Goal: Task Accomplishment & Management: Manage account settings

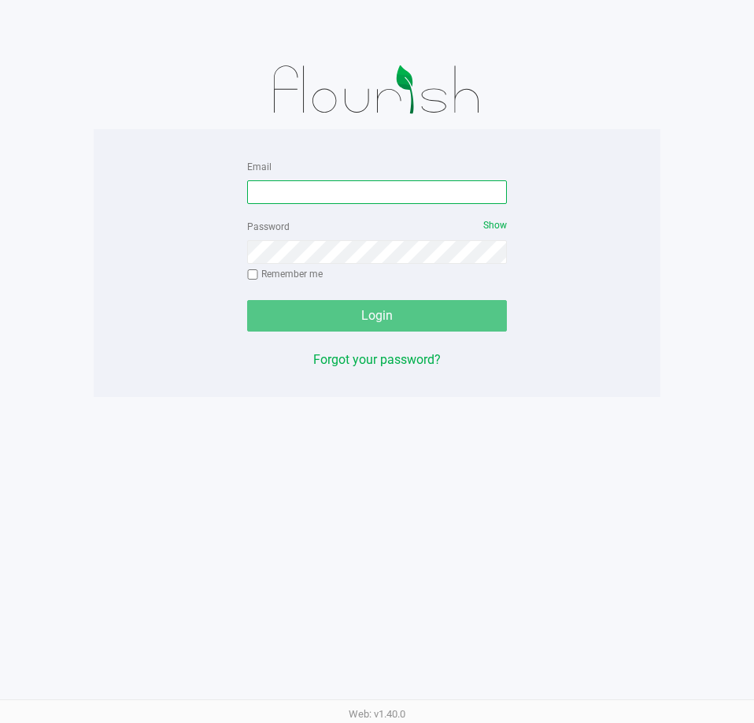
click at [295, 203] on input "Email" at bounding box center [377, 192] width 260 height 24
type input "[EMAIL_ADDRESS][DOMAIN_NAME]"
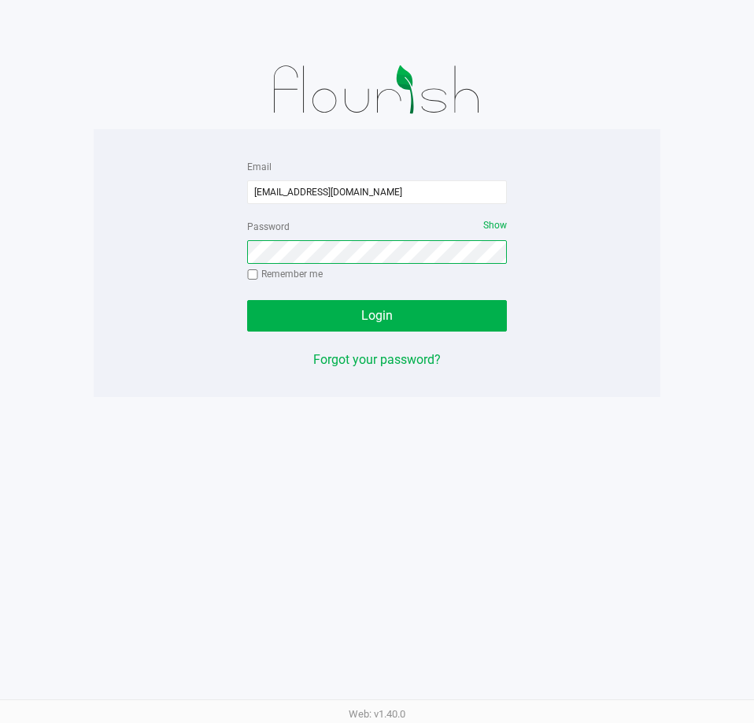
click at [247, 300] on button "Login" at bounding box center [377, 315] width 260 height 31
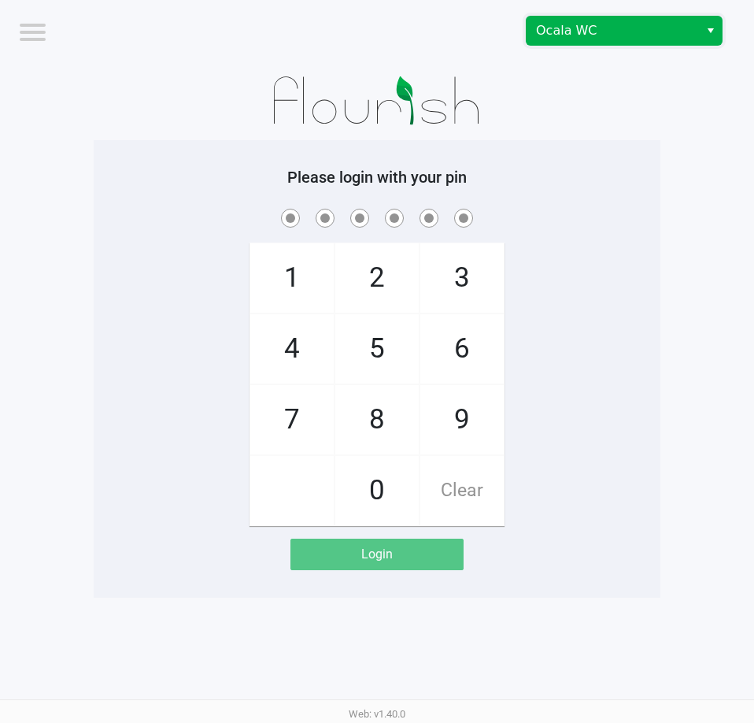
click at [584, 36] on span "Ocala WC" at bounding box center [612, 30] width 153 height 19
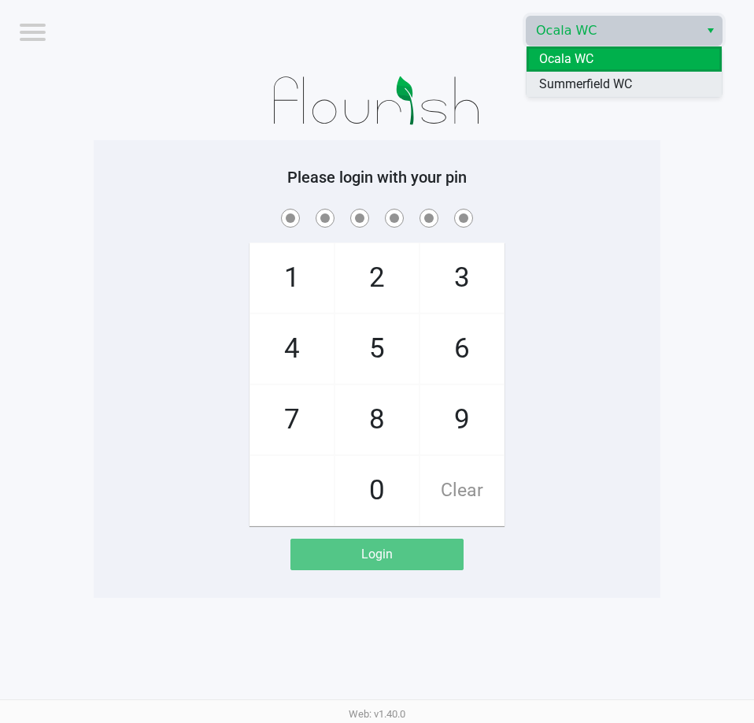
click at [582, 82] on span "Summerfield WC" at bounding box center [585, 84] width 93 height 19
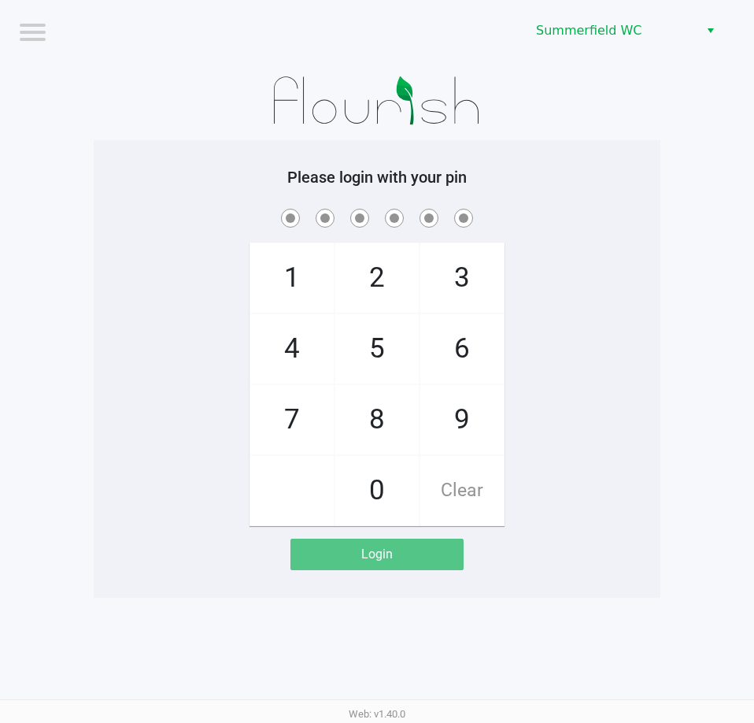
click at [582, 366] on div "1 4 7 2 5 8 0 3 6 9 Clear" at bounding box center [377, 365] width 567 height 320
click at [595, 183] on h5 "Please login with your pin" at bounding box center [376, 177] width 543 height 19
checkbox input "true"
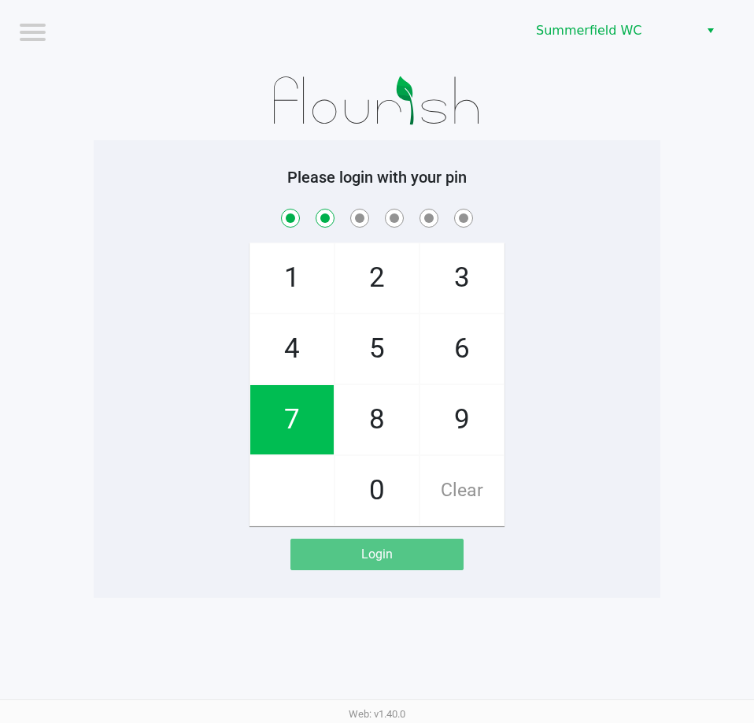
checkbox input "true"
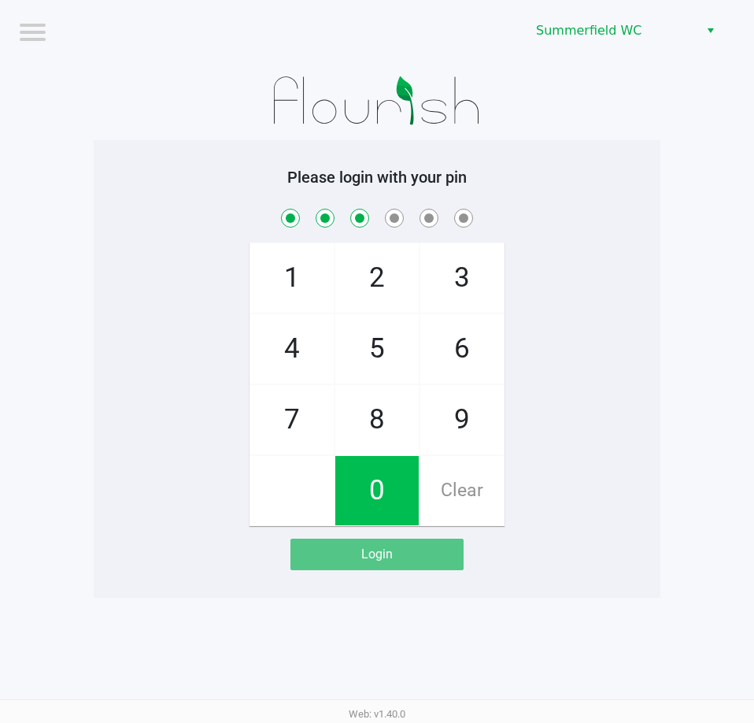
checkbox input "true"
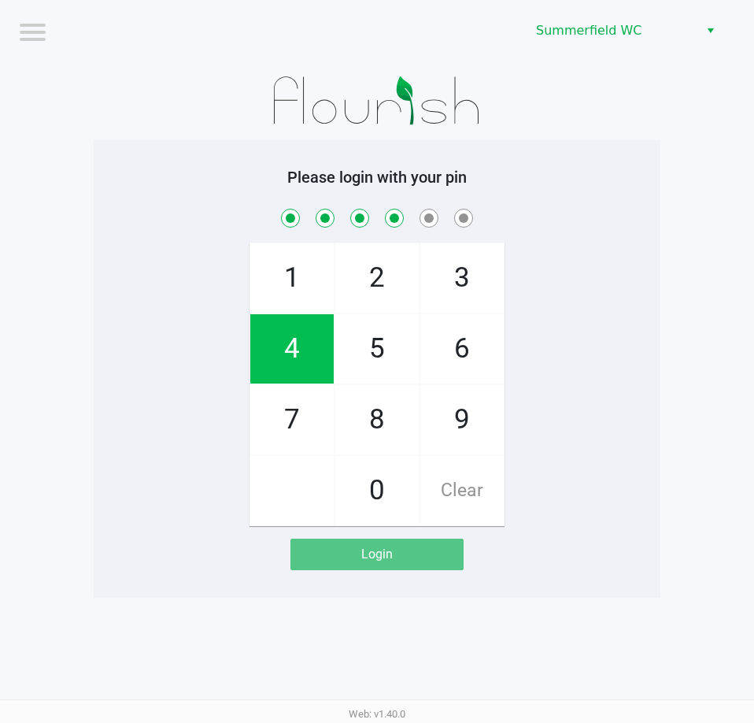
checkbox input "true"
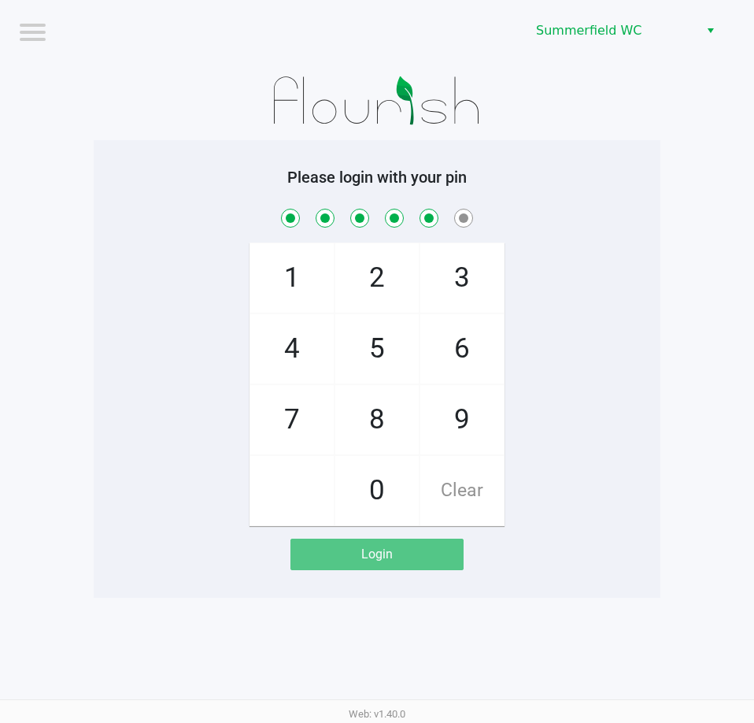
checkbox input "true"
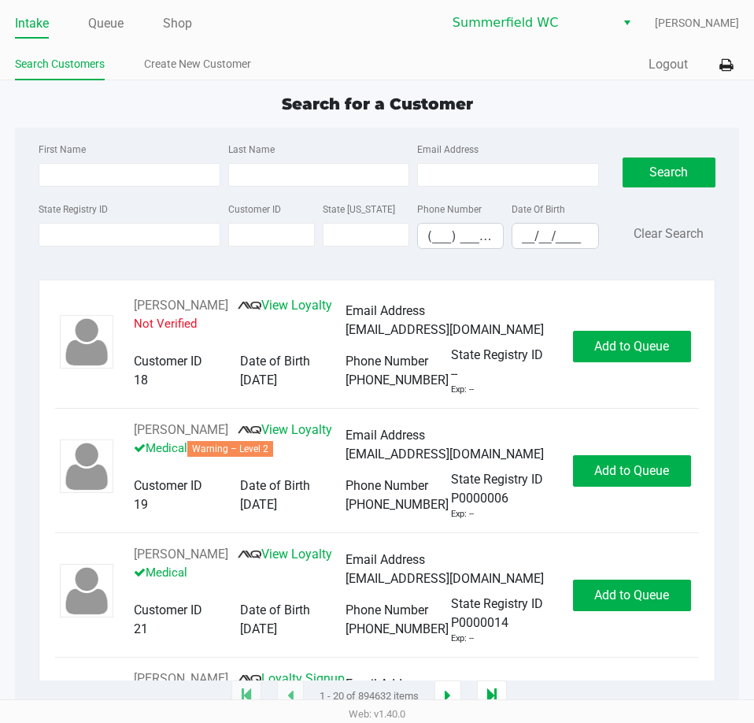
click at [172, 108] on div "Search for a Customer" at bounding box center [377, 104] width 748 height 24
click at [195, 111] on div "Search for a Customer" at bounding box center [377, 104] width 748 height 24
click at [730, 65] on icon at bounding box center [725, 65] width 13 height 11
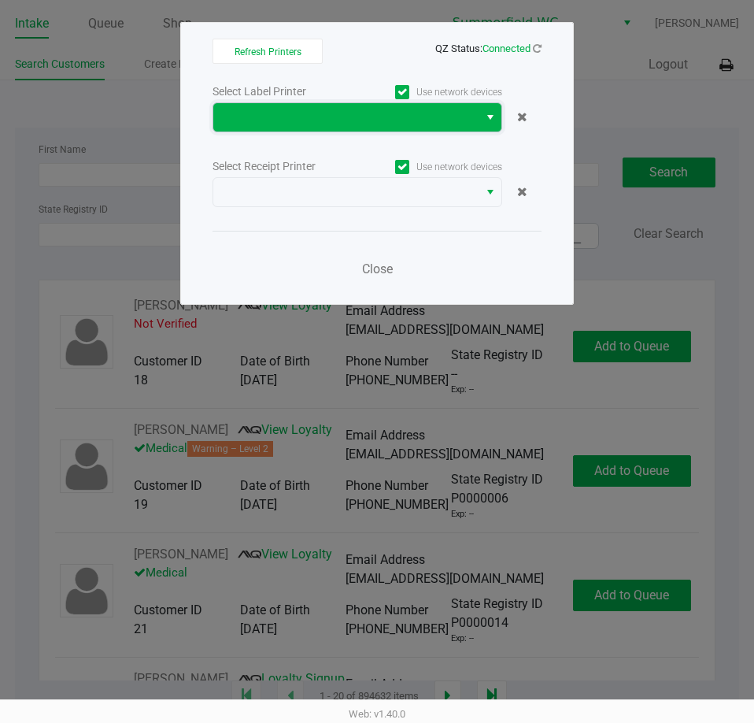
click at [292, 105] on span at bounding box center [345, 117] width 265 height 28
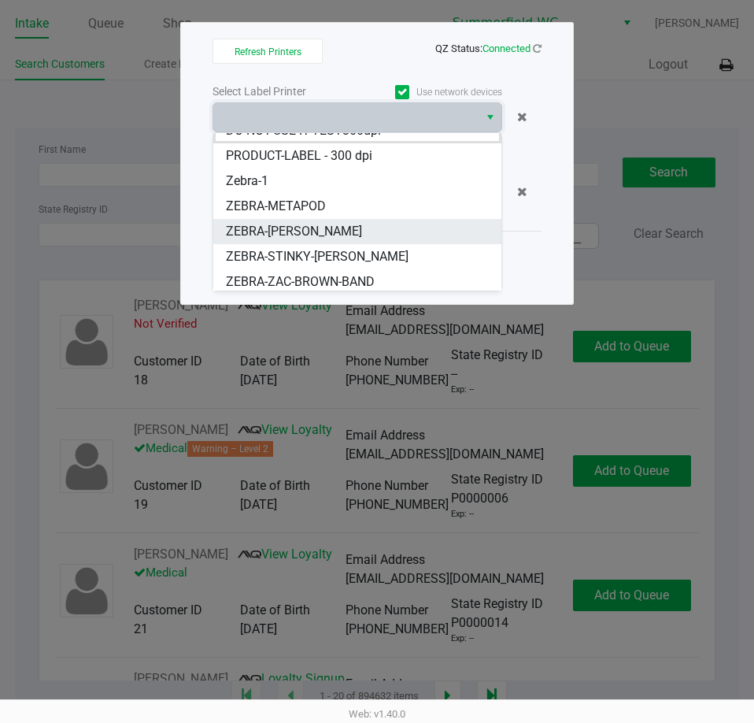
scroll to position [19, 0]
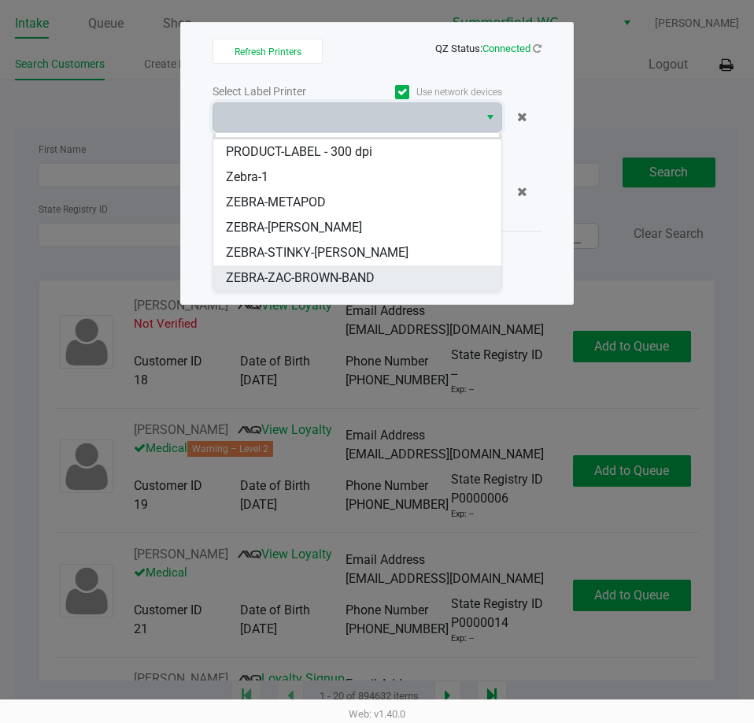
click at [301, 277] on span "ZEBRA-ZAC-BROWN-BAND" at bounding box center [300, 277] width 149 height 19
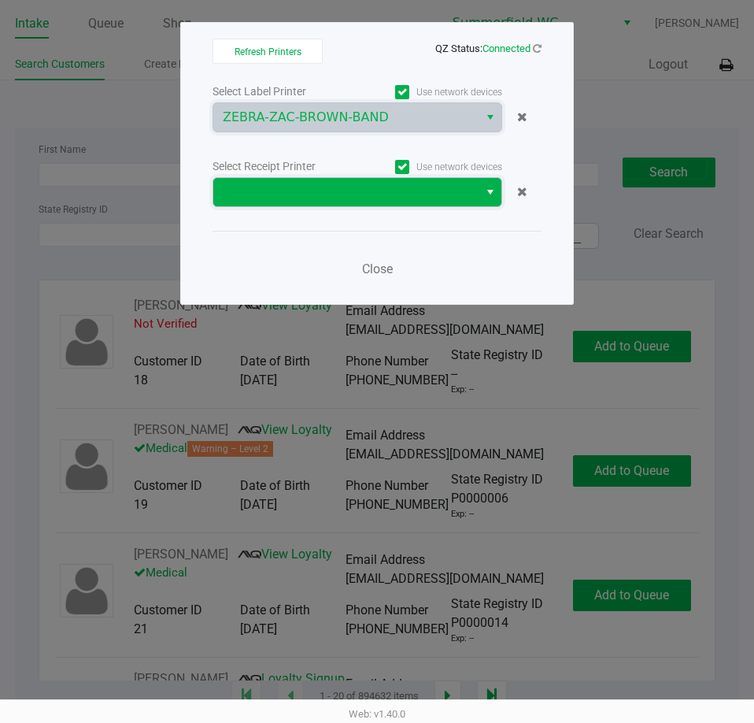
click at [268, 195] on span at bounding box center [346, 192] width 246 height 19
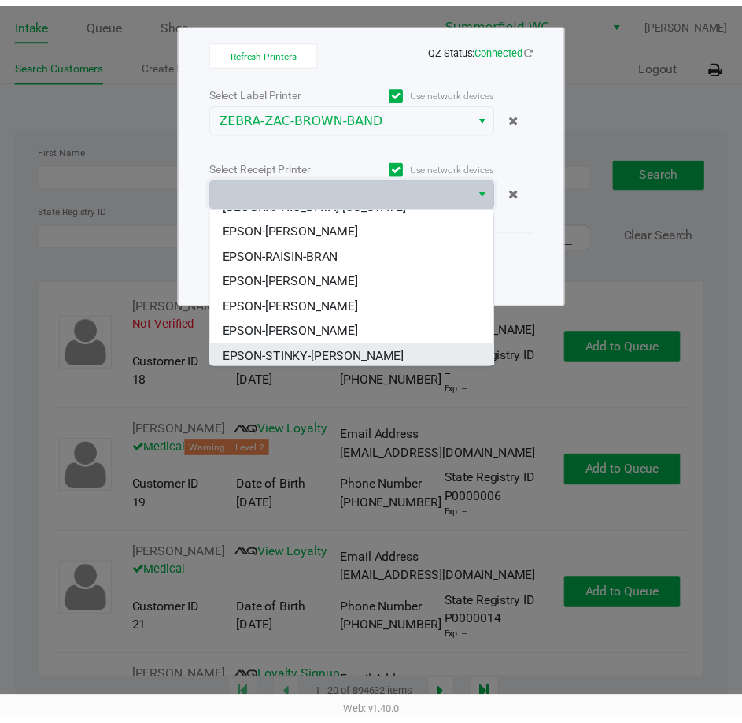
scroll to position [170, 0]
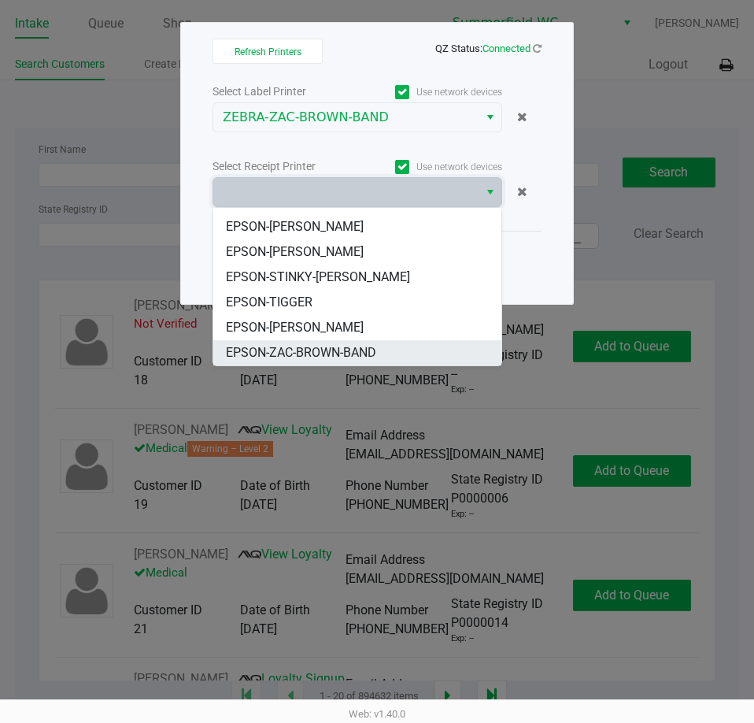
click at [318, 358] on span "EPSON-ZAC-BROWN-BAND" at bounding box center [301, 352] width 150 height 19
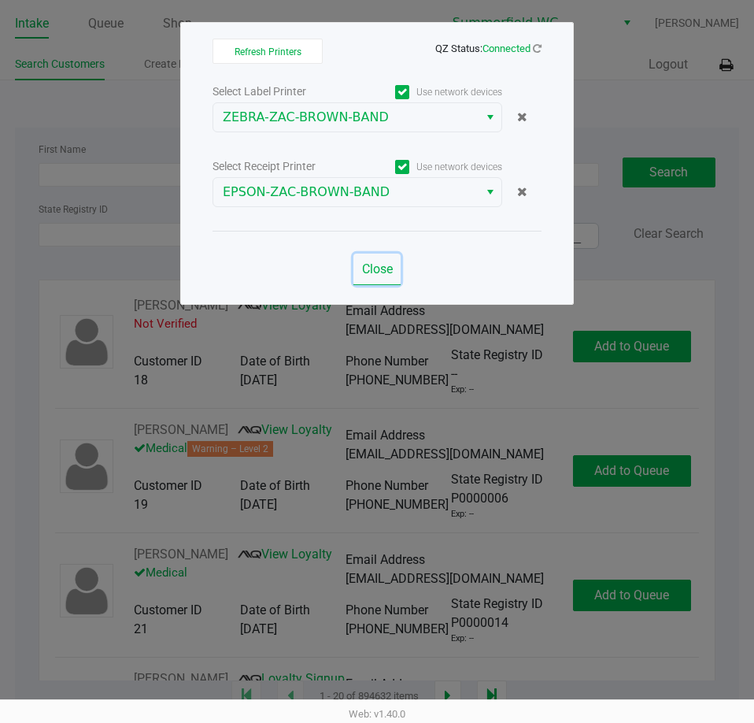
click at [376, 269] on span "Close" at bounding box center [377, 268] width 31 height 15
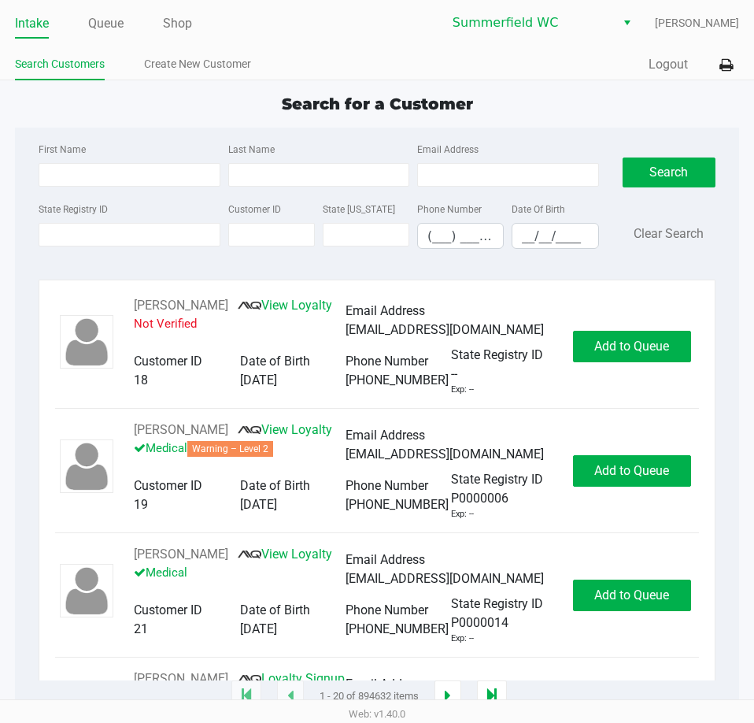
click at [113, 119] on div "Search for a Customer First Name Last Name Email Address State Registry ID Cust…" at bounding box center [377, 394] width 724 height 605
click at [92, 233] on input "State Registry ID" at bounding box center [129, 235] width 181 height 24
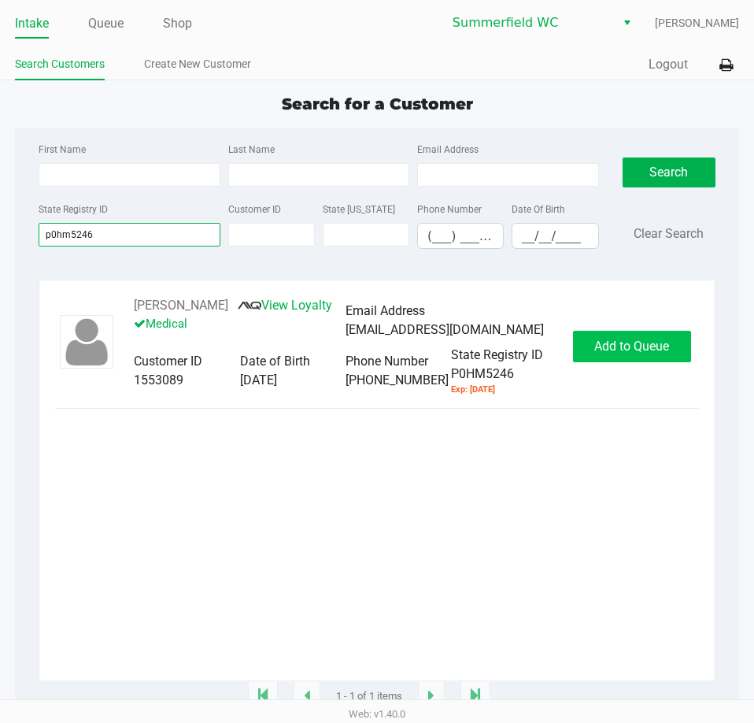
type input "p0hm5246"
click at [636, 337] on button "Add to Queue" at bounding box center [632, 346] width 118 height 31
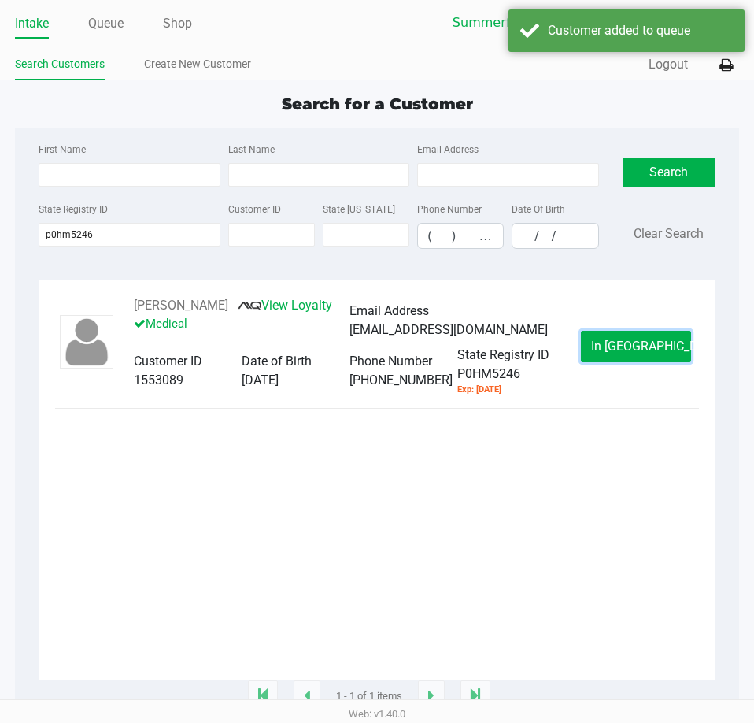
click at [624, 347] on span "In Queue" at bounding box center [657, 345] width 132 height 15
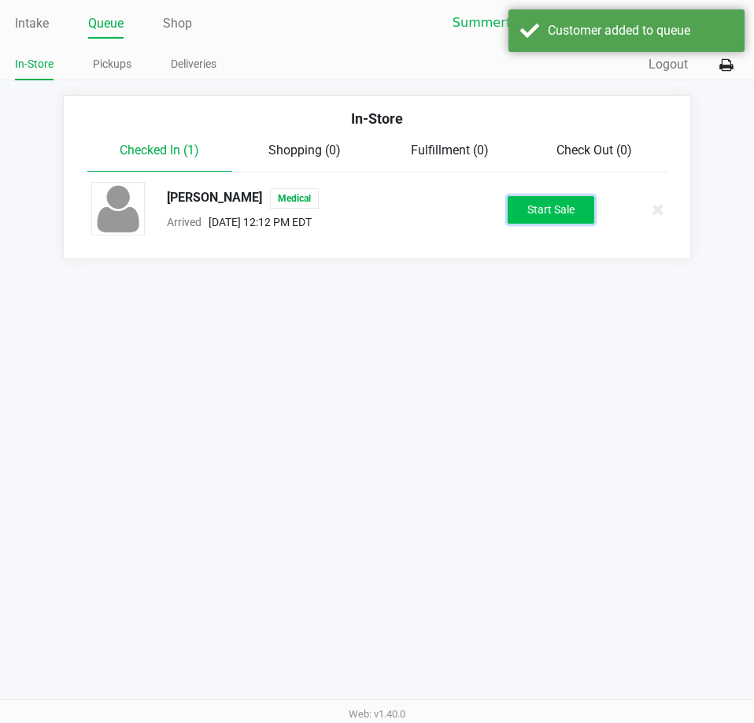
click at [516, 209] on button "Start Sale" at bounding box center [551, 210] width 87 height 28
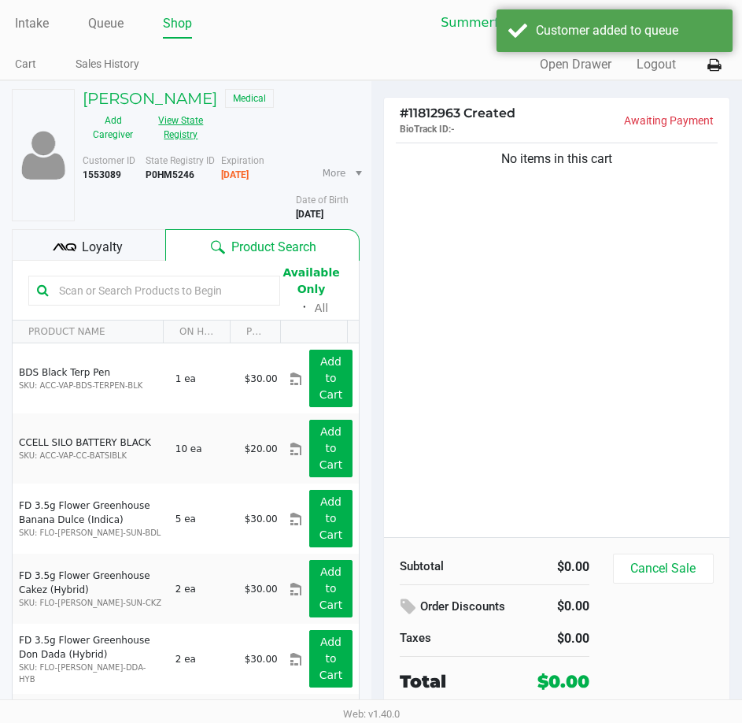
click at [172, 136] on button "View State Registry" at bounding box center [176, 127] width 66 height 39
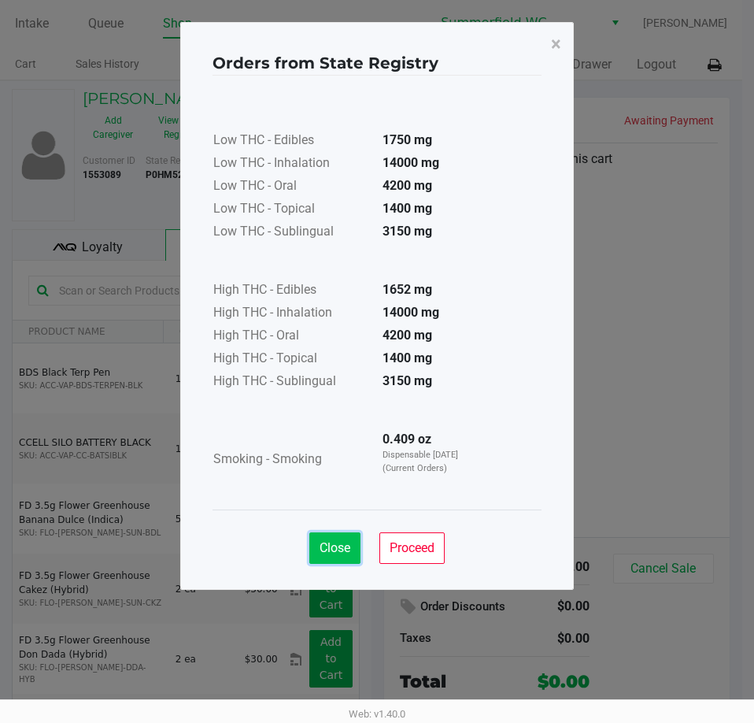
click at [327, 552] on span "Close" at bounding box center [335, 547] width 31 height 15
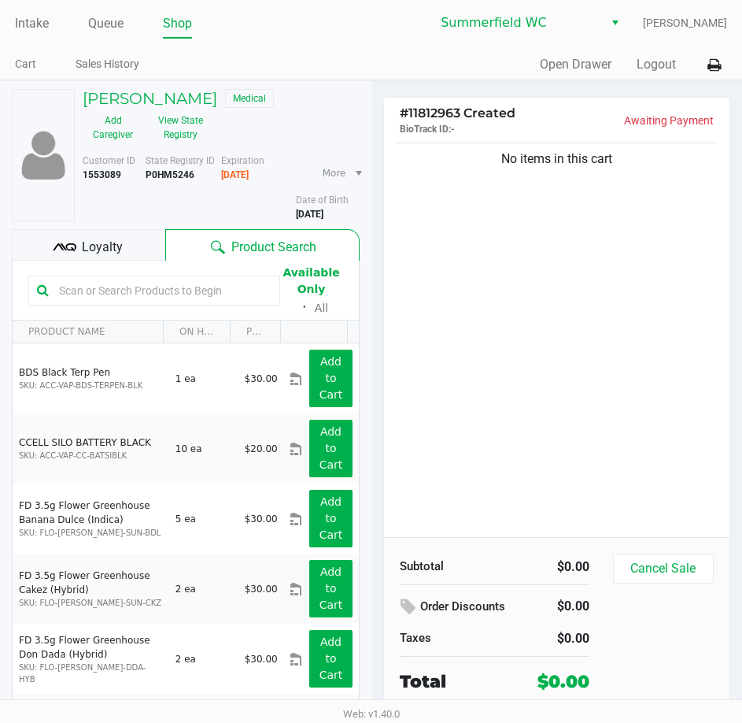
click at [132, 294] on input "text" at bounding box center [162, 291] width 219 height 24
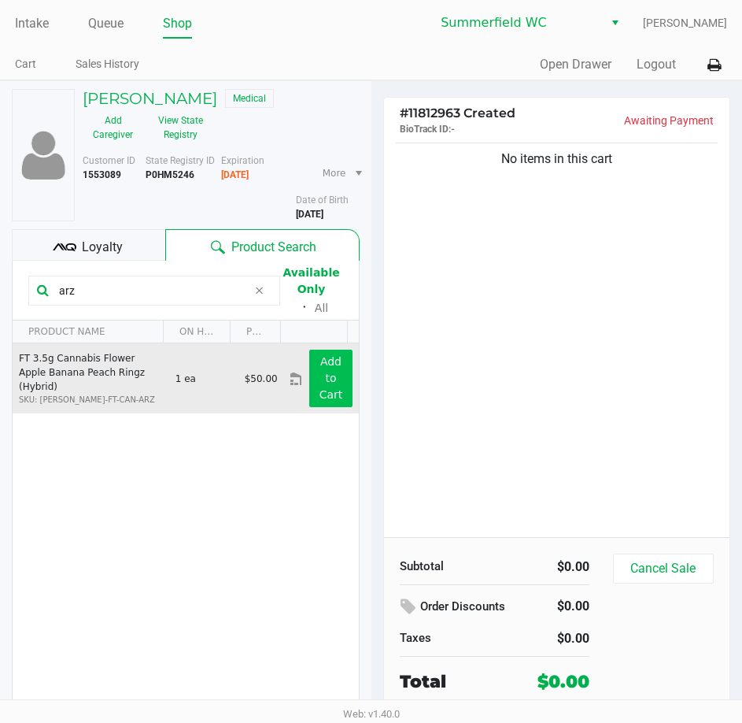
type input "arz"
click at [313, 382] on button "Add to Cart" at bounding box center [330, 377] width 43 height 57
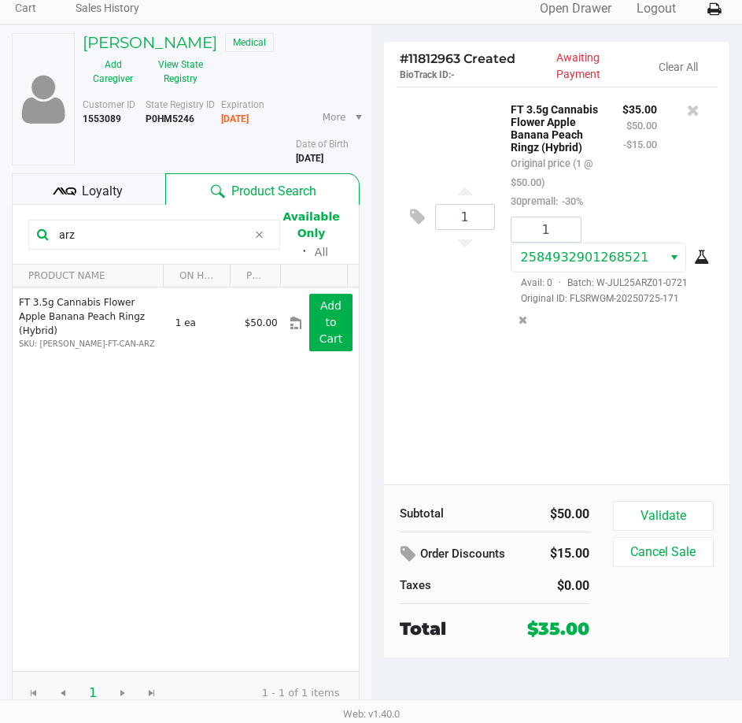
scroll to position [56, 0]
click at [654, 496] on div "Subtotal $50.00 Order Discounts $15.00 Taxes $0.00 Total $35.00 Validate Cancel…" at bounding box center [557, 570] width 346 height 173
drag, startPoint x: 641, startPoint y: 514, endPoint x: 628, endPoint y: 512, distance: 12.7
click at [640, 514] on button "Validate" at bounding box center [663, 516] width 101 height 30
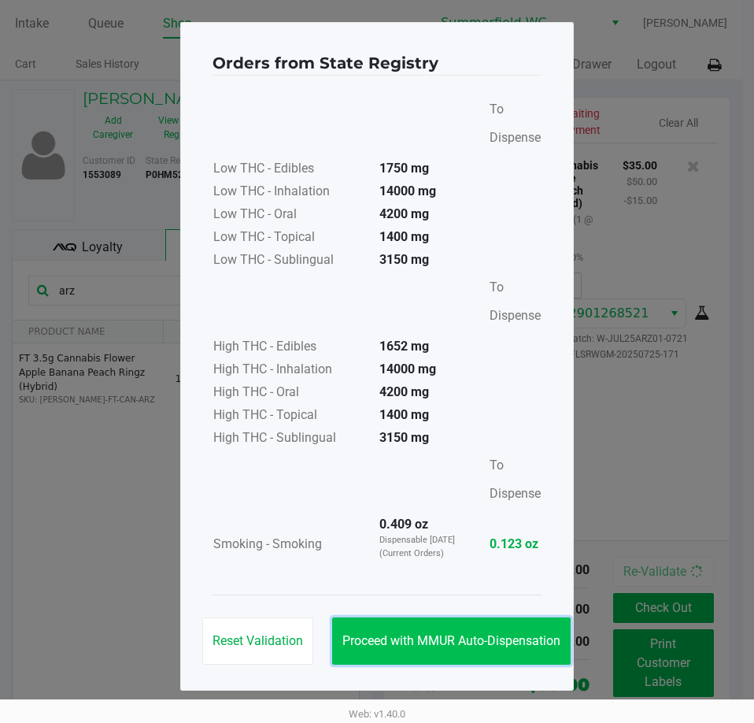
click at [496, 646] on button "Proceed with MMUR Auto-Dispensation" at bounding box center [451, 640] width 239 height 47
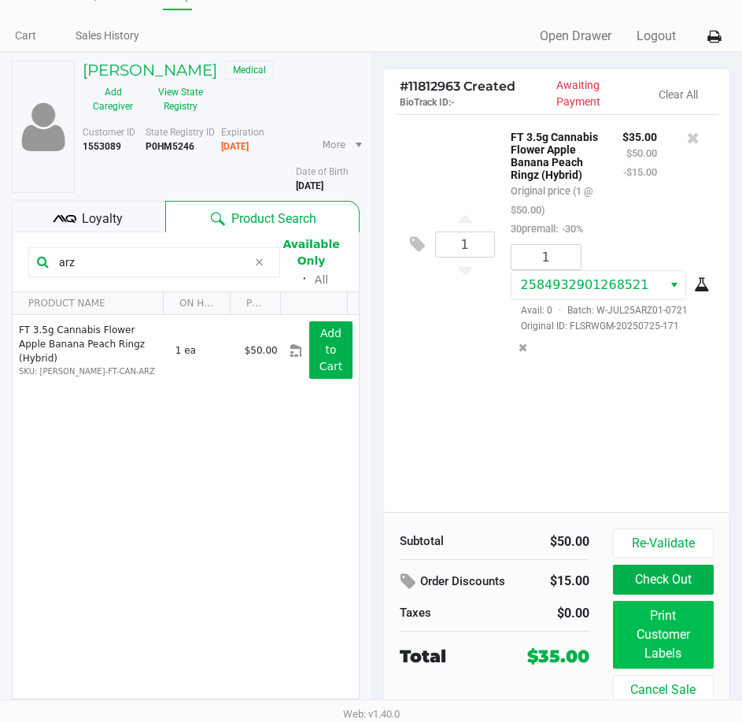
scroll to position [56, 0]
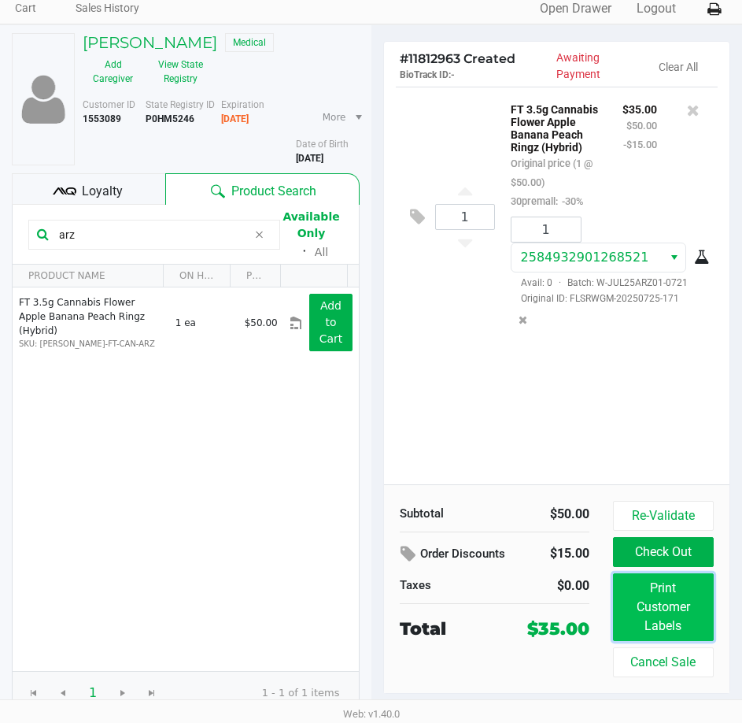
click at [689, 616] on button "Print Customer Labels" at bounding box center [663, 607] width 101 height 68
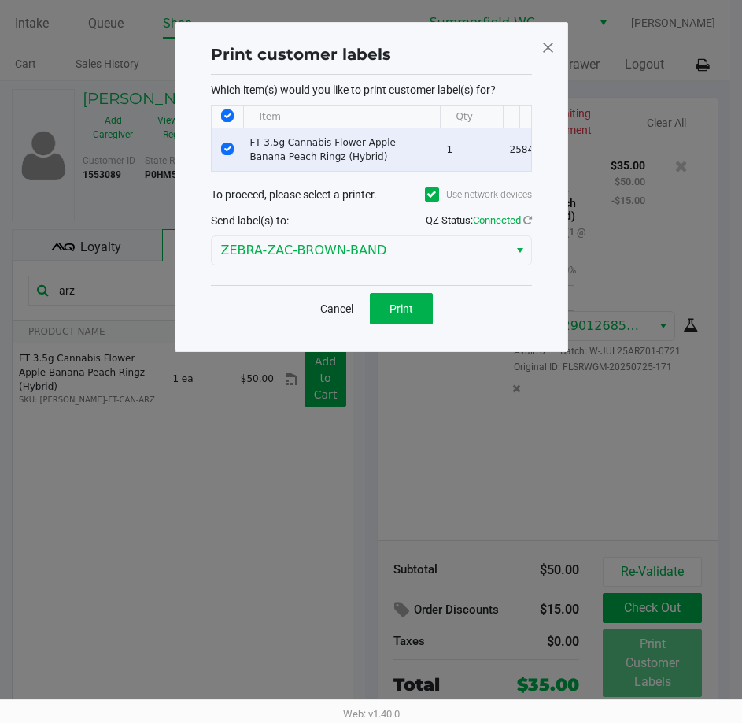
scroll to position [0, 0]
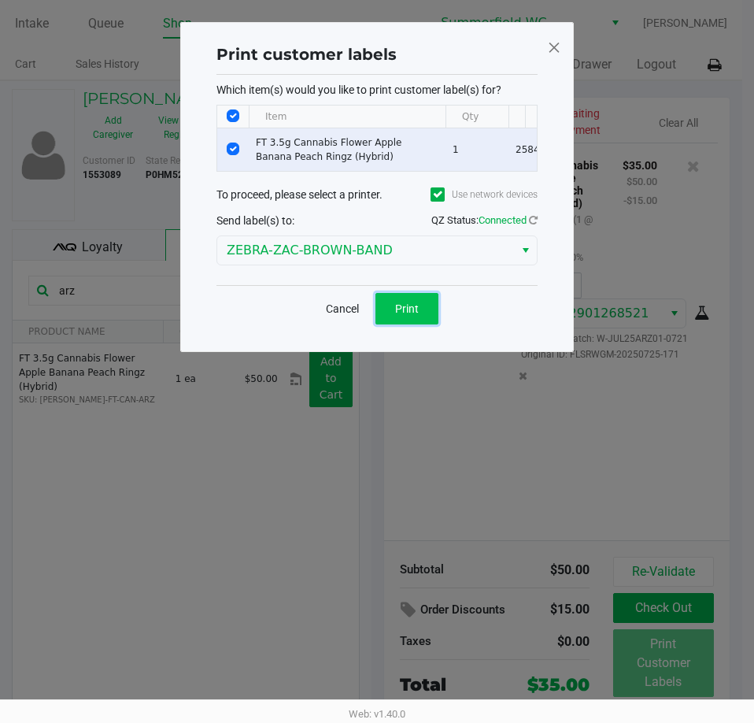
click at [409, 315] on span "Print" at bounding box center [407, 308] width 24 height 13
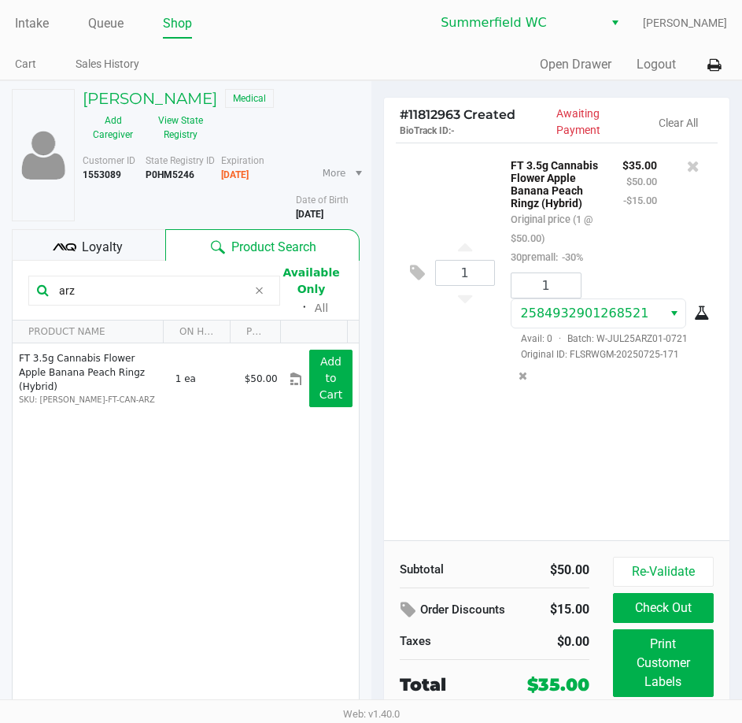
click at [427, 413] on div "1 FT 3.5g Cannabis Flower Apple Banana Peach Ringz (Hybrid) Original price (1 @…" at bounding box center [557, 341] width 346 height 398
click at [442, 421] on div "1 FT 3.5g Cannabis Flower Apple Banana Peach Ringz (Hybrid) Original price (1 @…" at bounding box center [557, 341] width 346 height 398
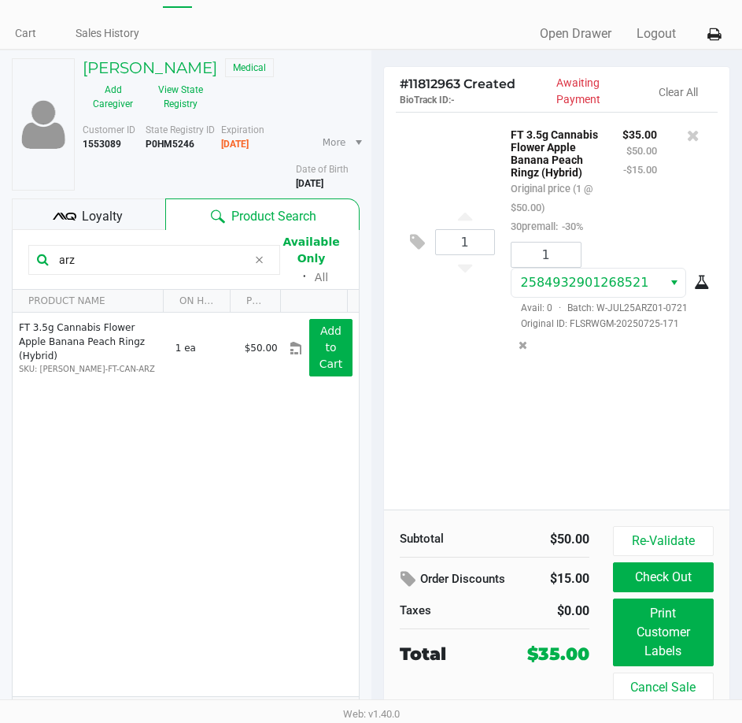
scroll to position [56, 0]
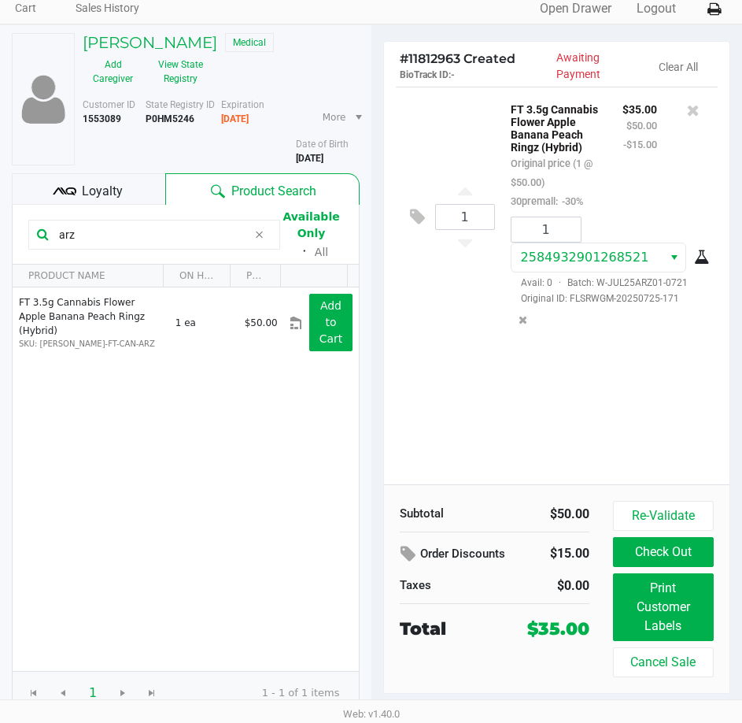
click at [432, 425] on div "1 FT 3.5g Cannabis Flower Apple Banana Peach Ringz (Hybrid) Original price (1 @…" at bounding box center [557, 286] width 346 height 398
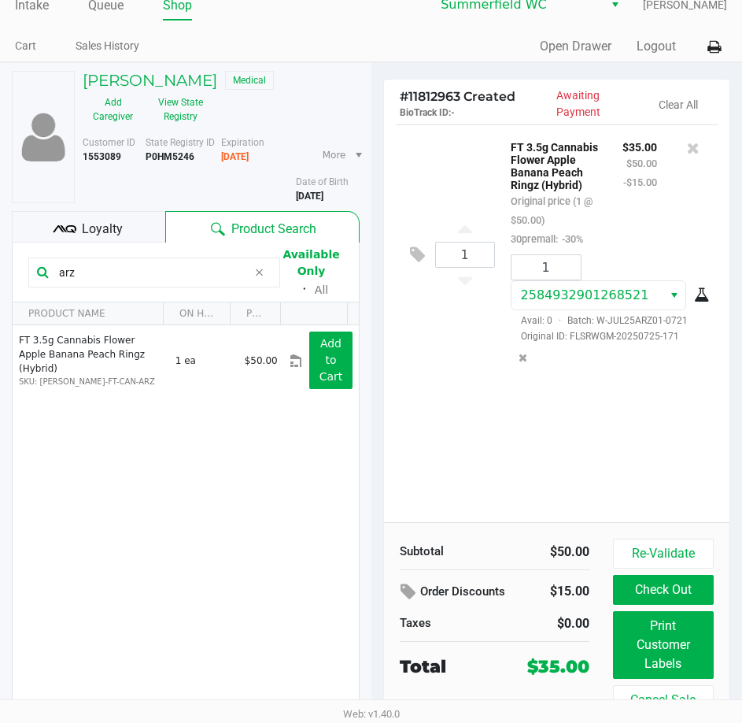
scroll to position [0, 0]
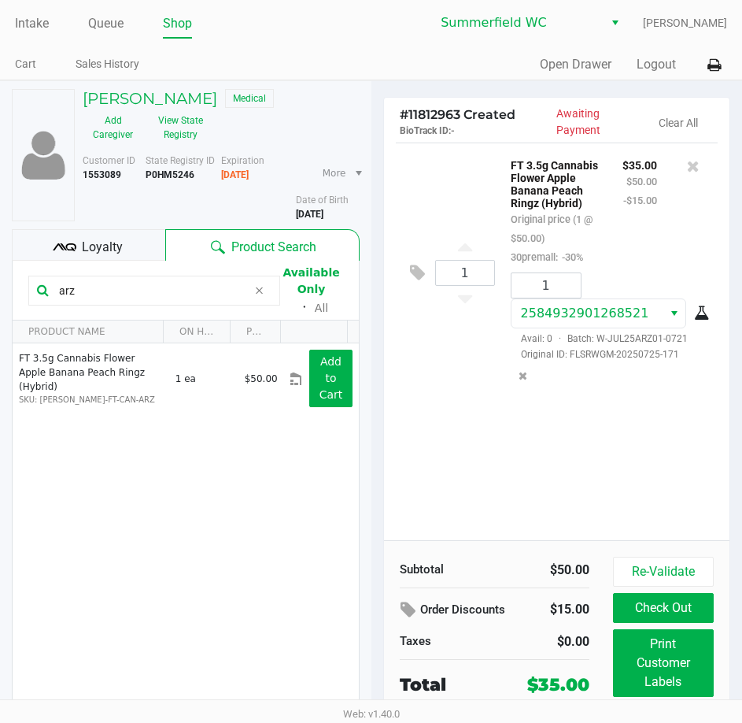
click at [431, 425] on div "1 FT 3.5g Cannabis Flower Apple Banana Peach Ringz (Hybrid) Original price (1 @…" at bounding box center [557, 341] width 346 height 398
click at [425, 427] on div "1 FT 3.5g Cannabis Flower Apple Banana Peach Ringz (Hybrid) Original price (1 @…" at bounding box center [557, 341] width 346 height 398
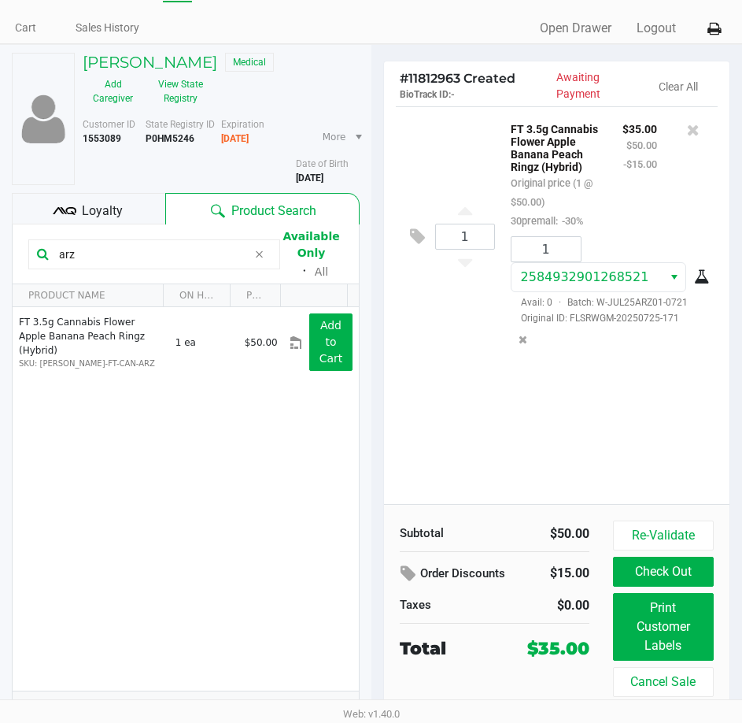
scroll to position [56, 0]
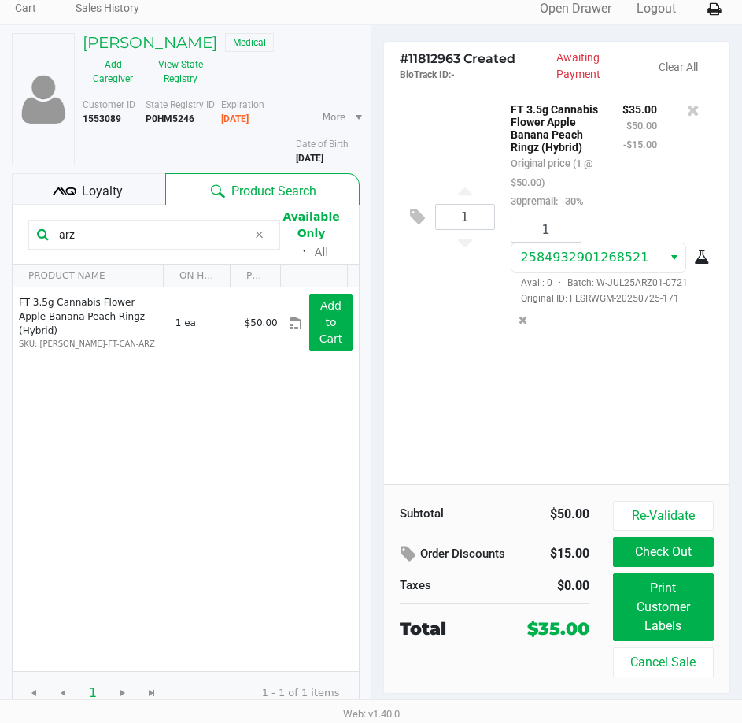
click at [584, 420] on div "1 FT 3.5g Cannabis Flower Apple Banana Peach Ringz (Hybrid) Original price (1 @…" at bounding box center [557, 286] width 346 height 398
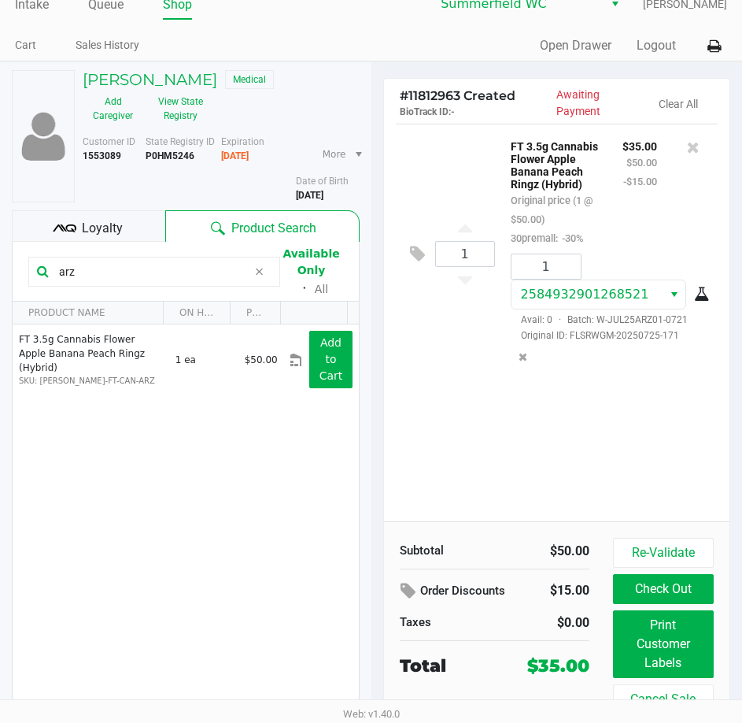
scroll to position [0, 0]
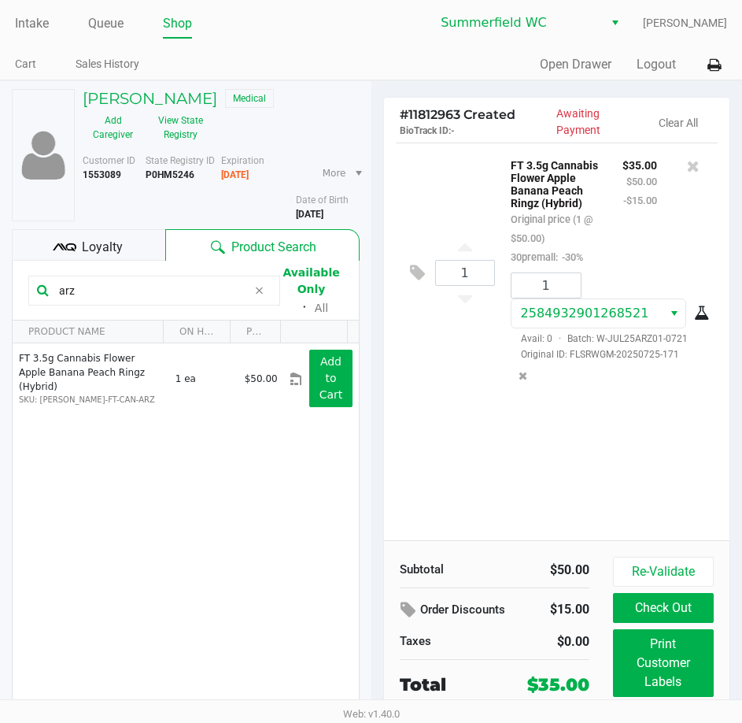
click at [568, 438] on div "1 FT 3.5g Cannabis Flower Apple Banana Peach Ringz (Hybrid) Original price (1 @…" at bounding box center [557, 341] width 346 height 398
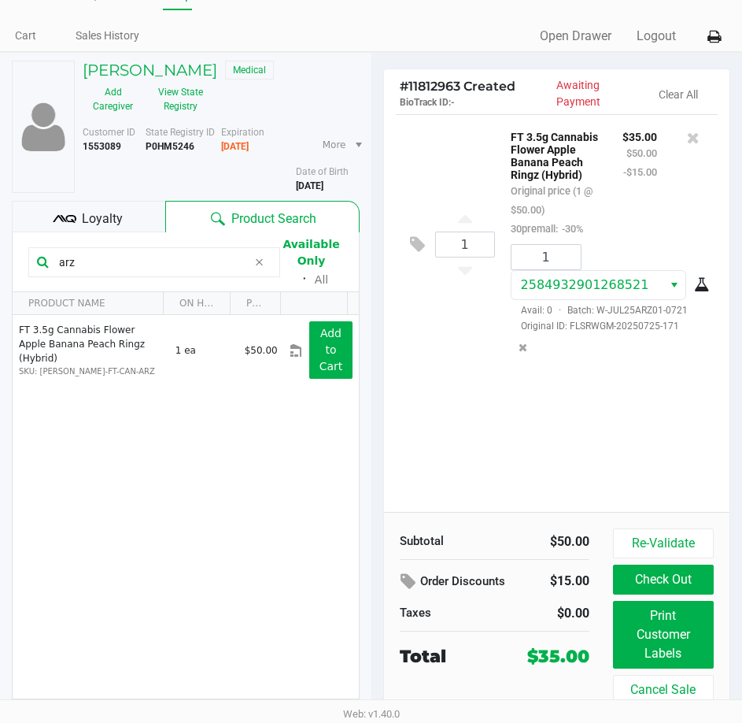
scroll to position [56, 0]
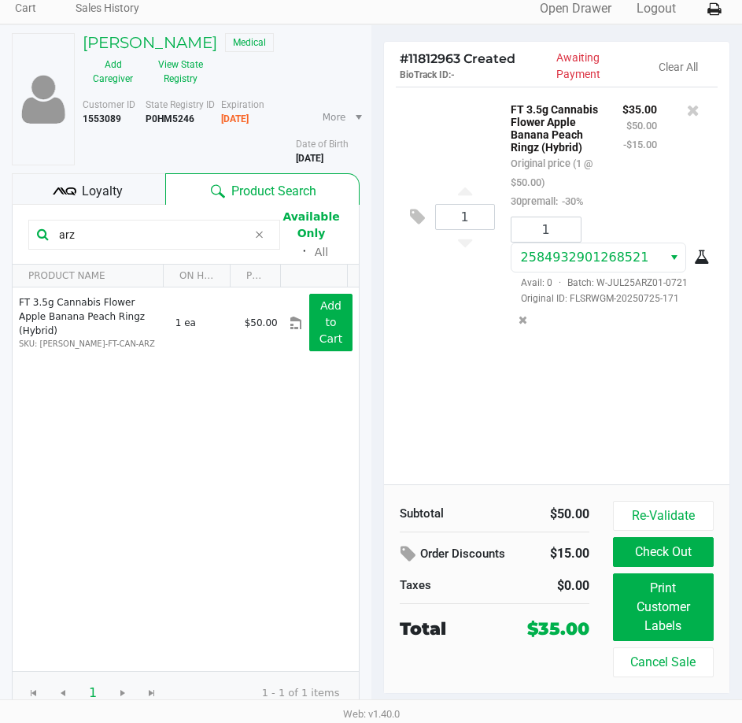
click at [608, 384] on div "1 FT 3.5g Cannabis Flower Apple Banana Peach Ringz (Hybrid) Original price (1 @…" at bounding box center [557, 286] width 346 height 398
click at [607, 388] on div "1 FT 3.5g Cannabis Flower Apple Banana Peach Ringz (Hybrid) Original price (1 @…" at bounding box center [557, 286] width 346 height 398
click at [664, 555] on button "Check Out" at bounding box center [663, 552] width 101 height 30
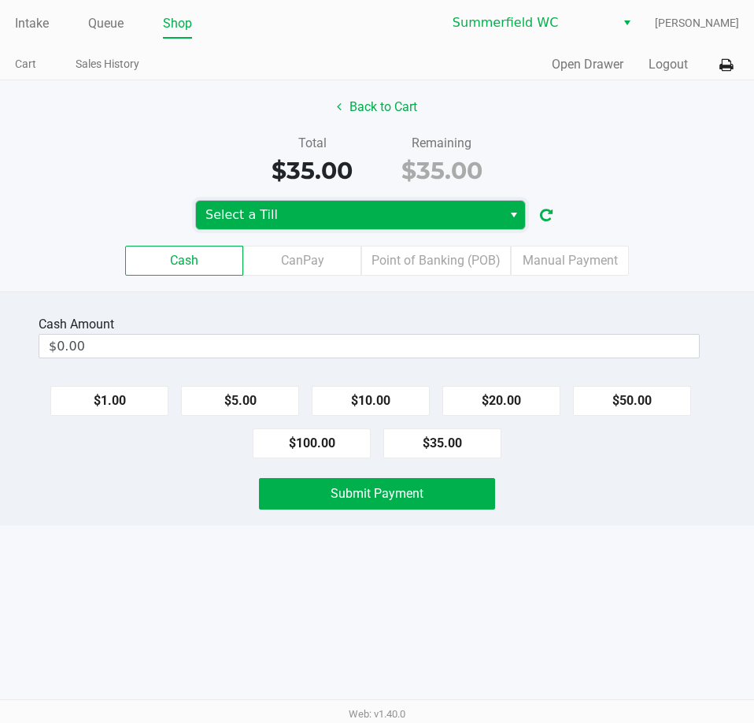
click at [347, 202] on span "Select a Till" at bounding box center [349, 215] width 306 height 28
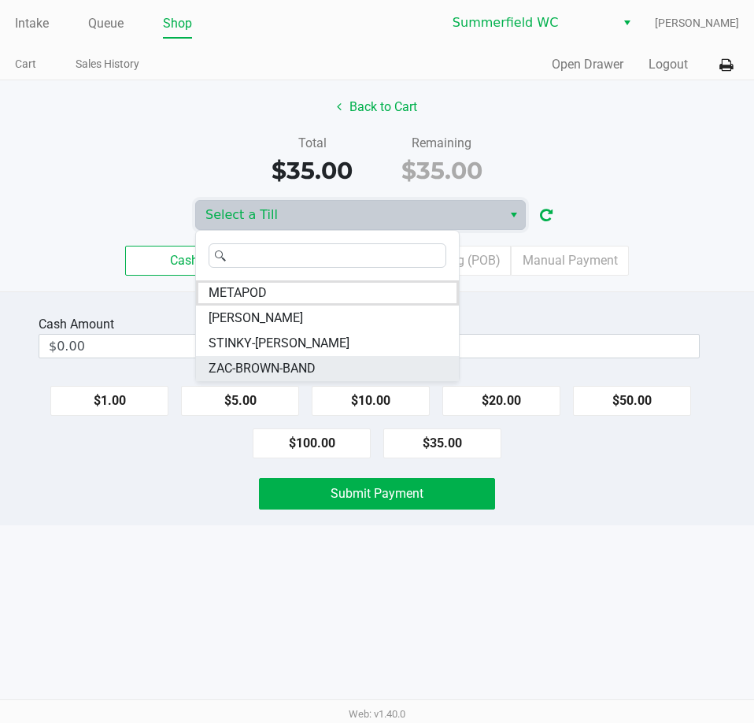
click at [264, 368] on span "ZAC-BROWN-BAND" at bounding box center [262, 368] width 107 height 19
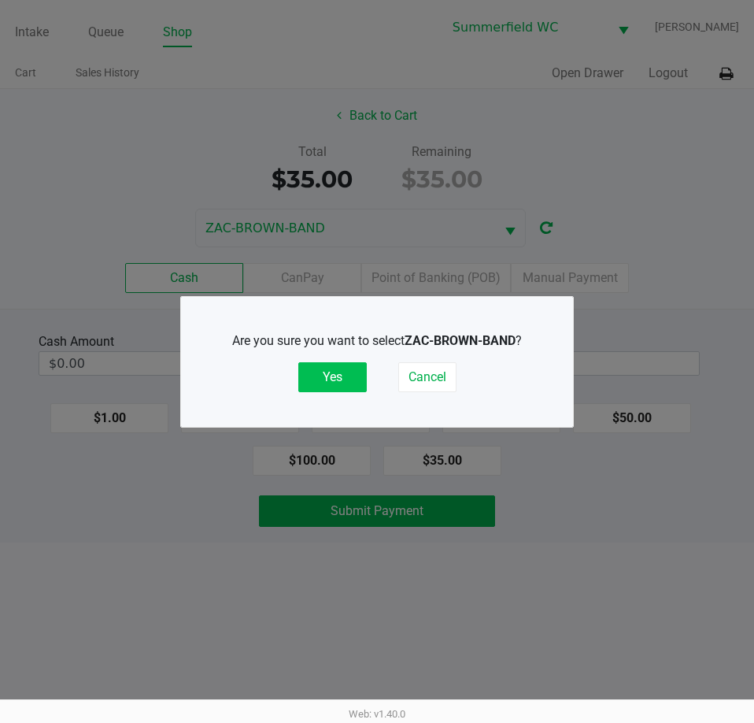
click at [341, 390] on button "Yes" at bounding box center [332, 377] width 68 height 30
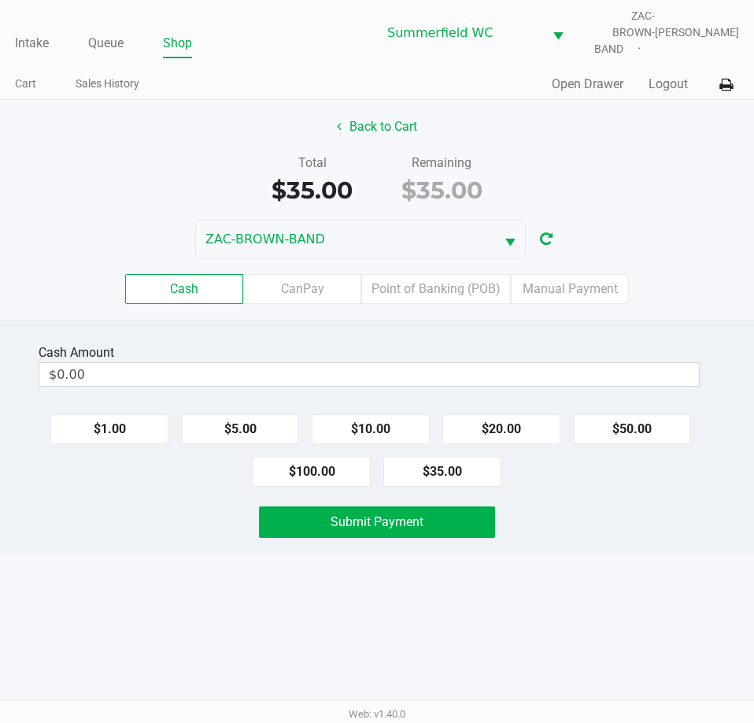
click at [627, 153] on div "Total $35.00 Remaining $35.00" at bounding box center [377, 180] width 778 height 54
click at [606, 154] on div "Total $35.00 Remaining $35.00" at bounding box center [377, 180] width 778 height 54
click at [604, 171] on div "Total $35.00 Remaining $35.00" at bounding box center [377, 180] width 778 height 54
click at [602, 162] on div "Total $35.00 Remaining $35.00" at bounding box center [377, 180] width 778 height 54
click at [447, 282] on label "Point of Banking (POB)" at bounding box center [436, 289] width 150 height 30
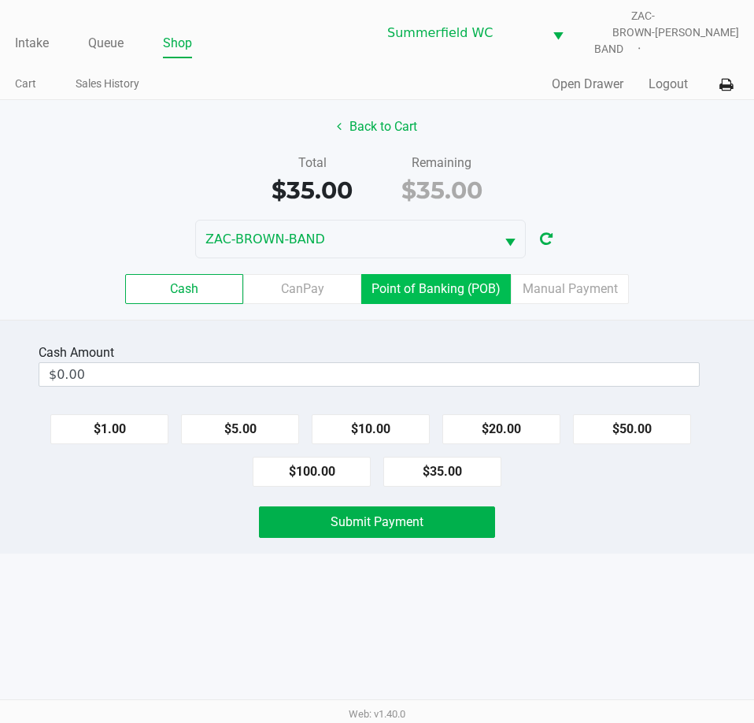
click at [0, 0] on 7 "Point of Banking (POB)" at bounding box center [0, 0] width 0 height 0
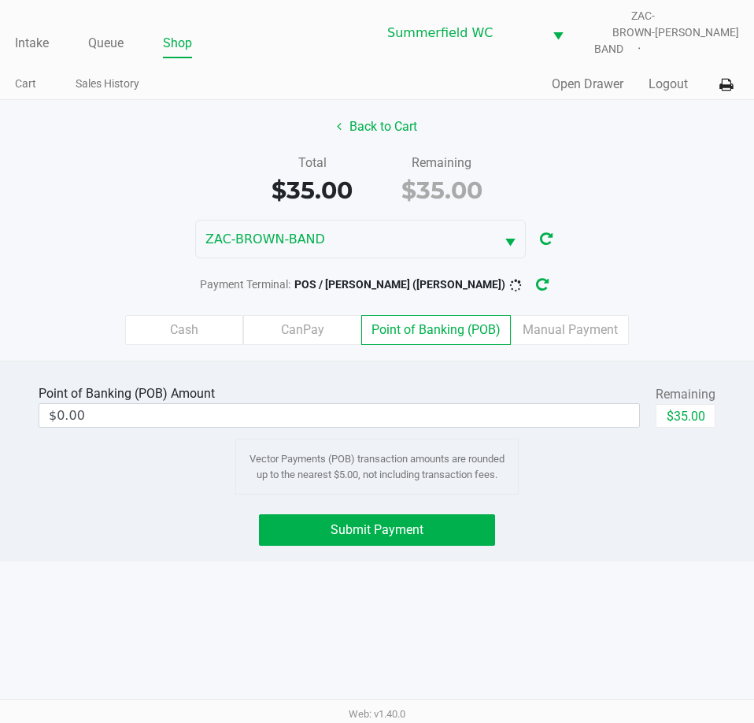
click at [650, 405] on div "Point of Banking (POB) Amount $0.00 Remaining $35.00" at bounding box center [377, 406] width 677 height 50
click at [677, 404] on button "$35.00" at bounding box center [686, 416] width 60 height 24
type input "$35.00"
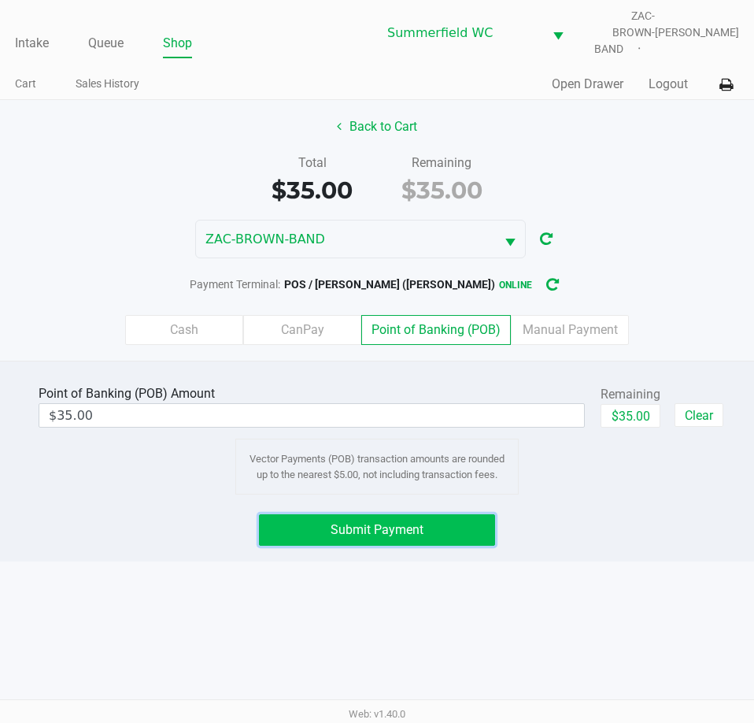
click at [404, 522] on span "Submit Payment" at bounding box center [377, 529] width 93 height 15
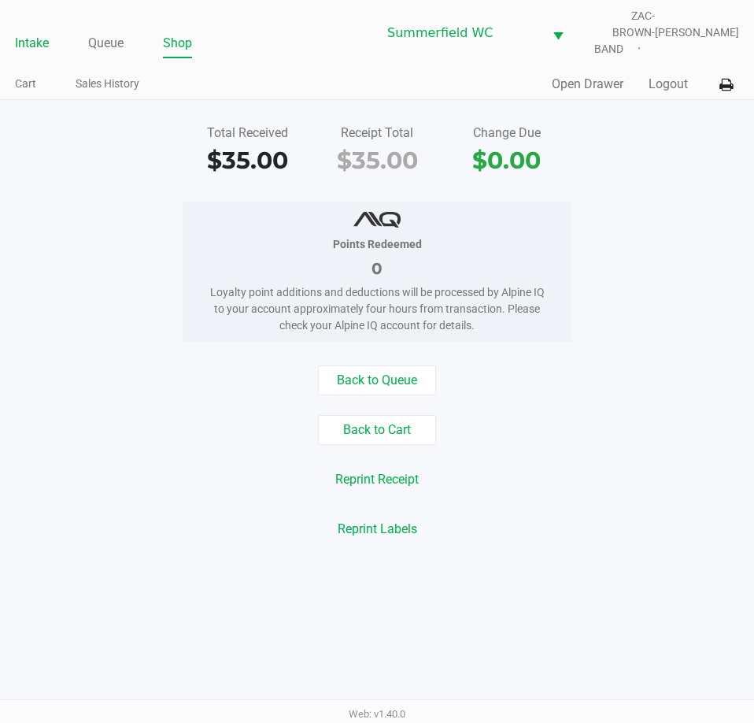
click at [24, 37] on link "Intake" at bounding box center [32, 43] width 34 height 22
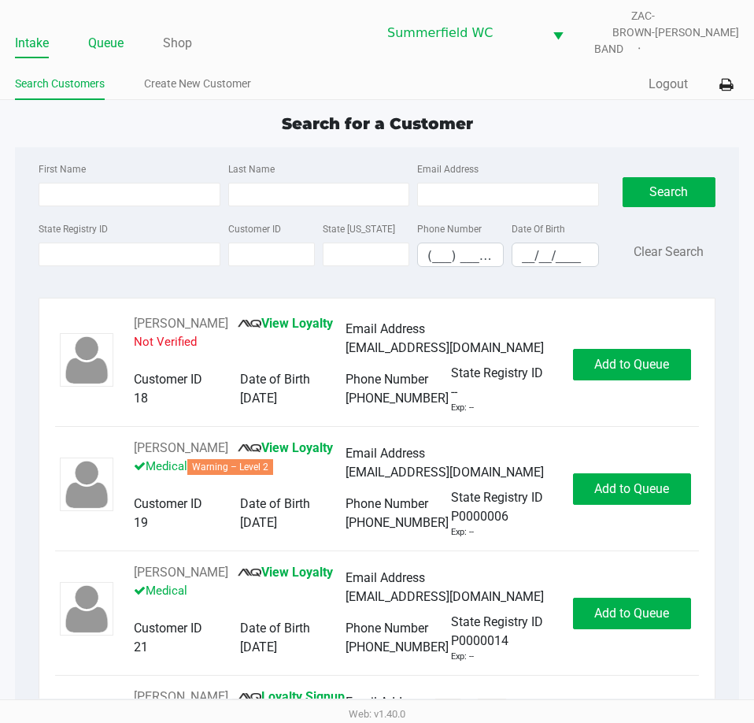
click at [114, 32] on link "Queue" at bounding box center [105, 43] width 35 height 22
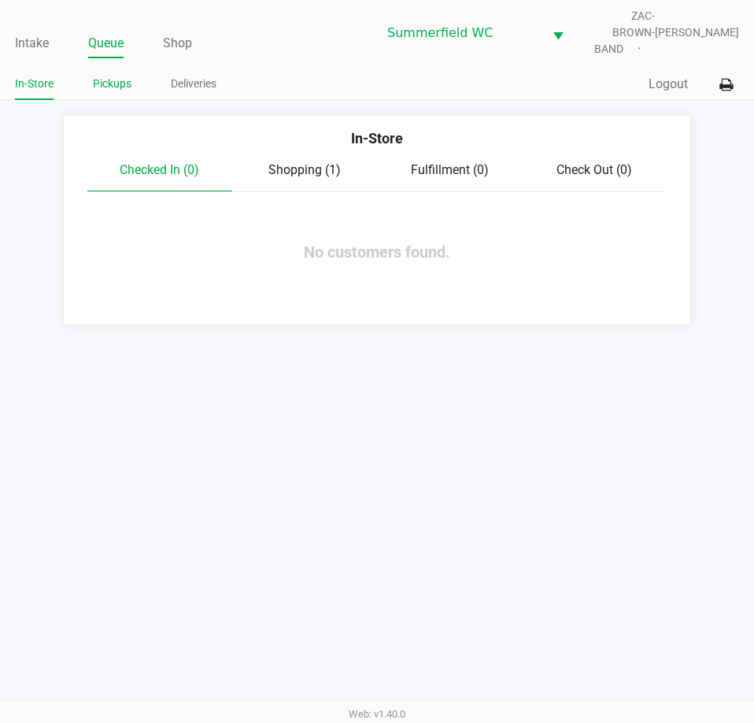
click at [109, 74] on link "Pickups" at bounding box center [112, 84] width 39 height 20
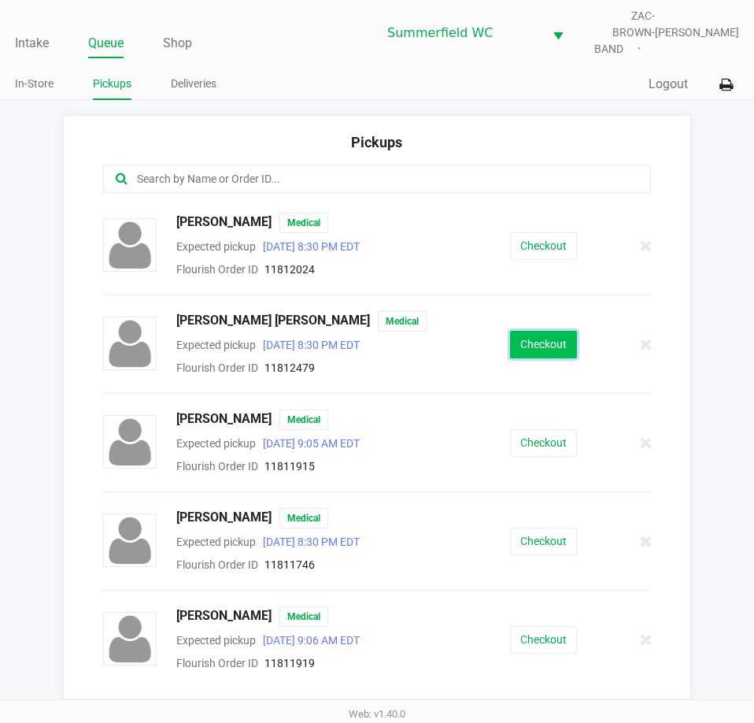
click at [529, 331] on button "Checkout" at bounding box center [543, 345] width 67 height 28
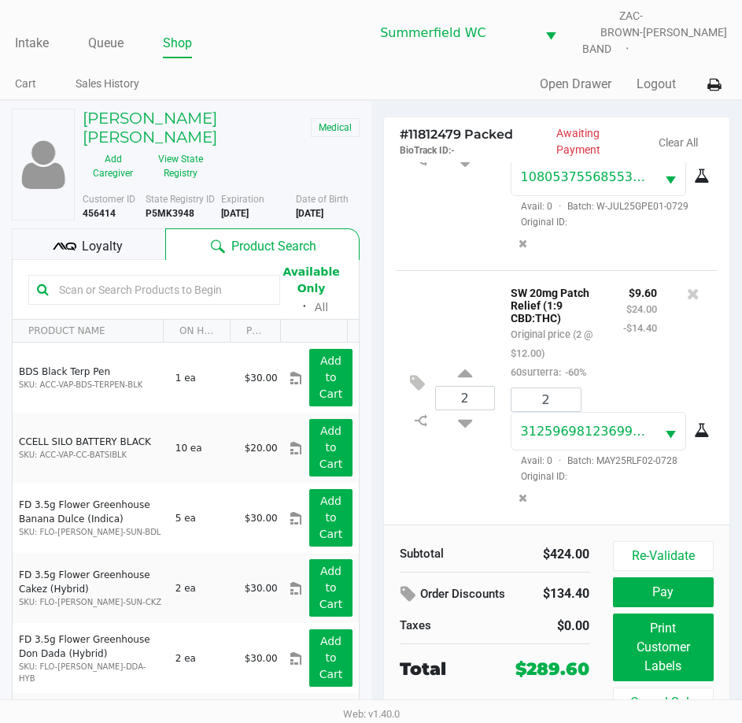
scroll to position [1109, 0]
click at [645, 541] on button "Re-Validate" at bounding box center [663, 556] width 101 height 30
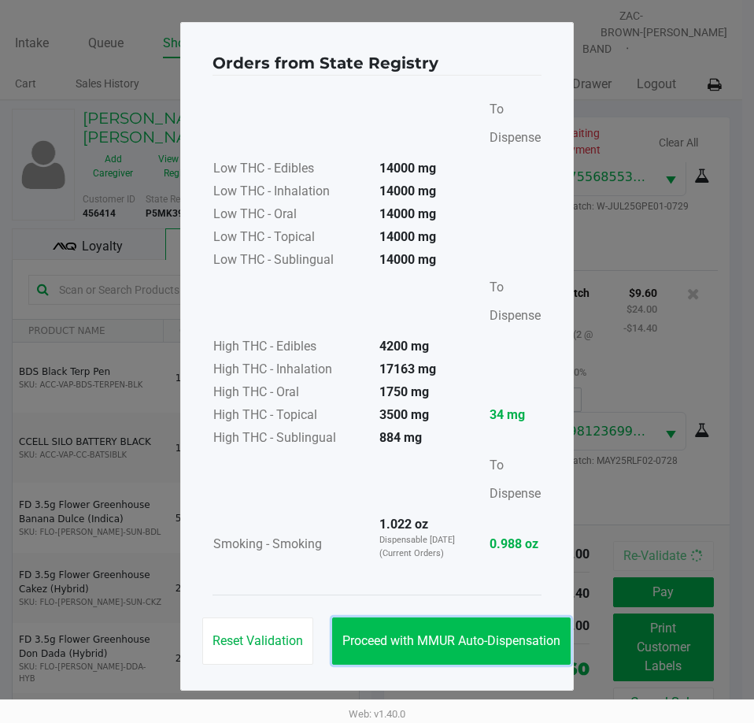
click at [506, 647] on button "Proceed with MMUR Auto-Dispensation" at bounding box center [451, 640] width 239 height 47
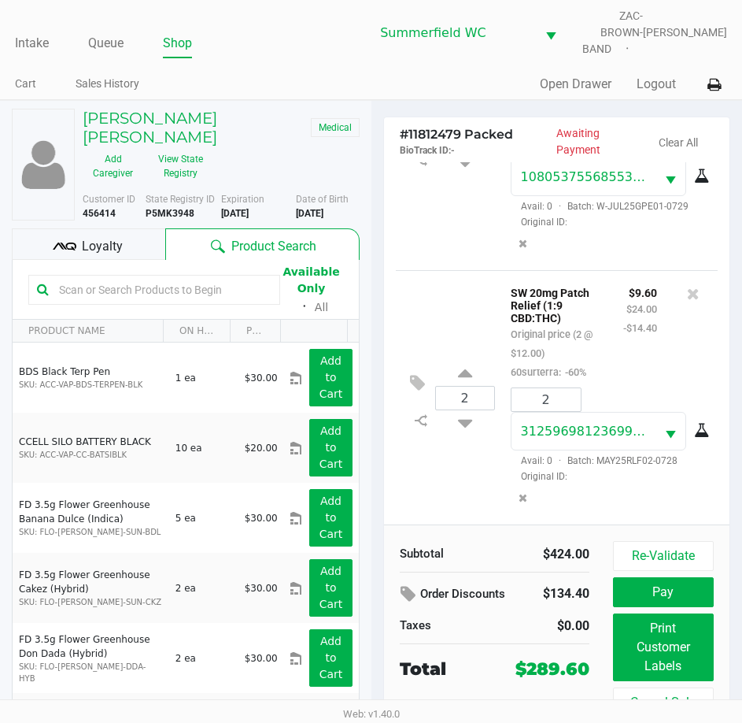
click at [120, 228] on div "Loyalty" at bounding box center [88, 243] width 153 height 31
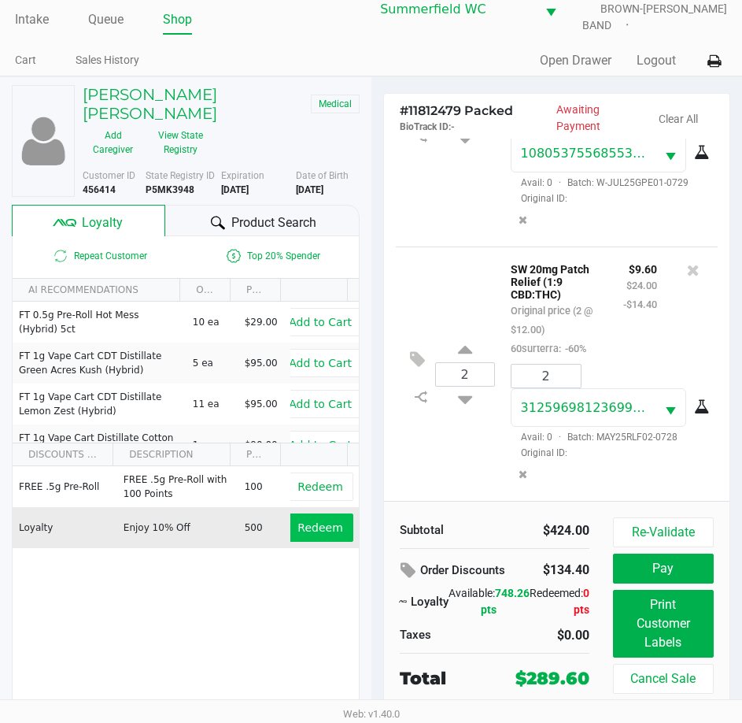
scroll to position [44, 0]
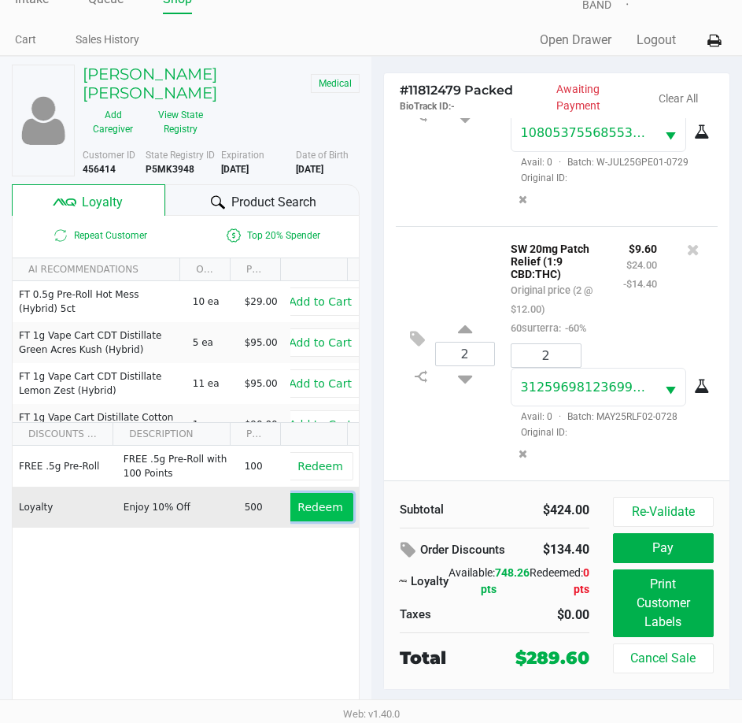
click at [336, 494] on button "Redeem" at bounding box center [319, 507] width 65 height 28
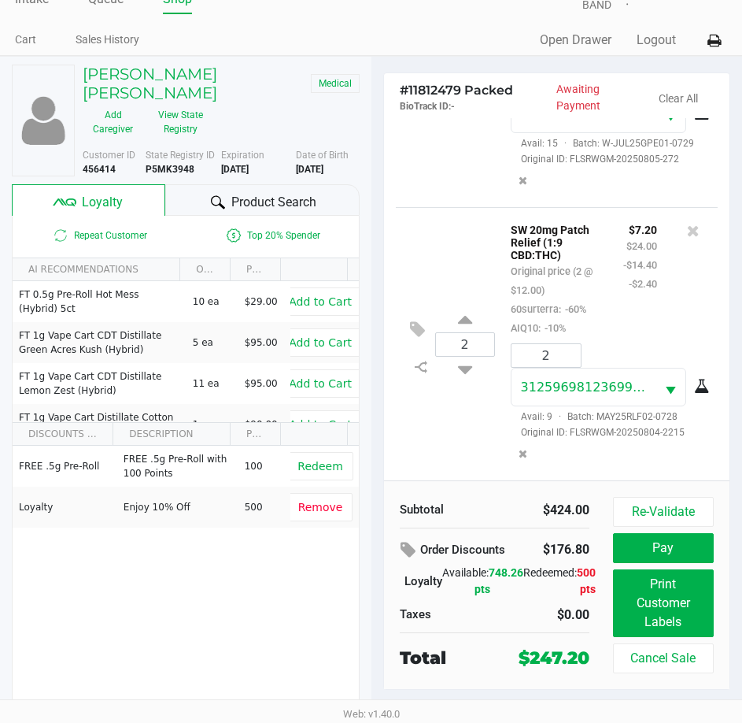
scroll to position [1204, 0]
click at [637, 539] on button "Pay" at bounding box center [663, 548] width 101 height 30
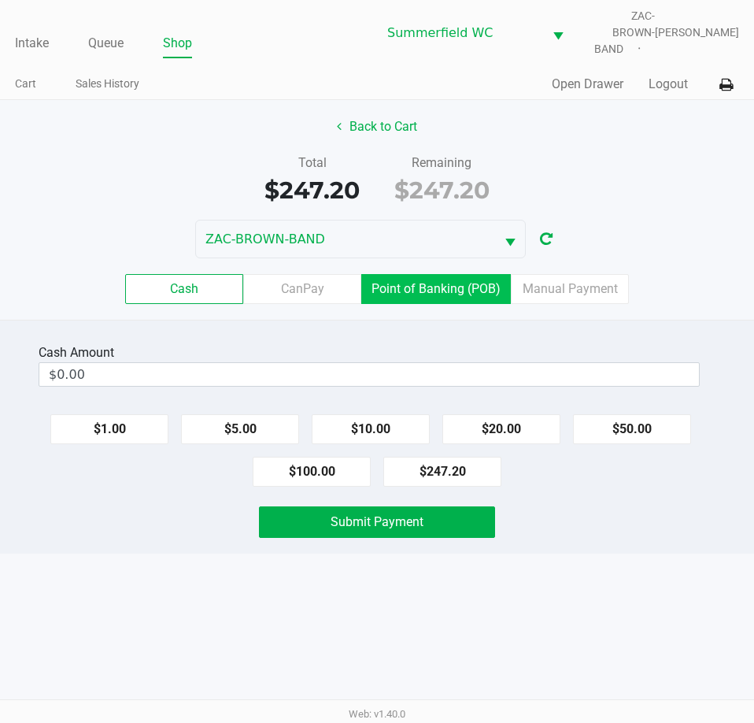
click at [433, 289] on label "Point of Banking (POB)" at bounding box center [436, 289] width 150 height 30
click at [0, 0] on 7 "Point of Banking (POB)" at bounding box center [0, 0] width 0 height 0
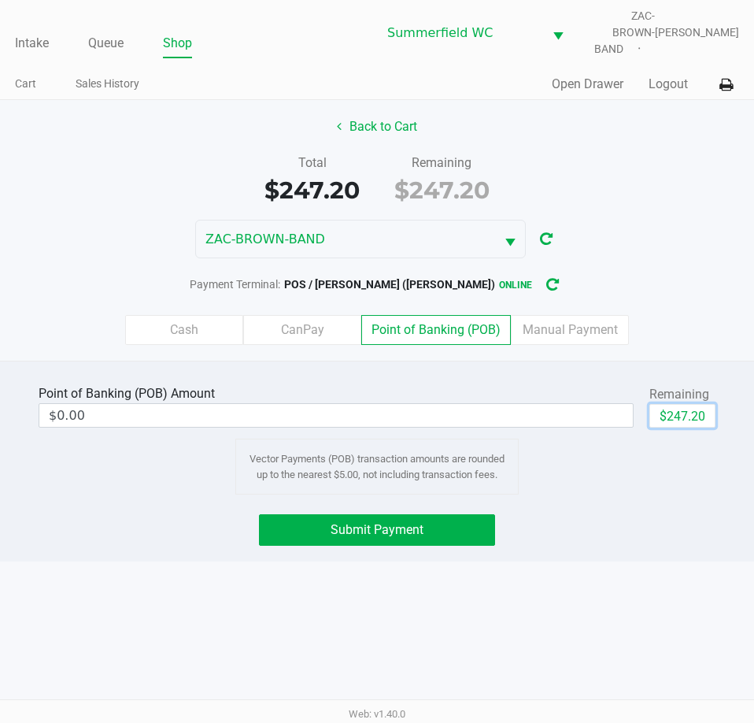
drag, startPoint x: 657, startPoint y: 405, endPoint x: 591, endPoint y: 502, distance: 117.2
click at [658, 404] on button "$247.20" at bounding box center [682, 416] width 66 height 24
type input "$247.20"
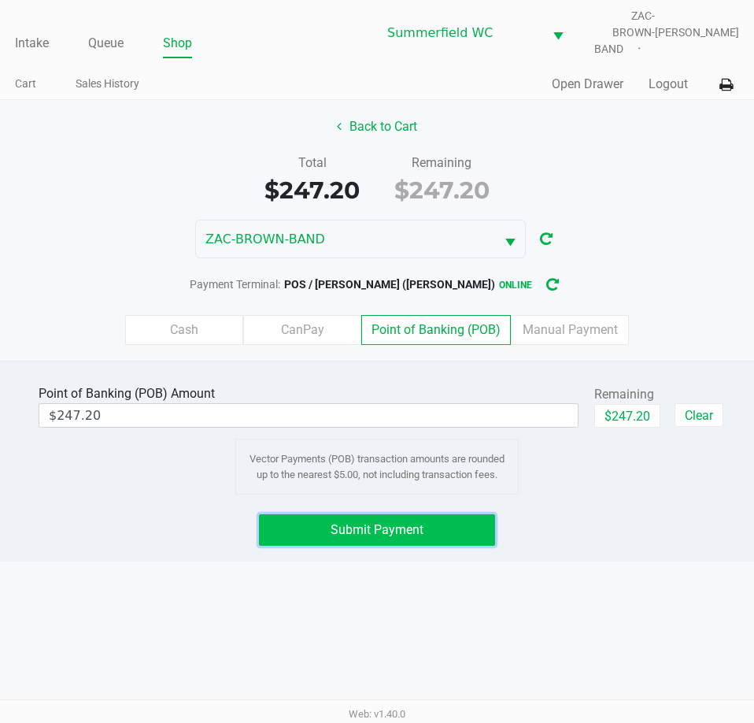
click at [445, 514] on button "Submit Payment" at bounding box center [376, 529] width 235 height 31
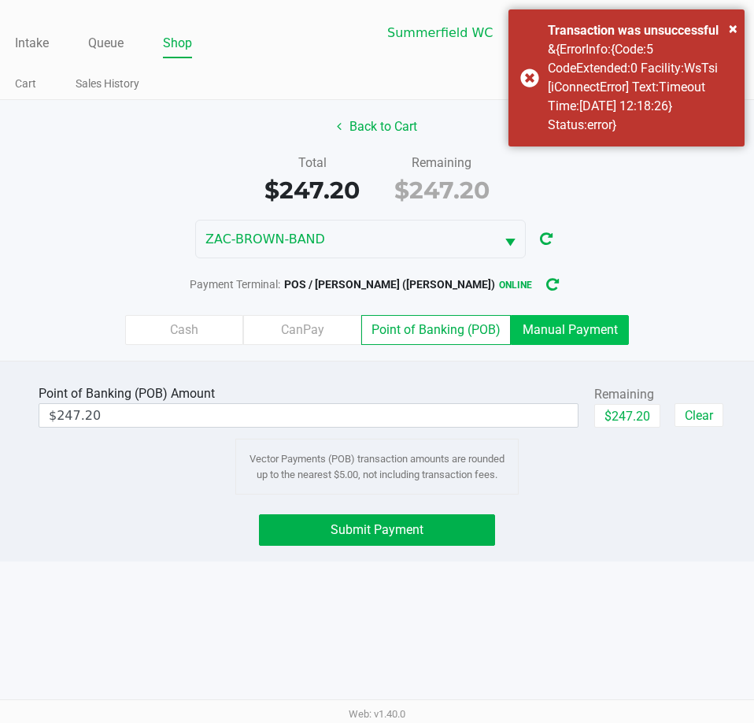
click at [583, 316] on label "Manual Payment" at bounding box center [570, 330] width 118 height 30
click at [0, 0] on 8 "Manual Payment" at bounding box center [0, 0] width 0 height 0
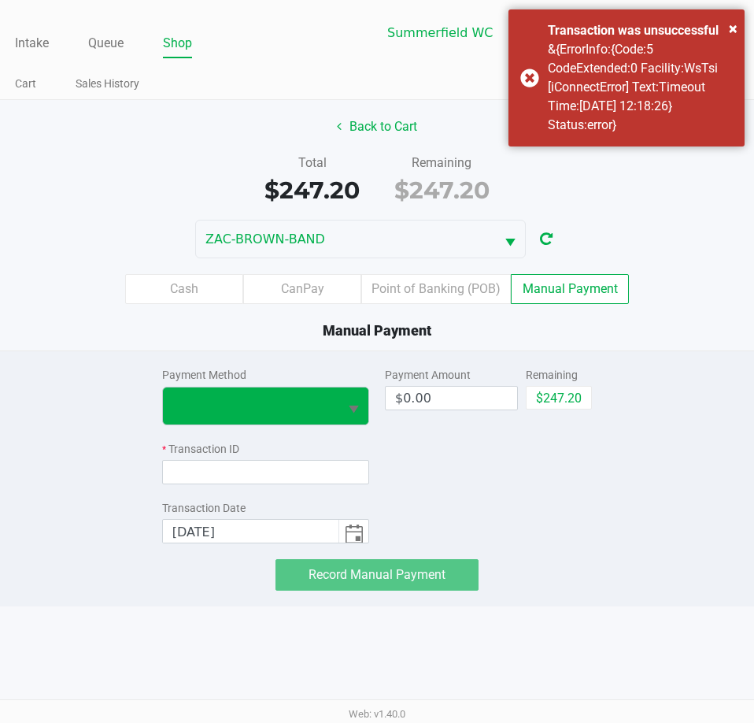
click at [364, 390] on button "Select" at bounding box center [353, 405] width 30 height 37
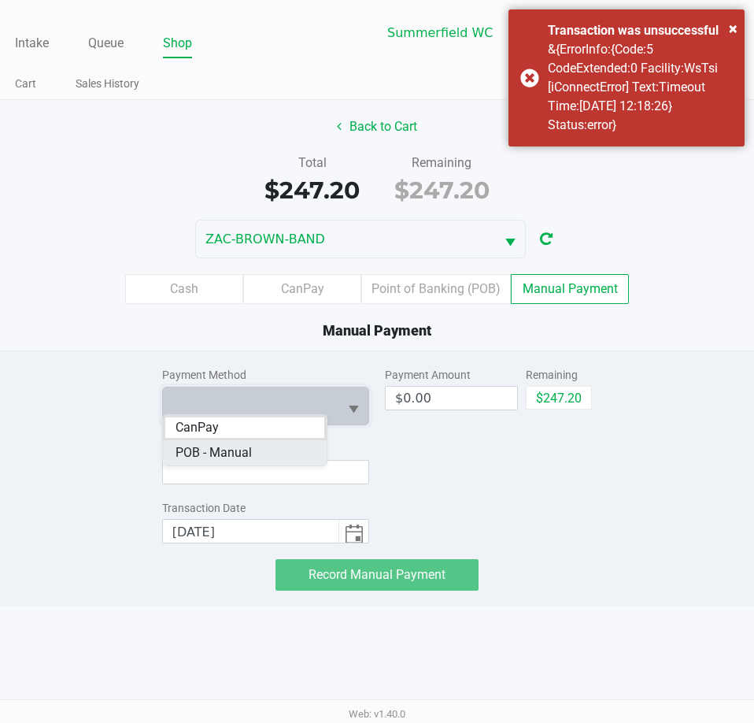
drag, startPoint x: 231, startPoint y: 453, endPoint x: 291, endPoint y: 432, distance: 63.2
click at [230, 453] on span "POB - Manual" at bounding box center [214, 452] width 76 height 19
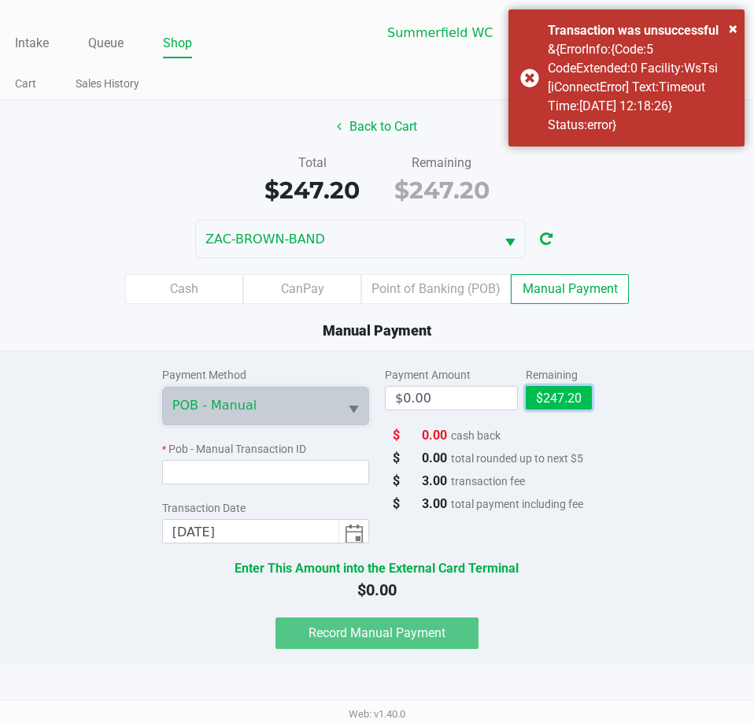
click at [580, 387] on button "$247.20" at bounding box center [559, 398] width 66 height 24
type input "$247.20"
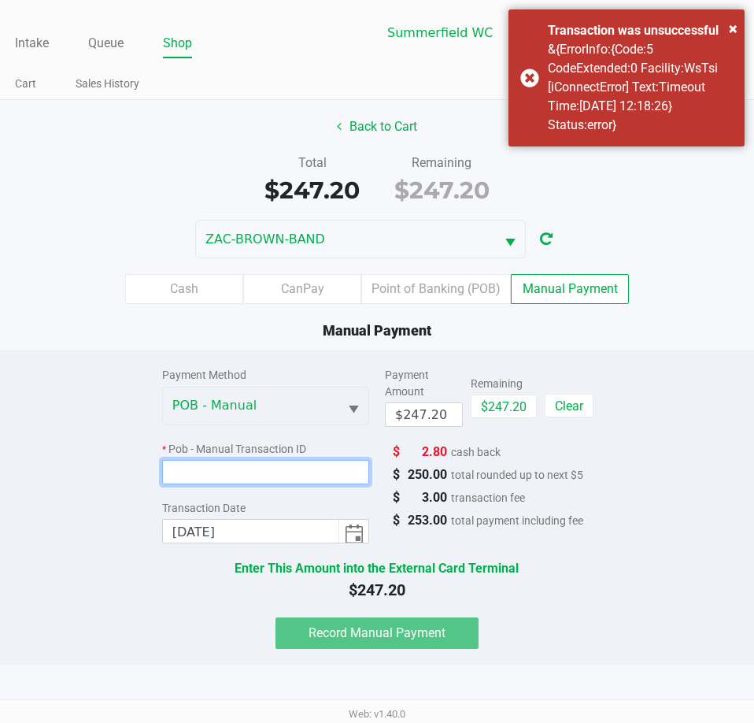
click at [315, 460] on input at bounding box center [265, 472] width 207 height 24
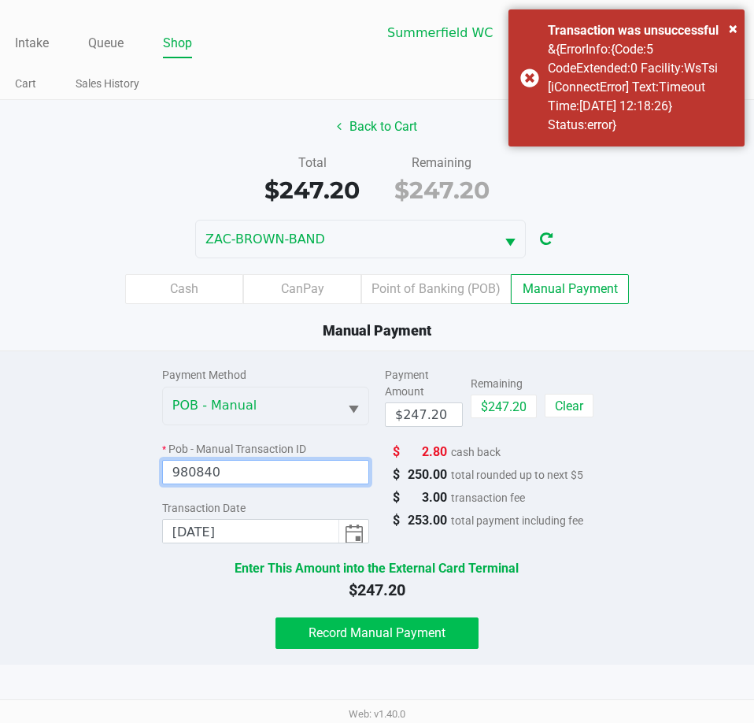
type input "980840"
click at [383, 625] on span "Record Manual Payment" at bounding box center [377, 632] width 137 height 15
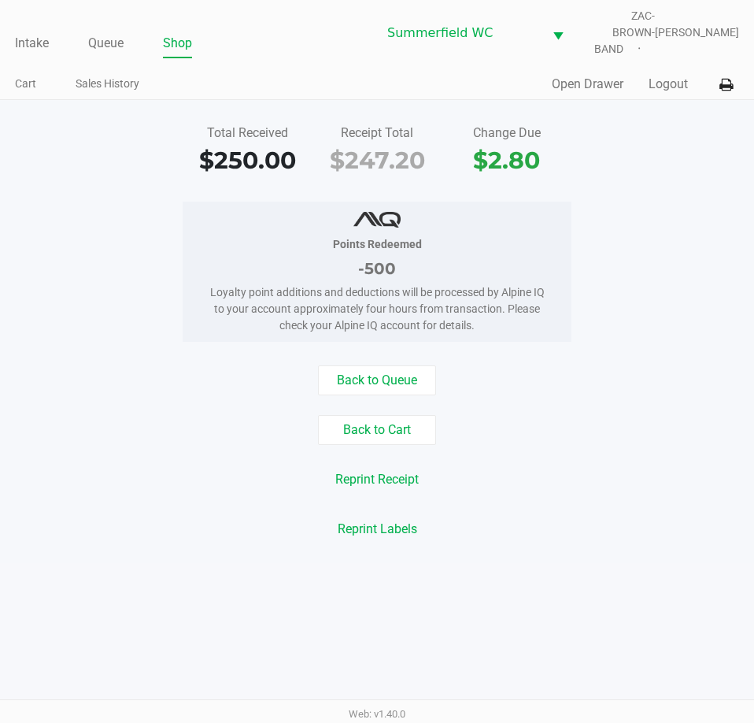
drag, startPoint x: 83, startPoint y: 123, endPoint x: 78, endPoint y: 107, distance: 16.7
click at [84, 124] on div "Total Received $250.00 Receipt Total $247.20 Change Due $2.80" at bounding box center [377, 151] width 778 height 54
click at [31, 32] on link "Intake" at bounding box center [32, 43] width 34 height 22
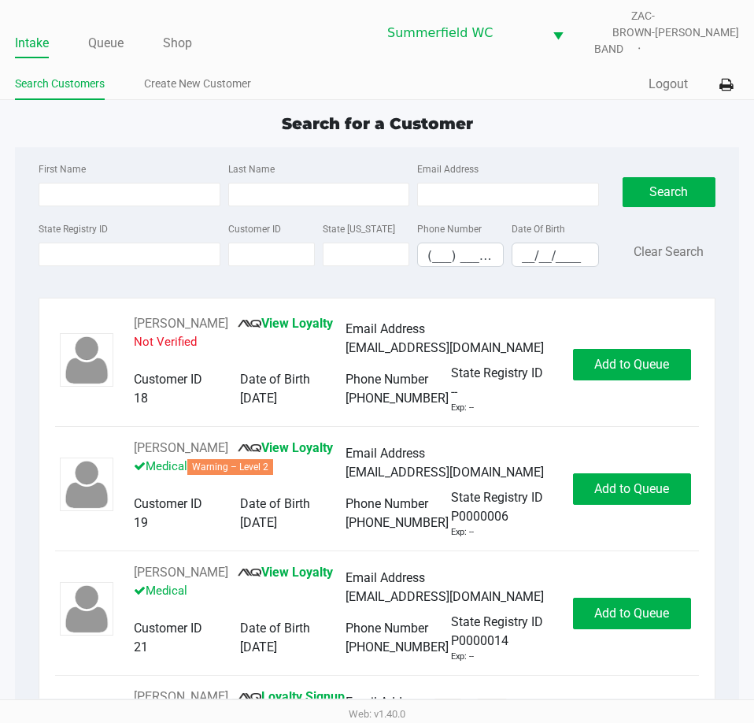
click at [187, 121] on div "Search for a Customer" at bounding box center [377, 124] width 748 height 24
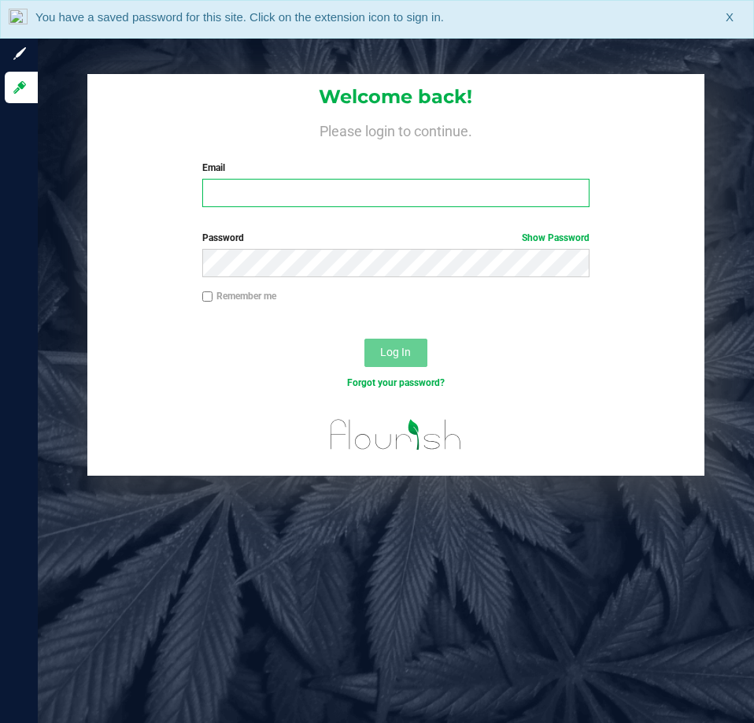
click at [260, 194] on input "Email" at bounding box center [395, 193] width 387 height 28
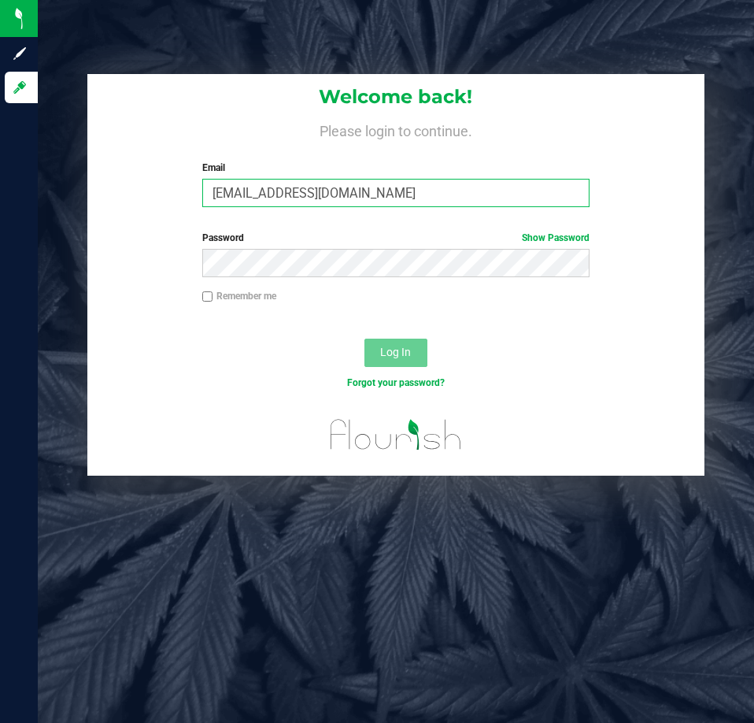
type input "[EMAIL_ADDRESS][DOMAIN_NAME]"
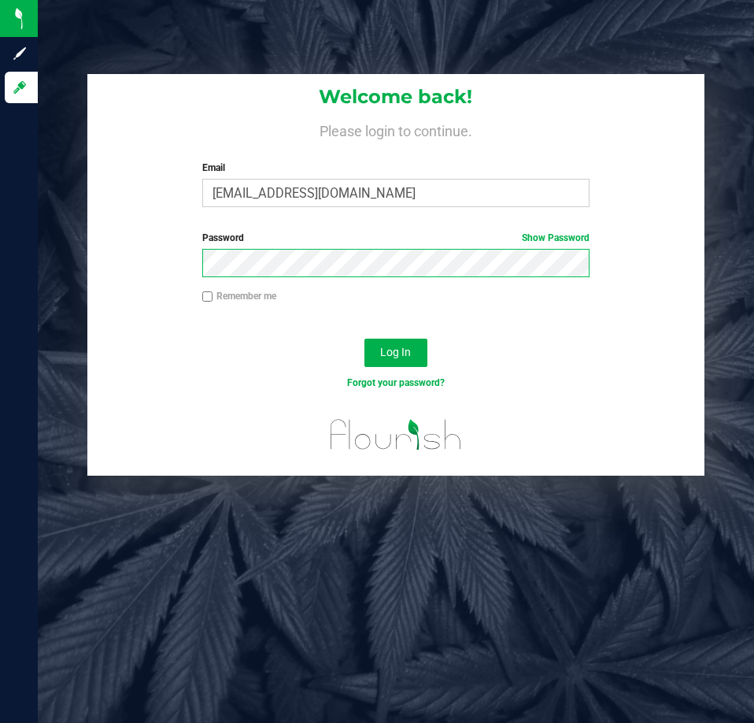
click at [364, 338] on button "Log In" at bounding box center [395, 352] width 63 height 28
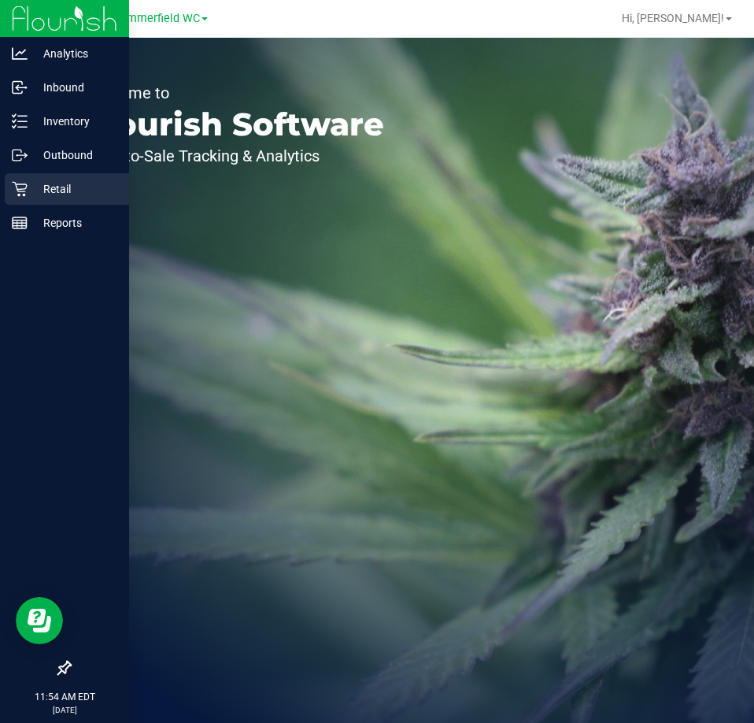
click at [15, 189] on icon at bounding box center [20, 189] width 16 height 16
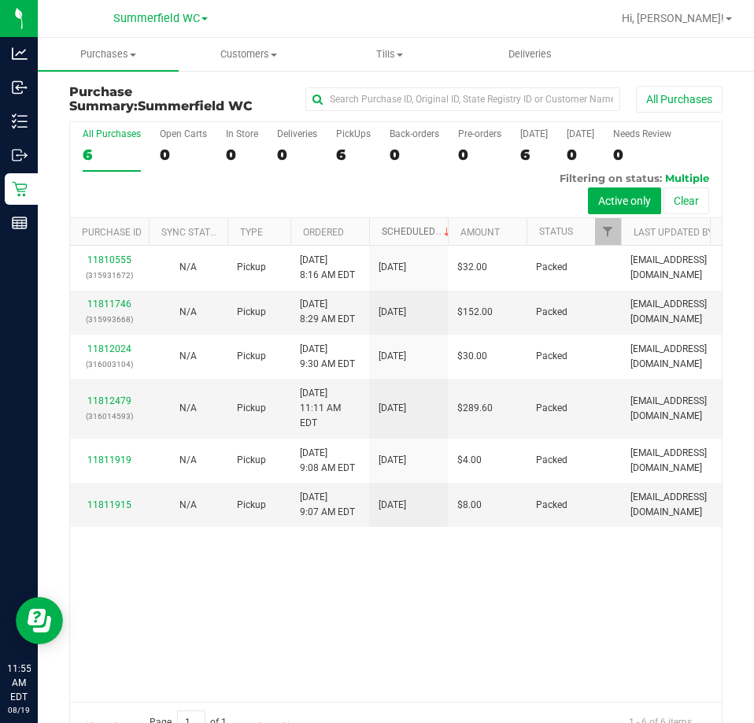
click at [414, 232] on link "Scheduled" at bounding box center [418, 231] width 72 height 11
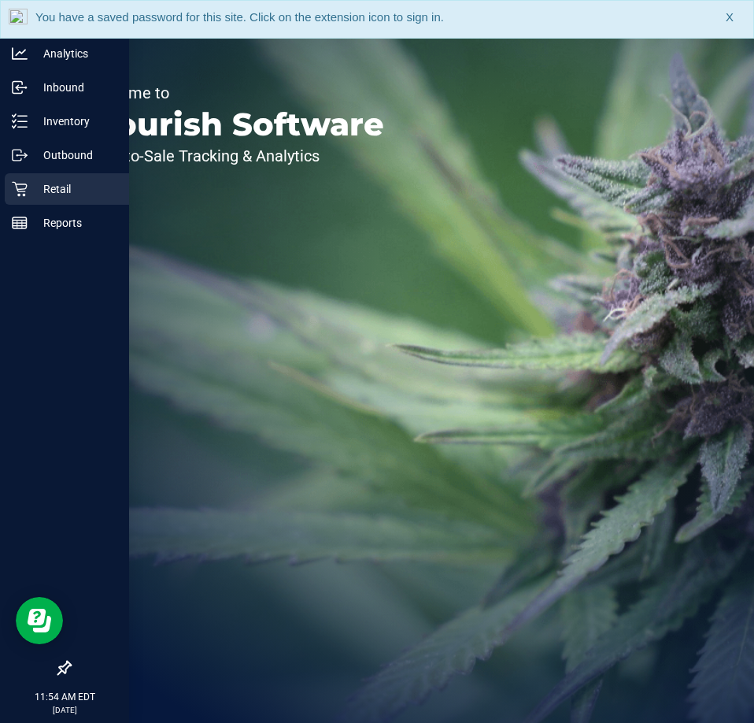
click at [36, 191] on p "Retail" at bounding box center [75, 188] width 94 height 19
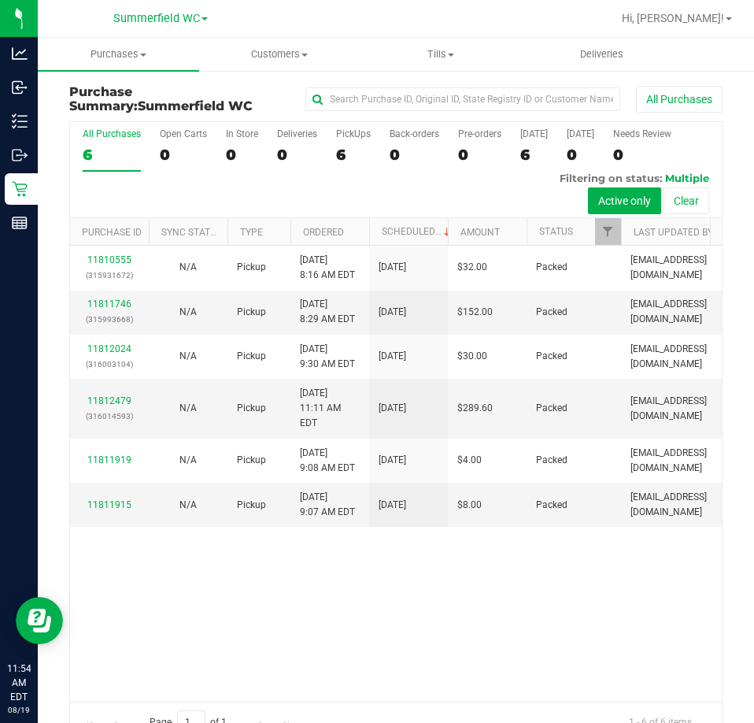
click at [412, 220] on th "Scheduled" at bounding box center [408, 232] width 79 height 28
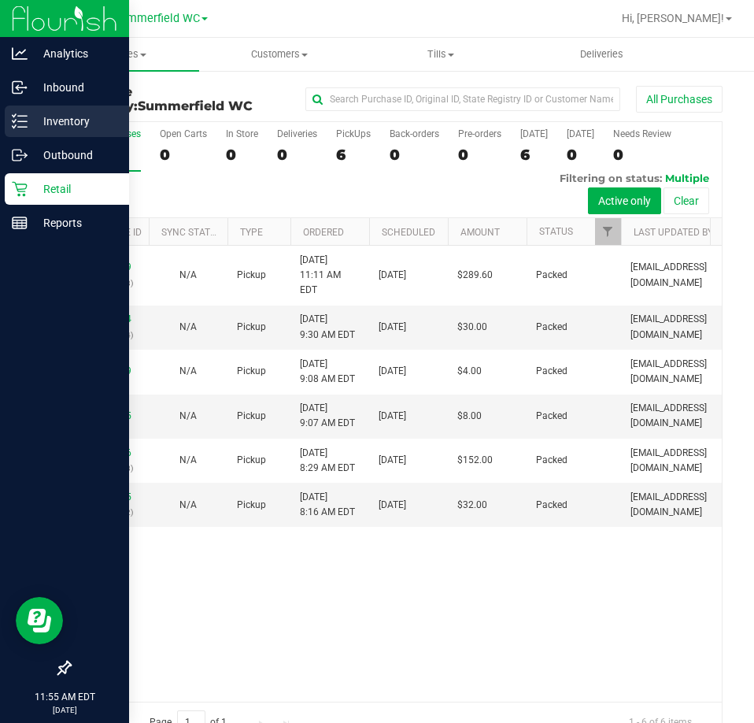
click at [23, 120] on icon at bounding box center [20, 121] width 16 height 16
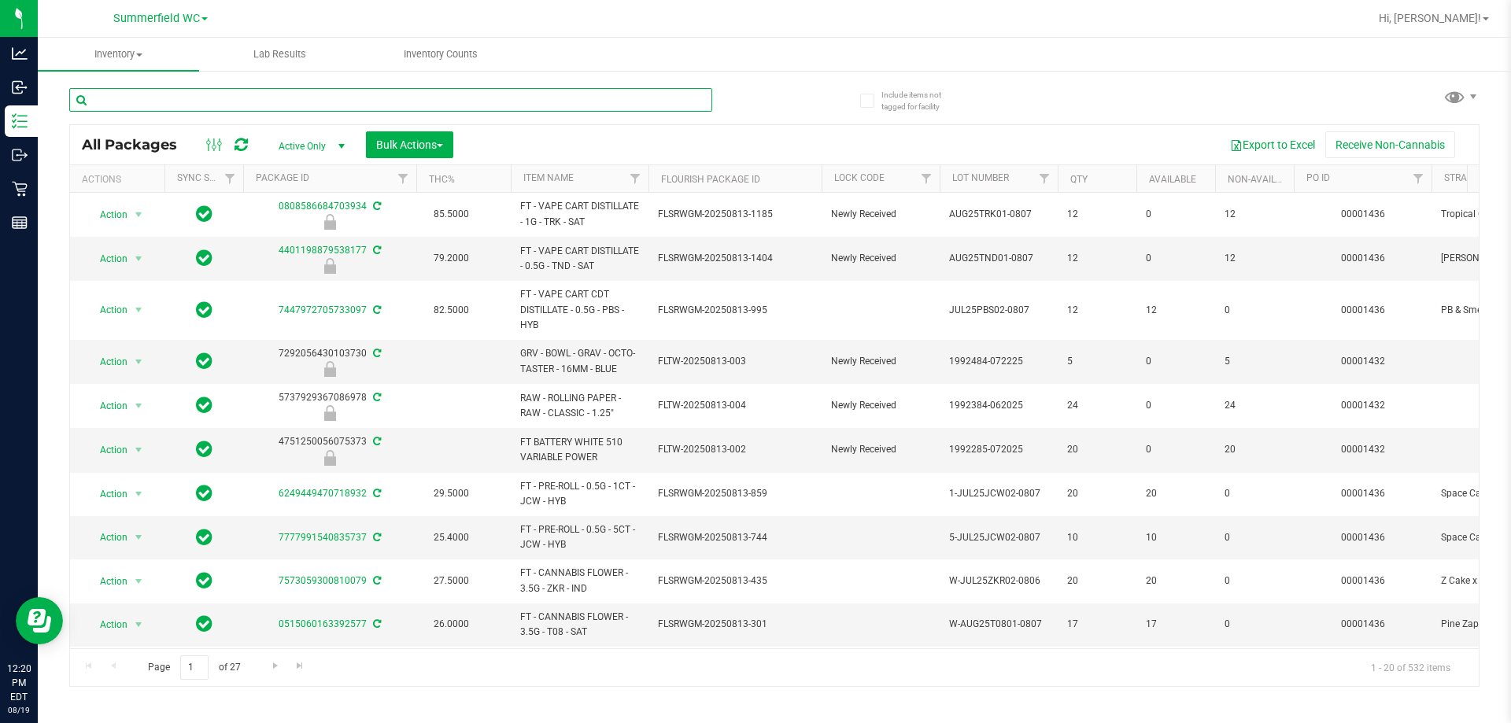
click at [233, 98] on input "text" at bounding box center [390, 100] width 643 height 24
type input "arz"
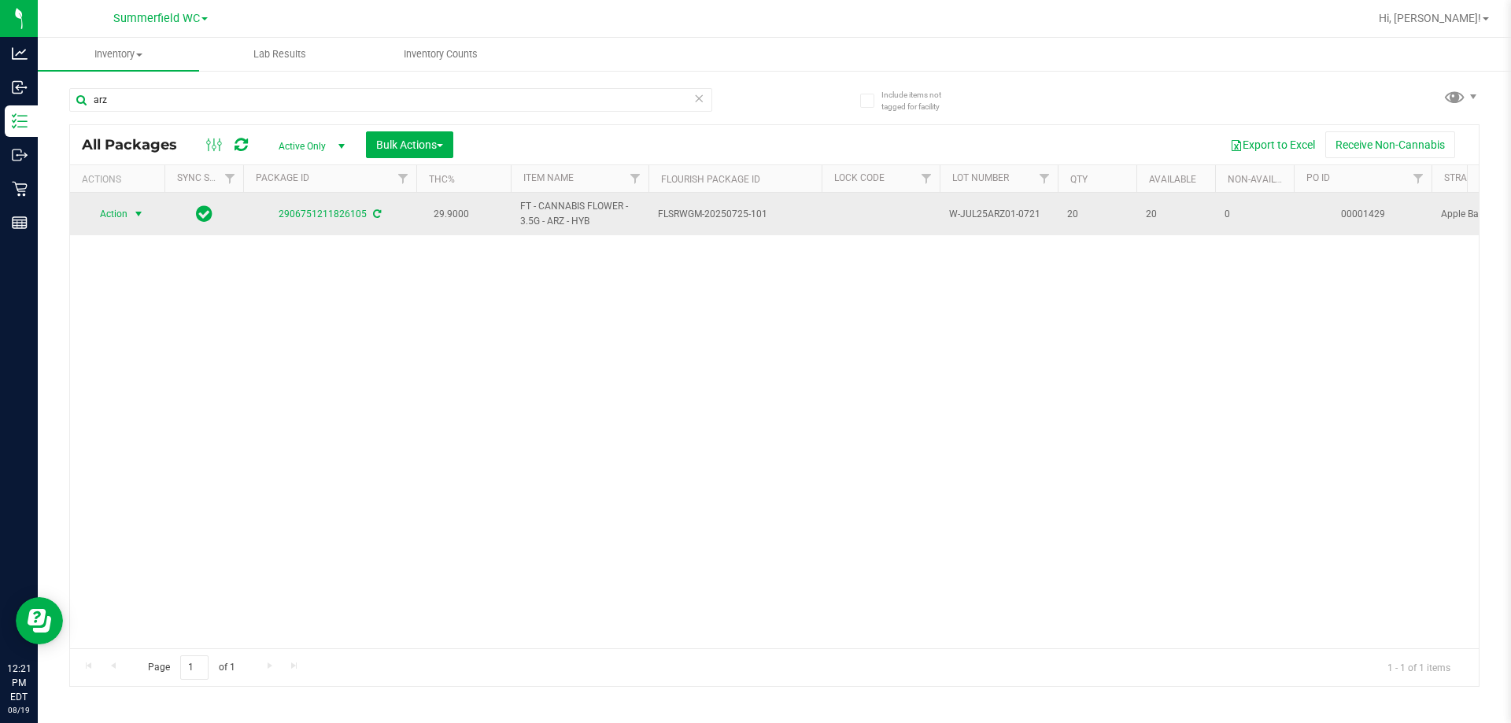
click at [139, 213] on span "select" at bounding box center [138, 214] width 13 height 13
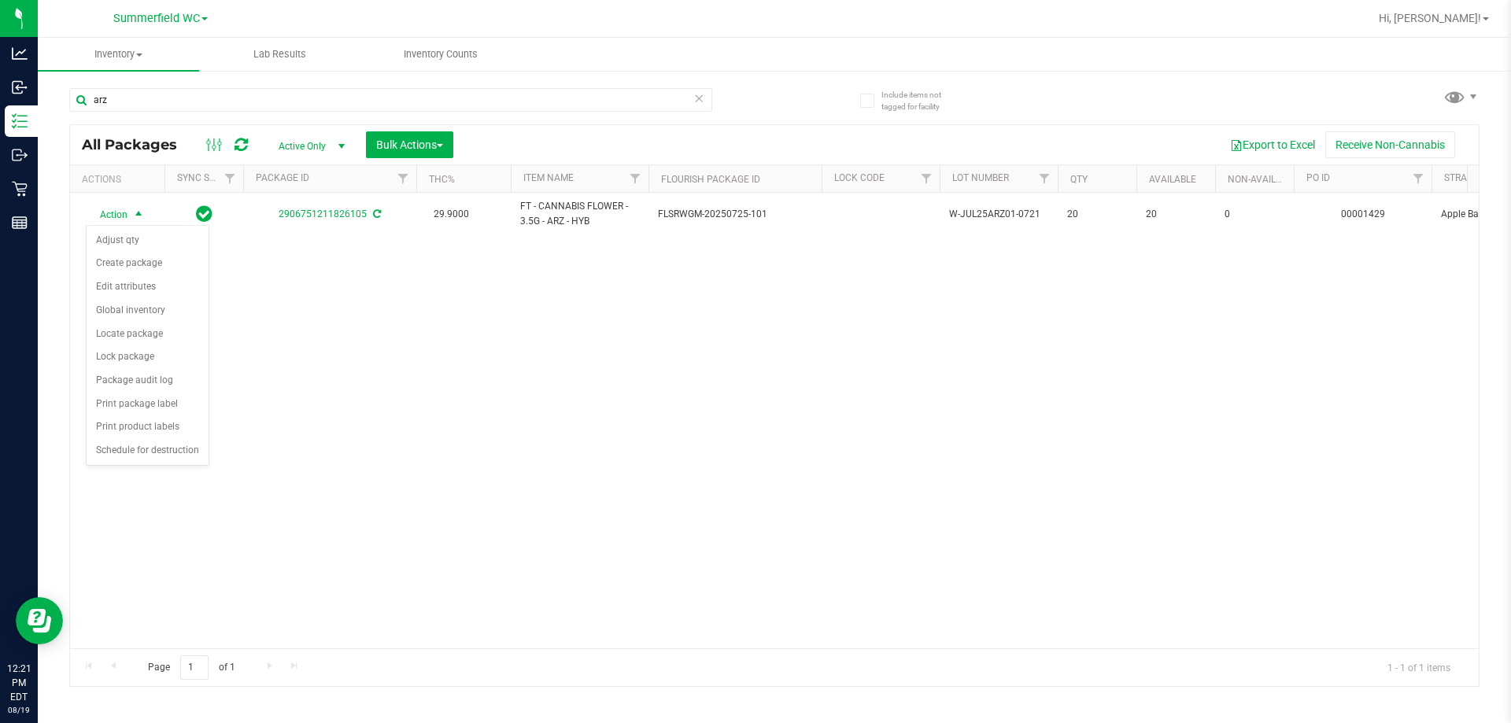
click at [638, 467] on div "Action Action Adjust qty Create package Edit attributes Global inventory Locate…" at bounding box center [774, 421] width 1409 height 456
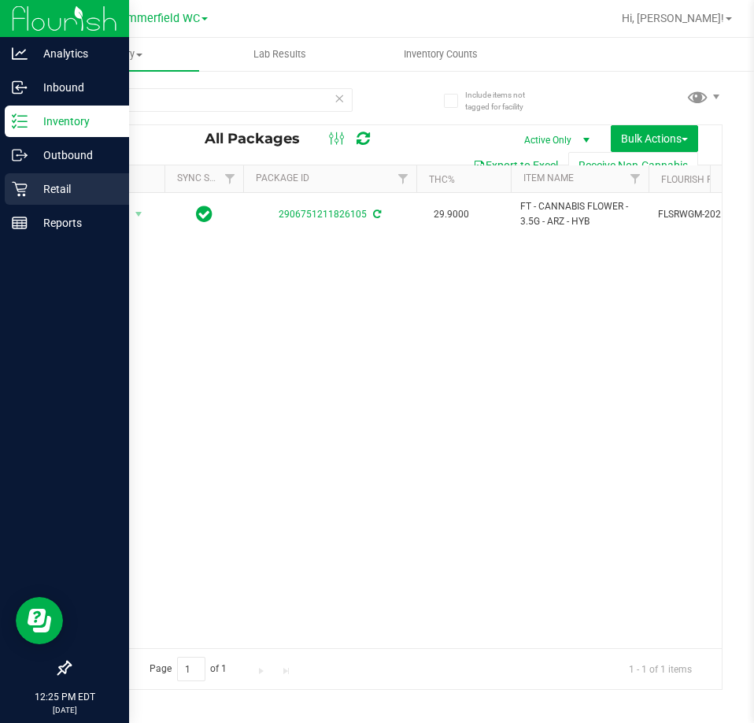
click at [65, 189] on p "Retail" at bounding box center [75, 188] width 94 height 19
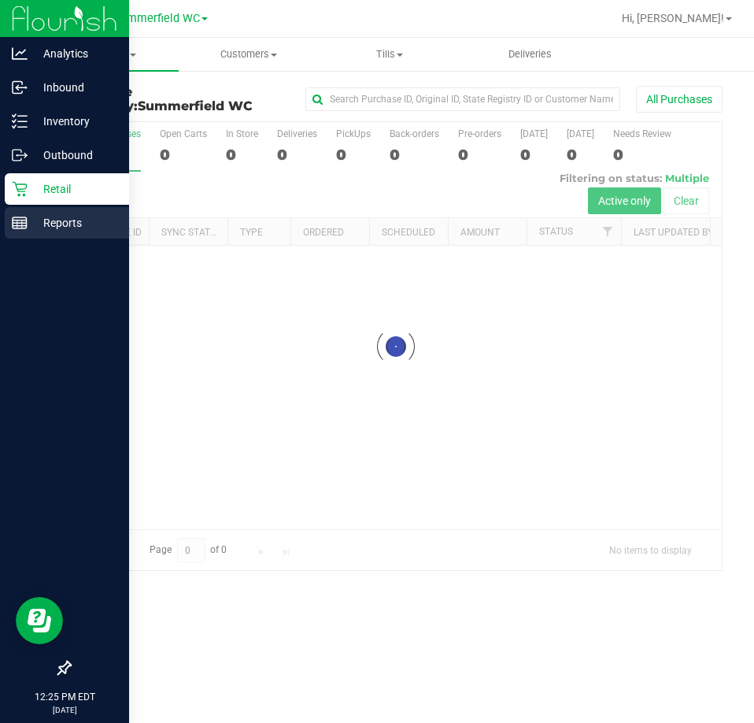
click at [67, 213] on div "Reports" at bounding box center [67, 222] width 124 height 31
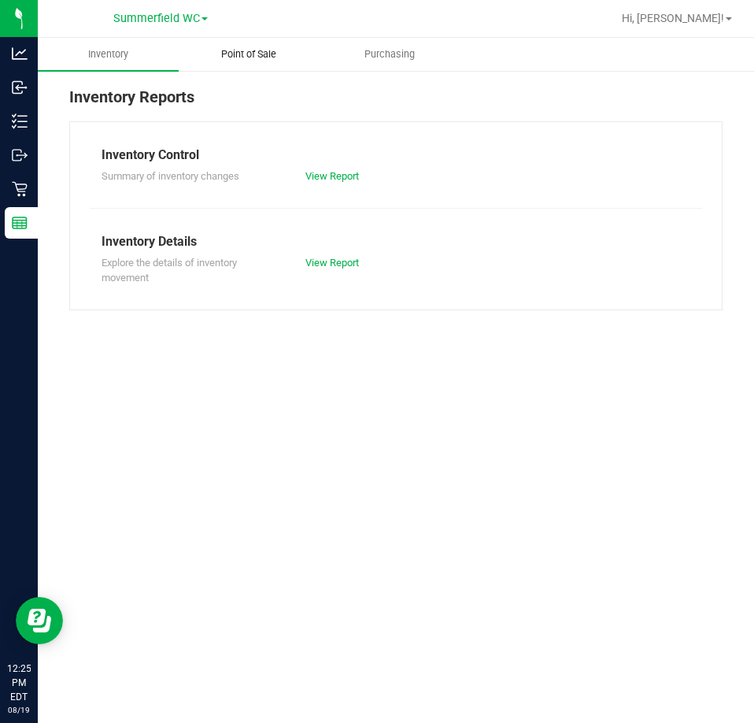
click at [240, 57] on span "Point of Sale" at bounding box center [249, 54] width 98 height 14
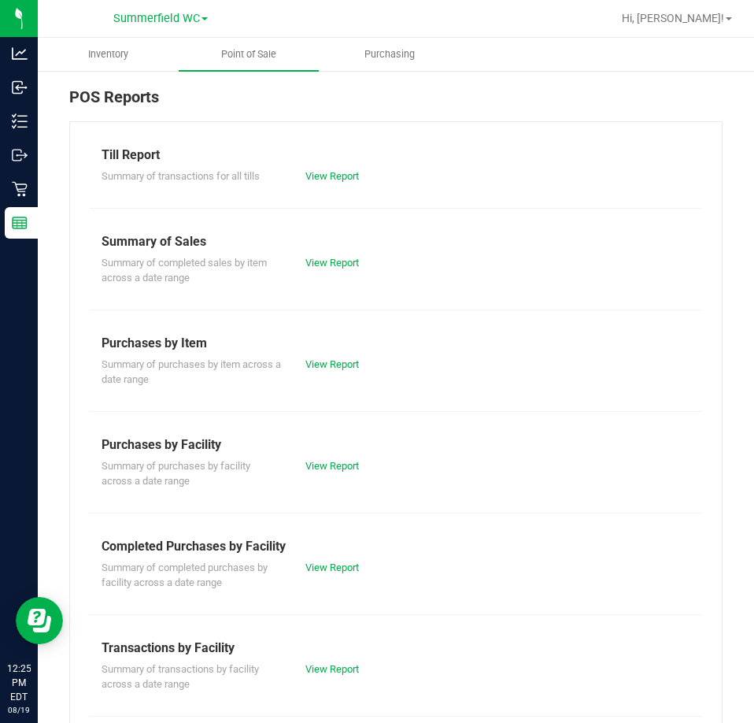
click at [327, 252] on div "Summary of completed sales by item across a date range View Report" at bounding box center [396, 268] width 612 height 35
click at [326, 268] on div "View Report" at bounding box center [396, 263] width 204 height 16
click at [327, 264] on link "View Report" at bounding box center [332, 263] width 54 height 12
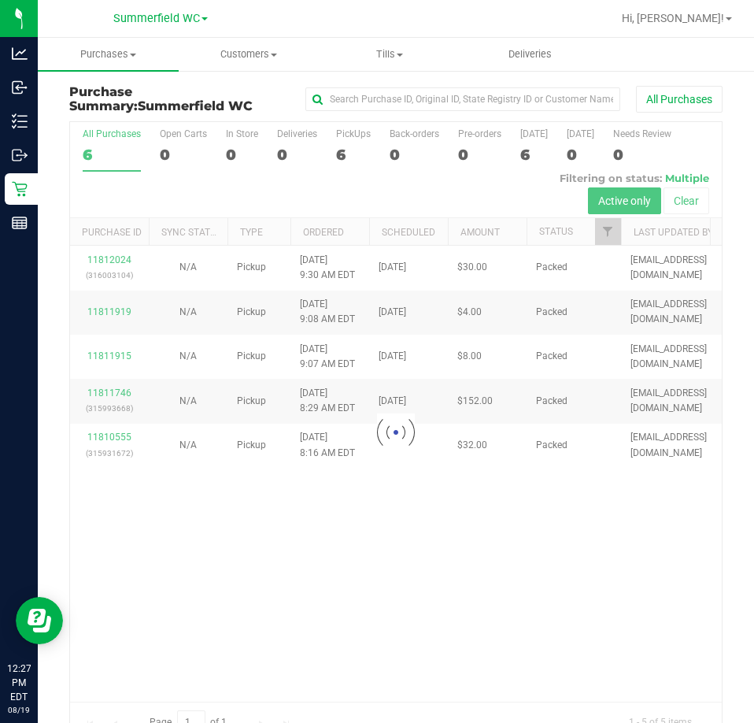
click at [103, 147] on div at bounding box center [396, 431] width 652 height 619
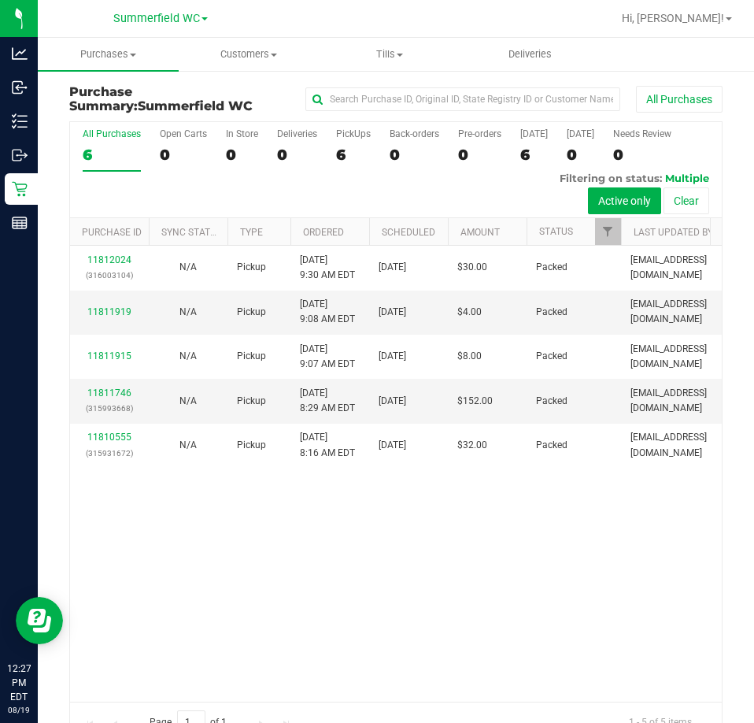
click at [97, 150] on div "6" at bounding box center [112, 155] width 58 height 18
click at [0, 0] on input "All Purchases 6" at bounding box center [0, 0] width 0 height 0
drag, startPoint x: 608, startPoint y: 638, endPoint x: 664, endPoint y: 653, distance: 58.6
click at [608, 638] on div "11812024 (316003104) N/A Pickup 8/19/2025 9:30 AM EDT 8/19/2025 $30.00 Packed s…" at bounding box center [396, 473] width 652 height 455
click at [644, 591] on div "11812024 (316003104) N/A Pickup 8/19/2025 9:30 AM EDT 8/19/2025 $30.00 Packed s…" at bounding box center [396, 473] width 652 height 455
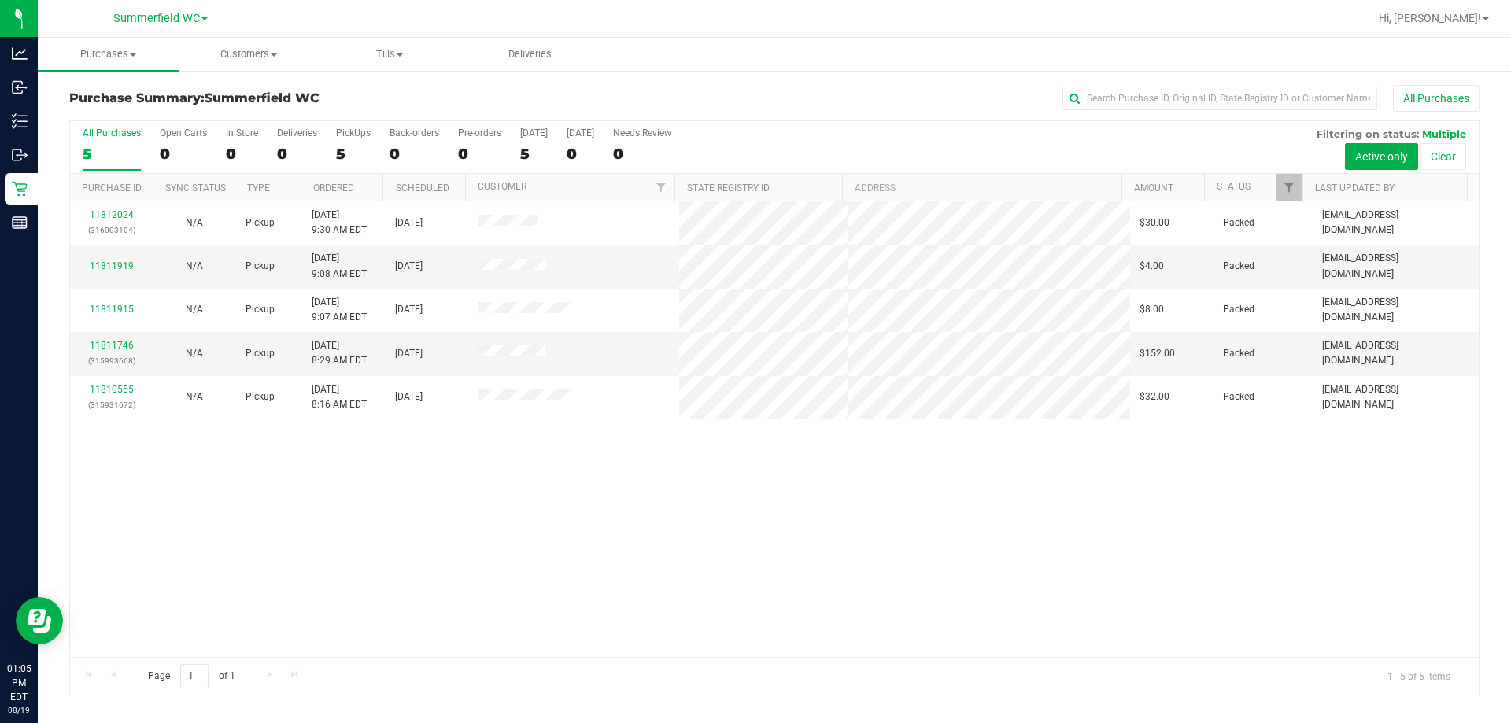
drag, startPoint x: 1015, startPoint y: 537, endPoint x: 1012, endPoint y: 519, distance: 18.4
click at [753, 534] on div "11812024 (316003104) N/A Pickup 8/19/2025 9:30 AM EDT 8/19/2025 $30.00 Packed s…" at bounding box center [774, 430] width 1409 height 456
click at [567, 542] on div "11812024 (316003104) N/A Pickup 8/19/2025 9:30 AM EDT 8/19/2025 $30.00 Packed s…" at bounding box center [774, 430] width 1409 height 456
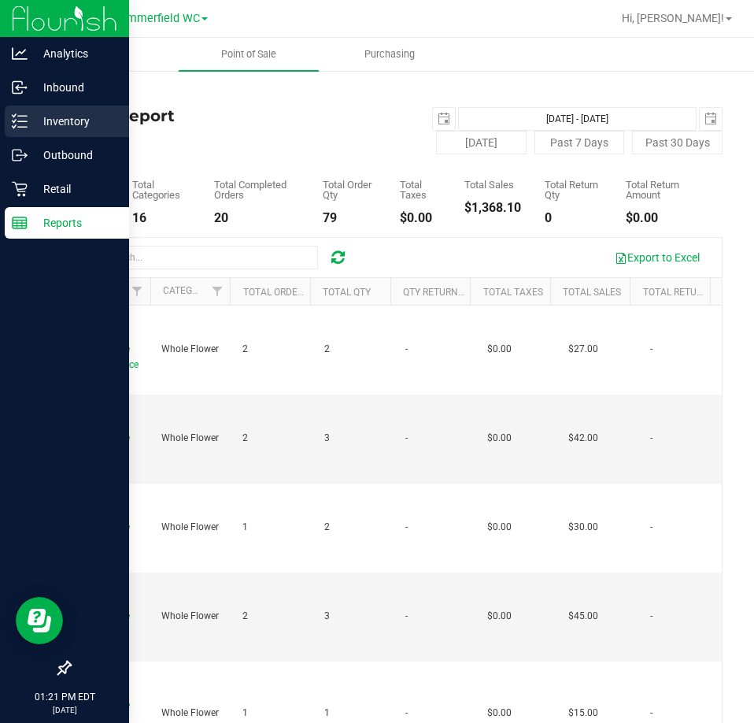
click at [53, 116] on p "Inventory" at bounding box center [75, 121] width 94 height 19
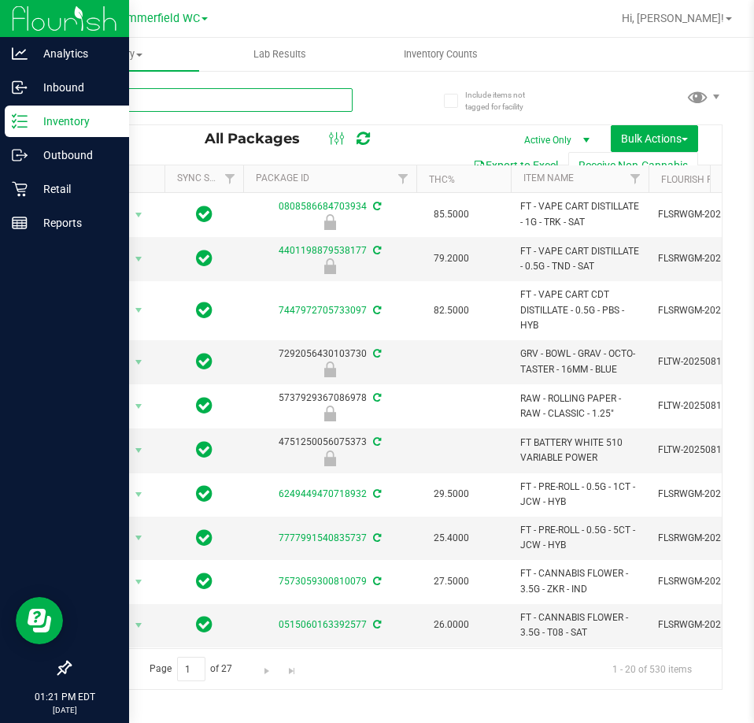
click at [186, 101] on input "text" at bounding box center [210, 100] width 283 height 24
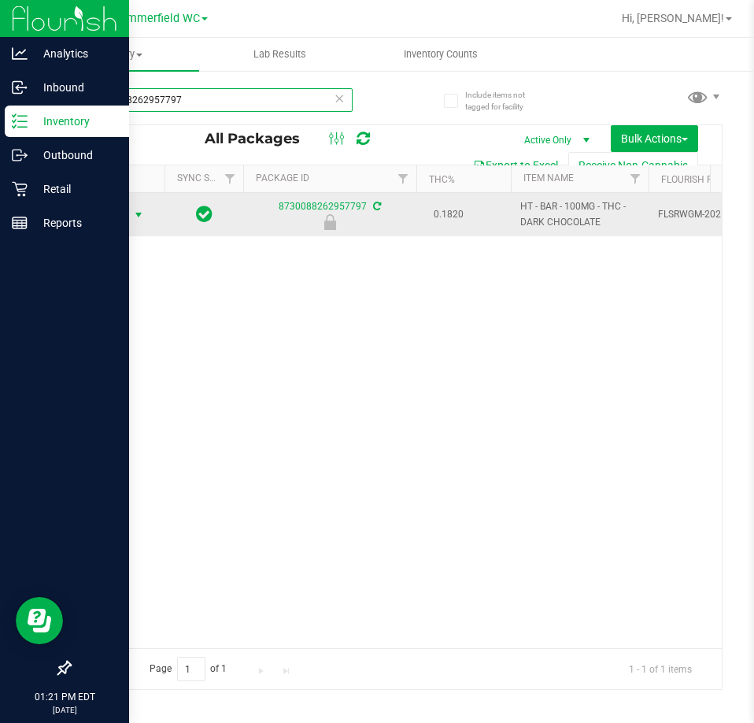
type input "8730088262957797"
click at [128, 213] on span "Action" at bounding box center [117, 215] width 63 height 22
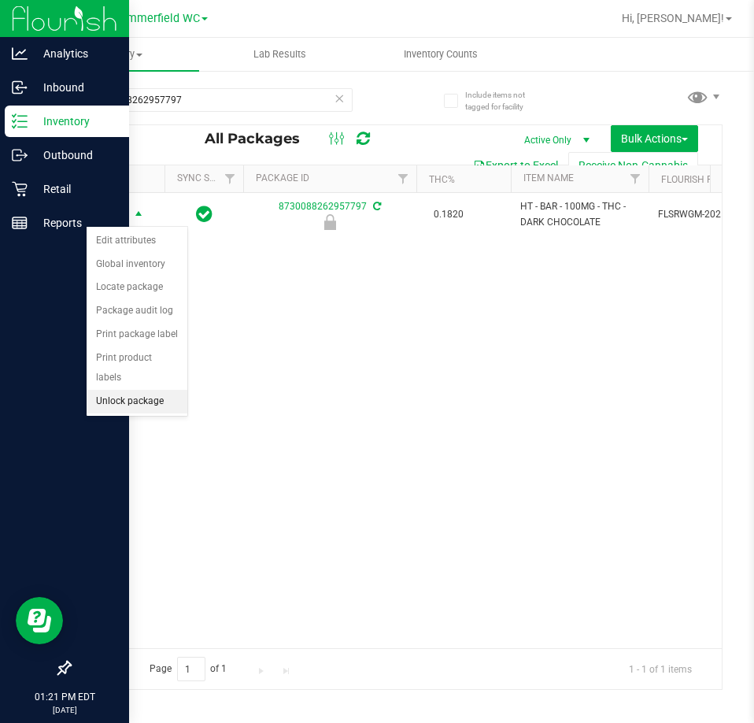
click at [116, 390] on li "Unlock package" at bounding box center [137, 402] width 101 height 24
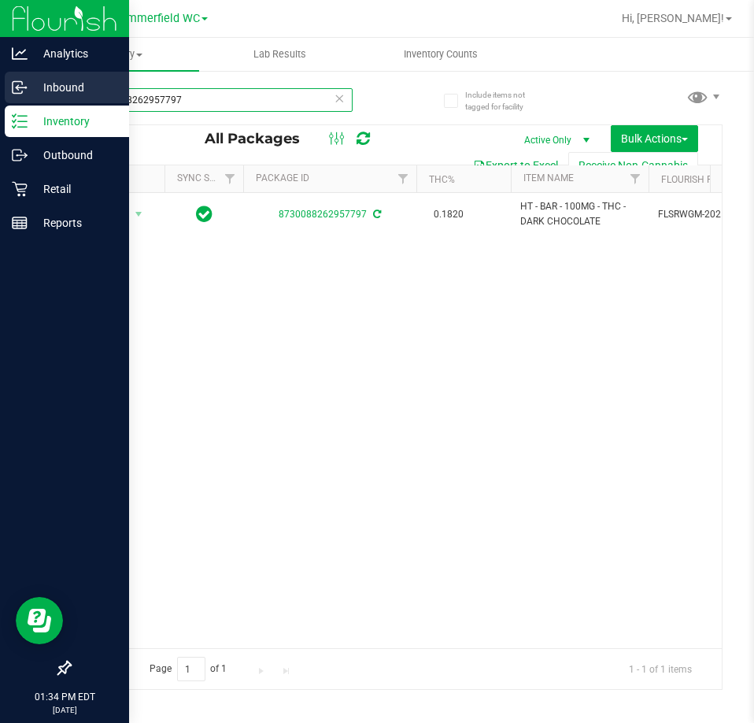
drag, startPoint x: 200, startPoint y: 98, endPoint x: 2, endPoint y: 83, distance: 198.2
click at [2, 83] on div "Analytics Inbound Inventory Outbound Retail Reports 01:34 PM EDT 08/19/2025 08/…" at bounding box center [377, 361] width 754 height 723
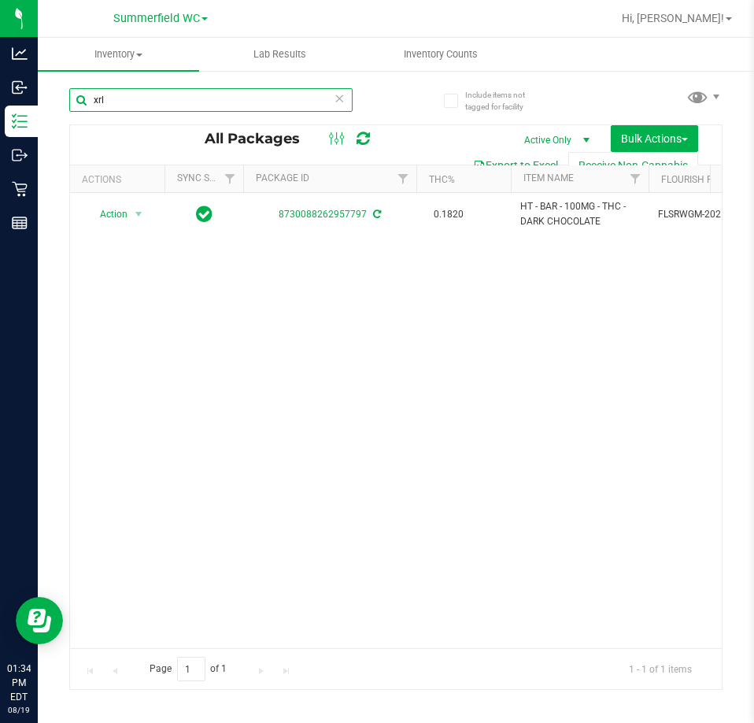
type input "xrl"
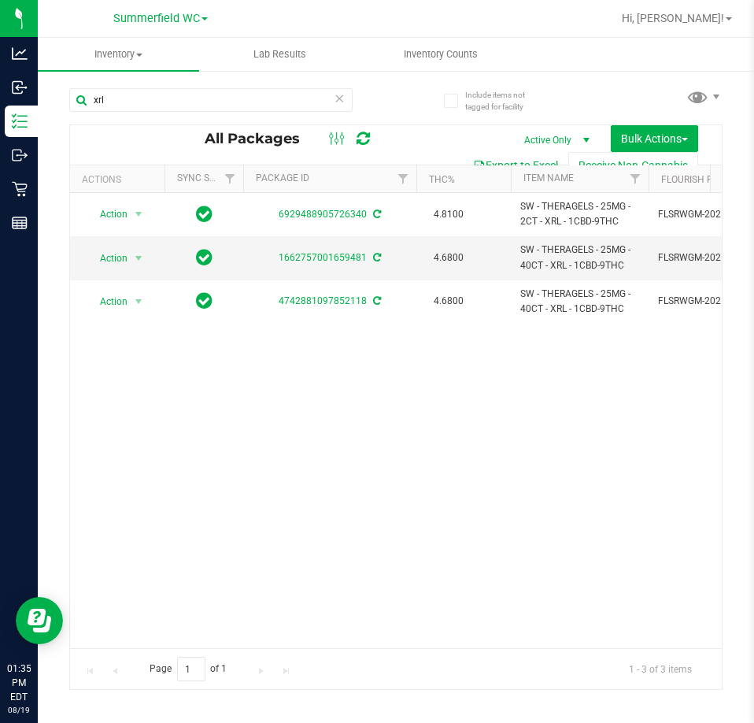
click at [556, 489] on div "Action Action Adjust qty Create package Edit attributes Global inventory Locate…" at bounding box center [396, 420] width 652 height 455
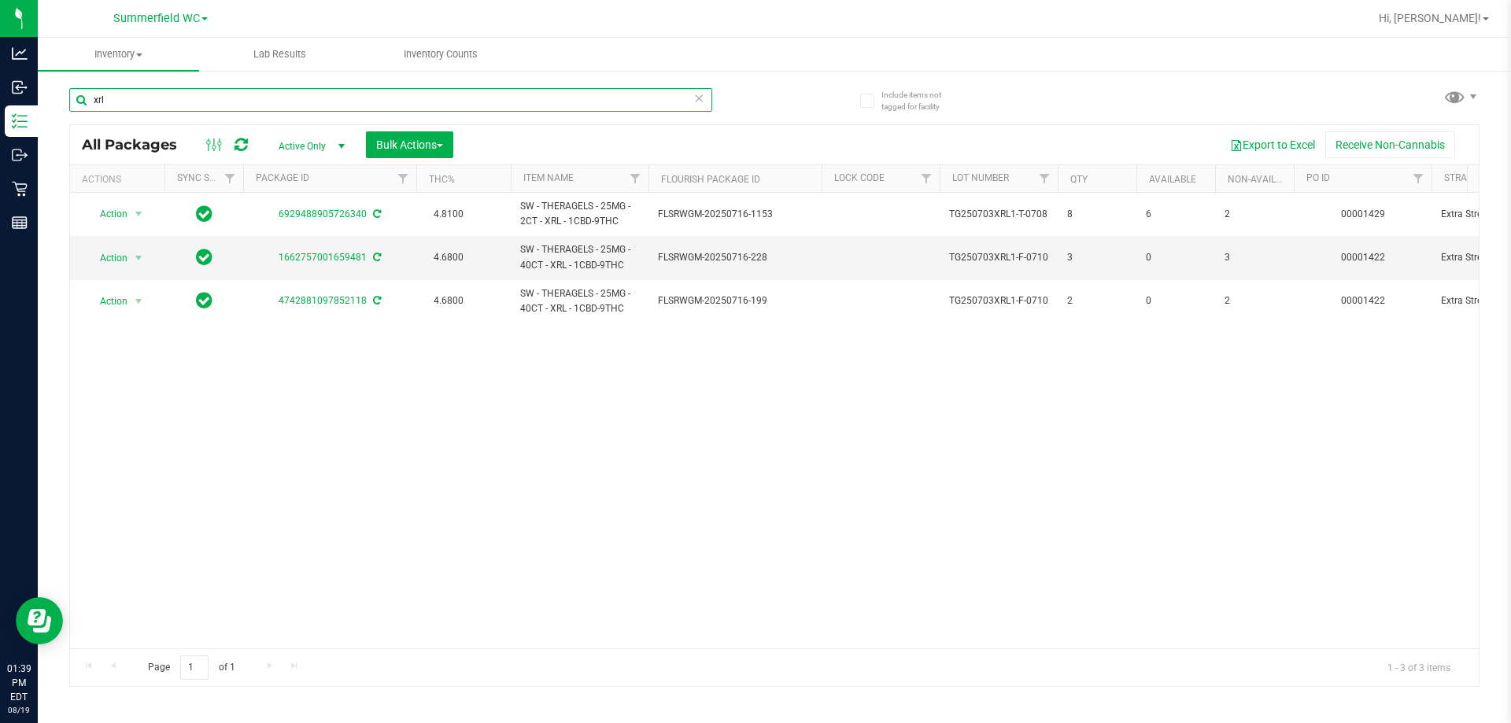
drag, startPoint x: 133, startPoint y: 105, endPoint x: 57, endPoint y: 110, distance: 75.7
click at [57, 110] on div "Include items not tagged for facility xrl All Packages Active Only Active Only …" at bounding box center [775, 309] width 1474 height 480
drag, startPoint x: 422, startPoint y: 479, endPoint x: 435, endPoint y: 477, distance: 13.6
click at [433, 477] on div "Action Action Adjust qty Create package Edit attributes Global inventory Locate…" at bounding box center [774, 421] width 1409 height 456
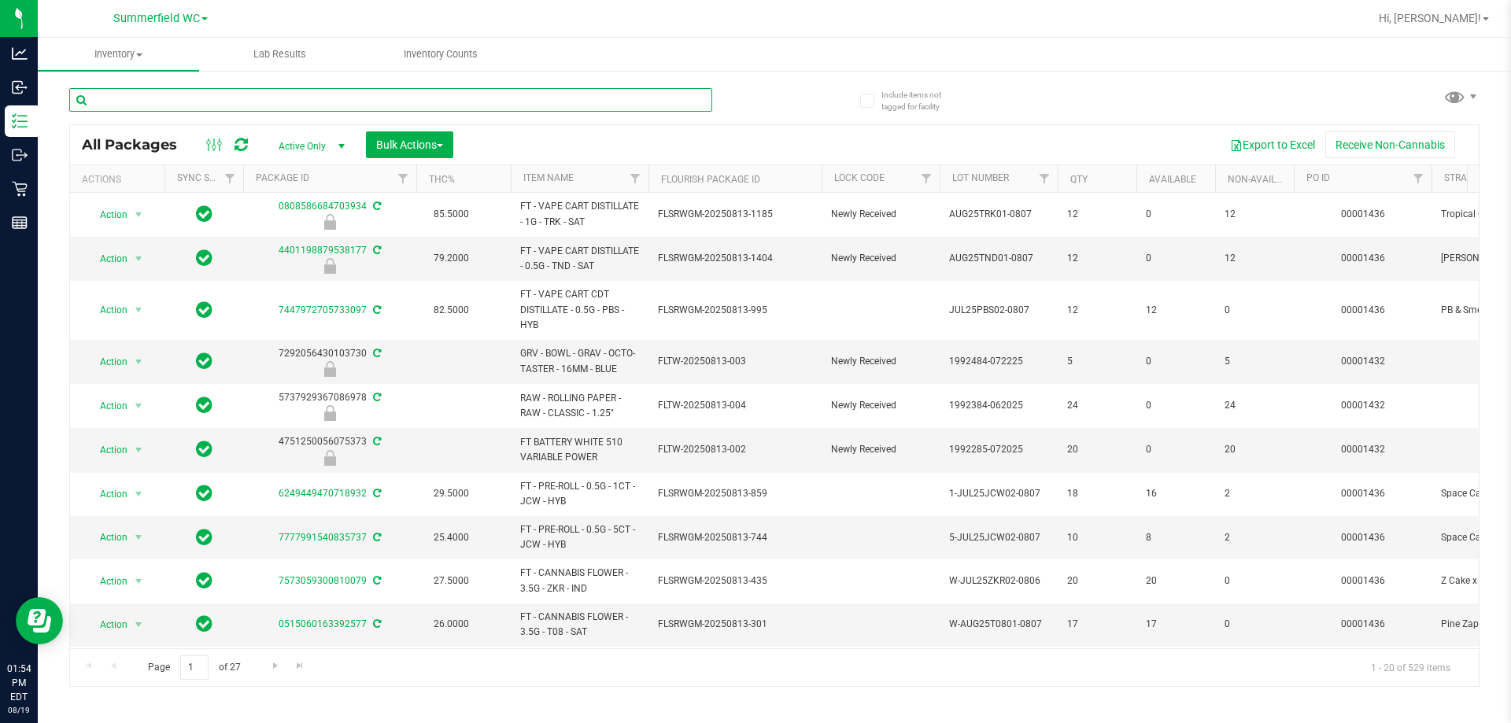
click at [128, 88] on input "text" at bounding box center [390, 100] width 643 height 24
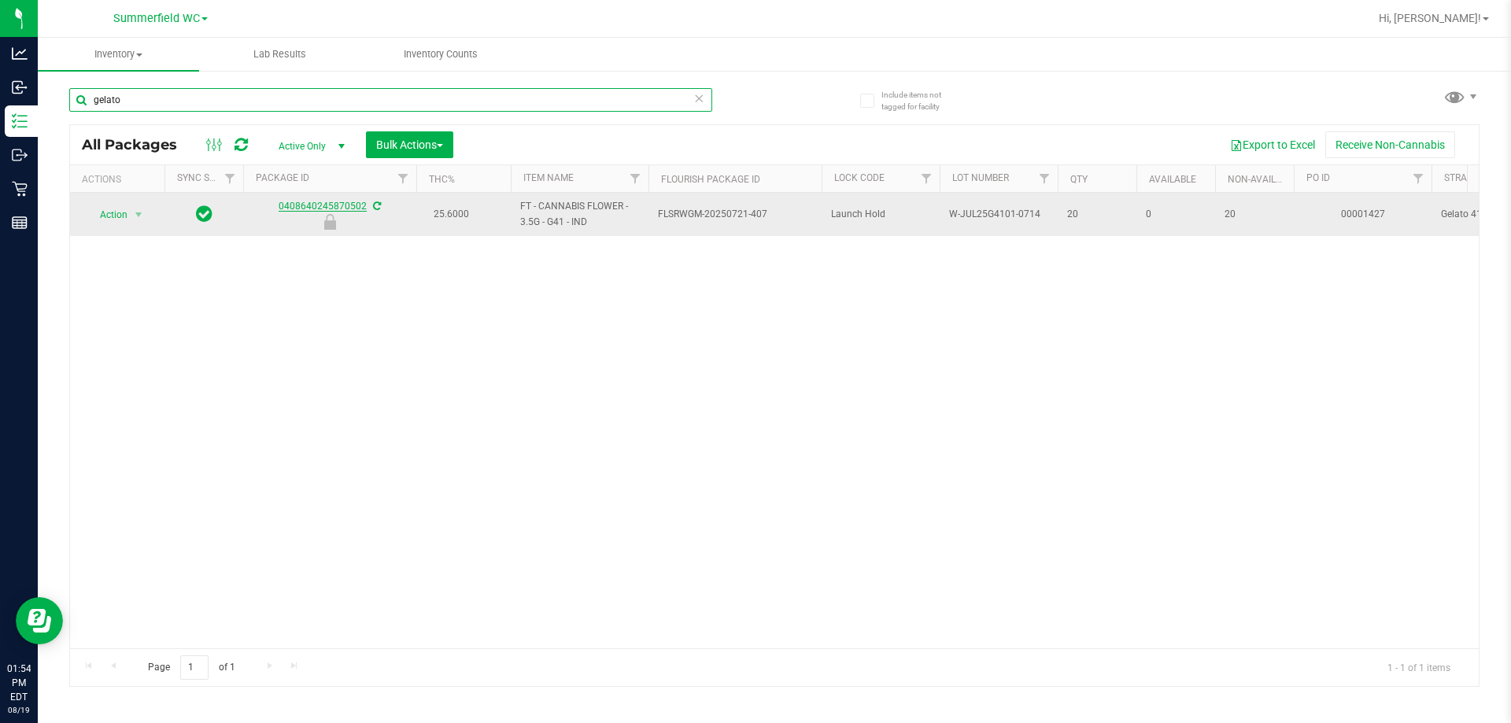
type input "gelato"
click at [334, 205] on link "0408640245870502" at bounding box center [323, 206] width 88 height 11
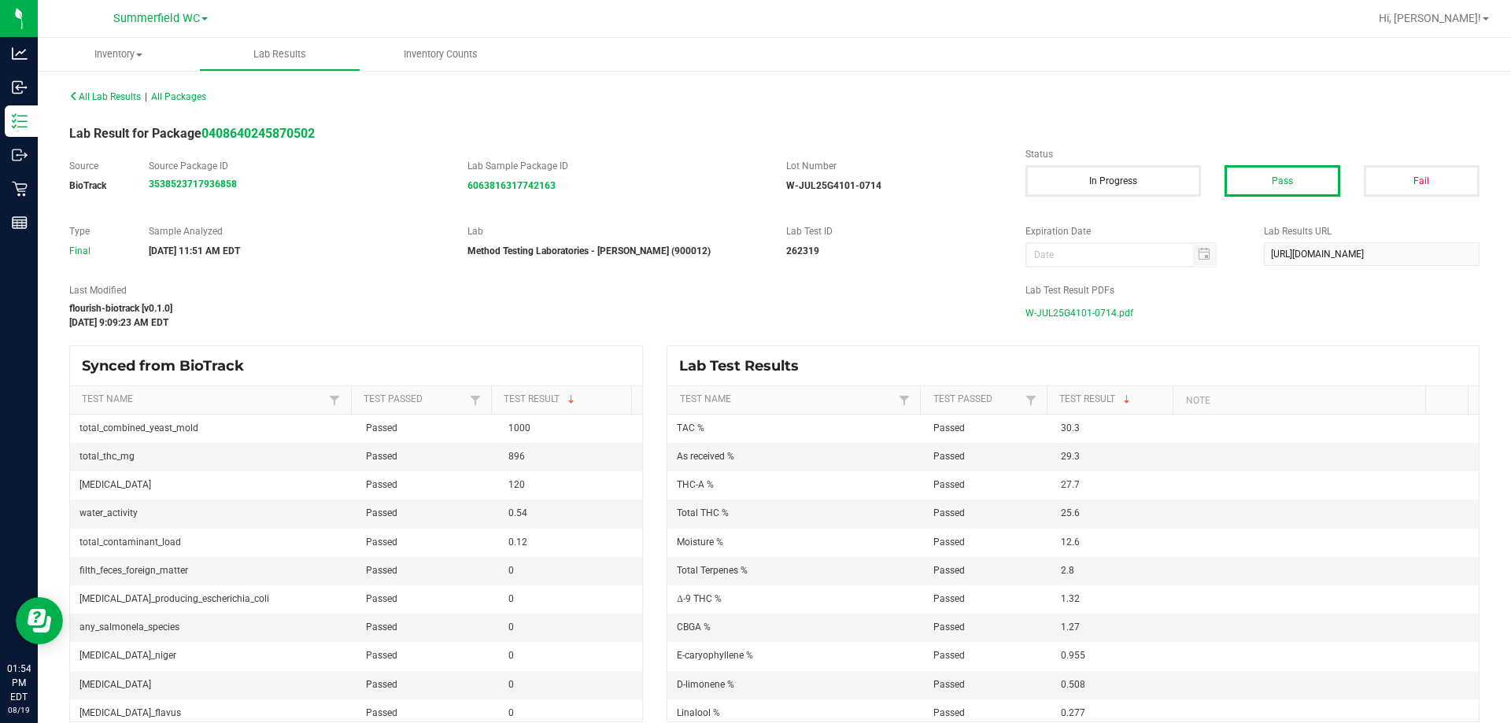
click at [753, 315] on span "W-JUL25G4101-0714.pdf" at bounding box center [1080, 313] width 108 height 24
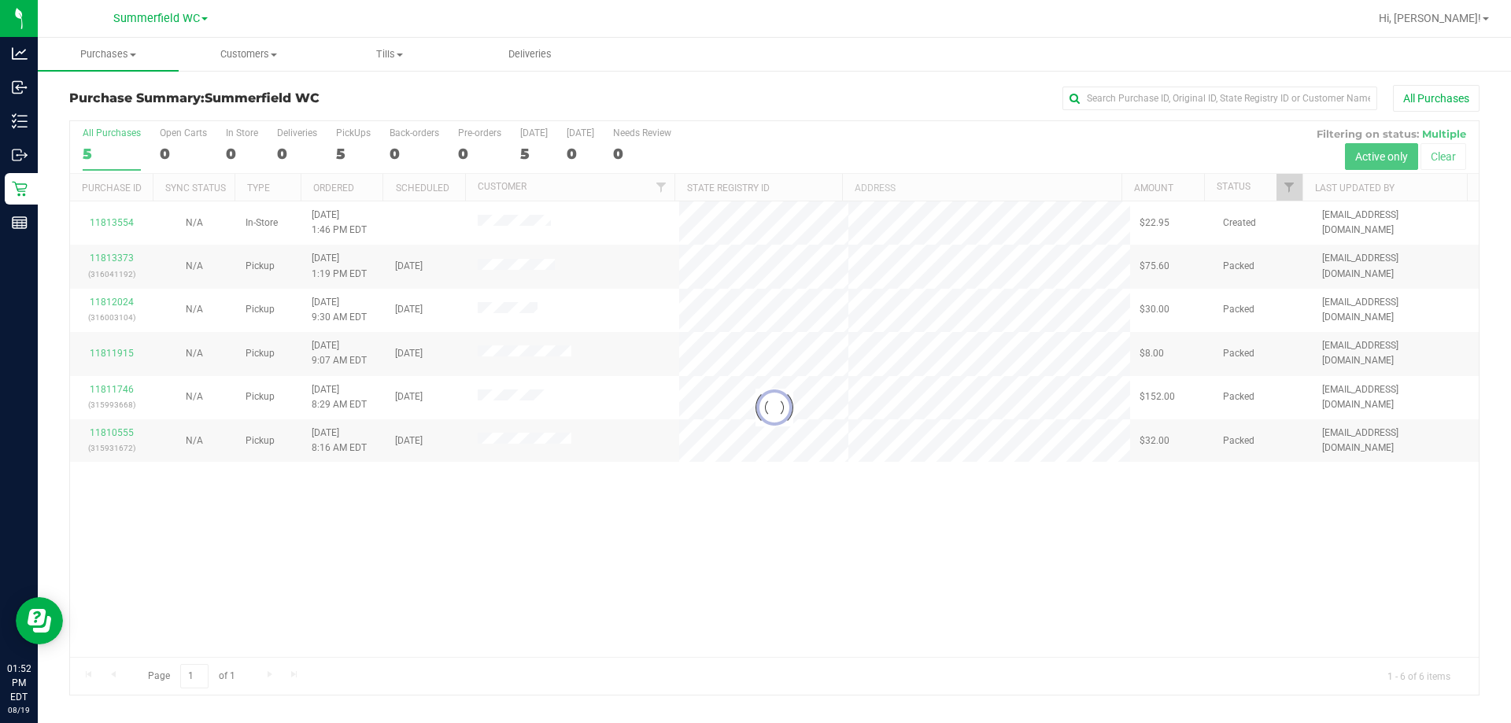
click at [837, 623] on div "Loading... All Purchases 5 Open Carts 0 In Store 0 Deliveries 0 PickUps 5 Back-…" at bounding box center [774, 407] width 1411 height 575
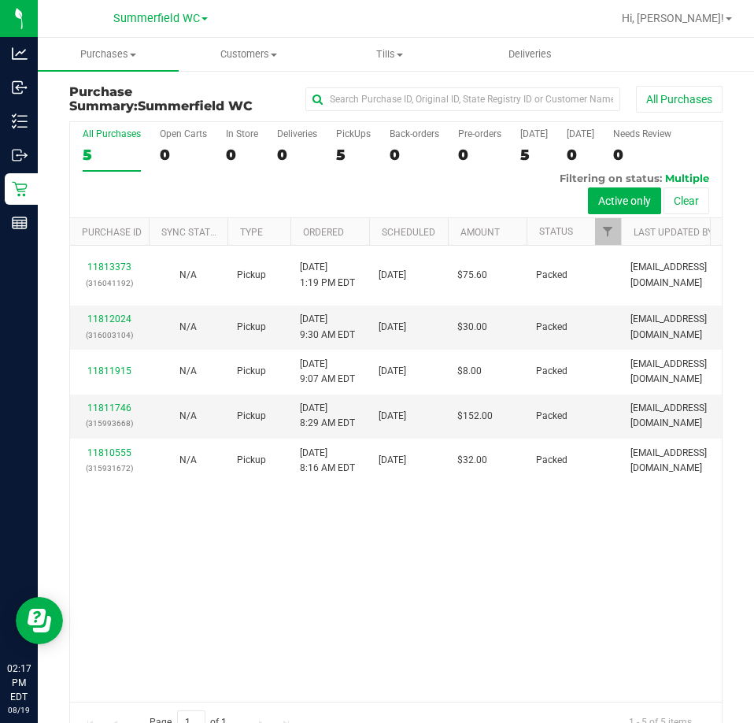
drag, startPoint x: 442, startPoint y: 581, endPoint x: 463, endPoint y: 568, distance: 24.7
click at [443, 579] on div "11813373 (316041192) N/A Pickup [DATE] 1:19 PM EDT 8/19/2025 $75.60 Packed [EMA…" at bounding box center [396, 473] width 652 height 455
drag, startPoint x: 473, startPoint y: 631, endPoint x: 516, endPoint y: 573, distance: 72.1
click at [494, 642] on div "11813373 (316041192) N/A Pickup [DATE] 1:19 PM EDT 8/19/2025 $75.60 Packed [EMA…" at bounding box center [396, 473] width 652 height 455
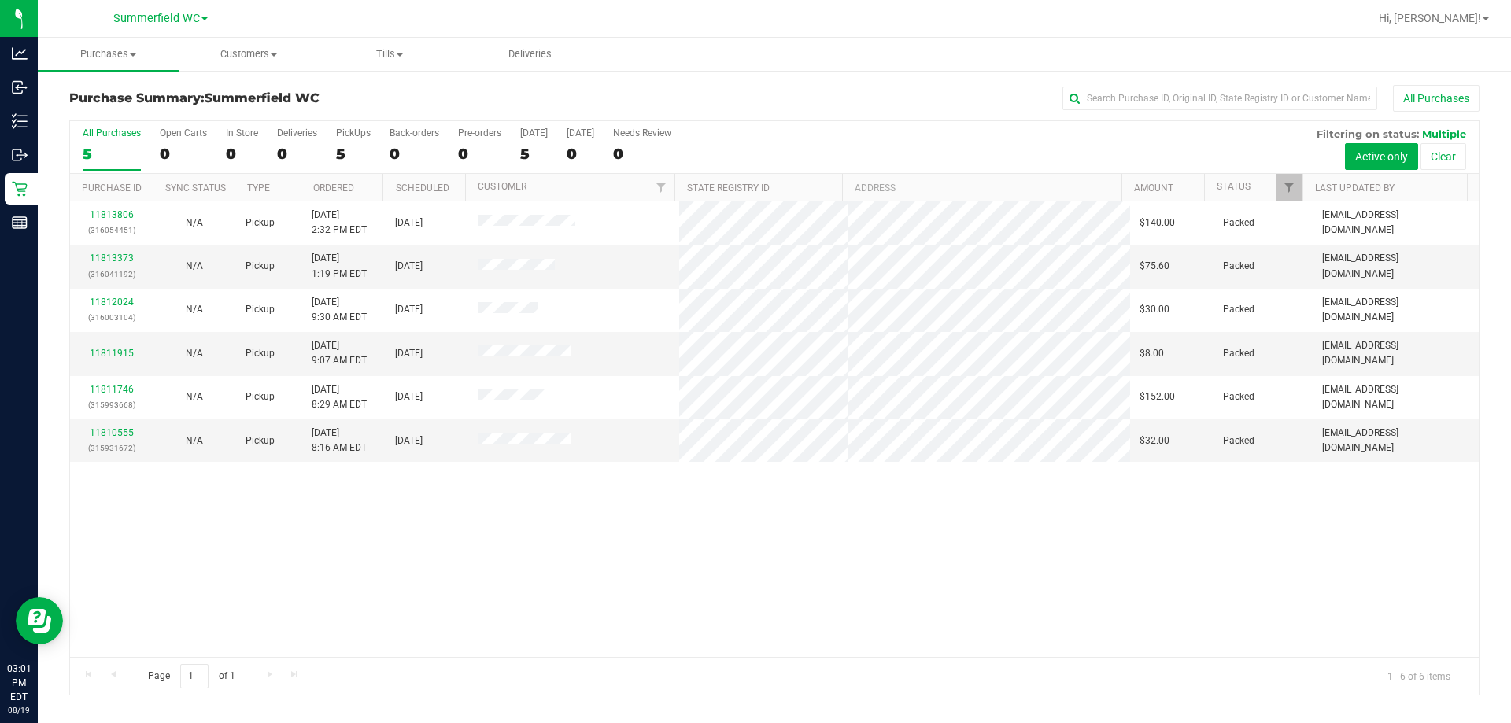
click at [626, 570] on div "11813806 (316054451) N/A Pickup [DATE] 2:32 PM EDT 8/19/2025 $140.00 Packed [EM…" at bounding box center [774, 430] width 1409 height 456
click at [644, 581] on div "11813806 (316054451) N/A Pickup [DATE] 2:32 PM EDT 8/19/2025 $140.00 Packed [EM…" at bounding box center [774, 430] width 1409 height 456
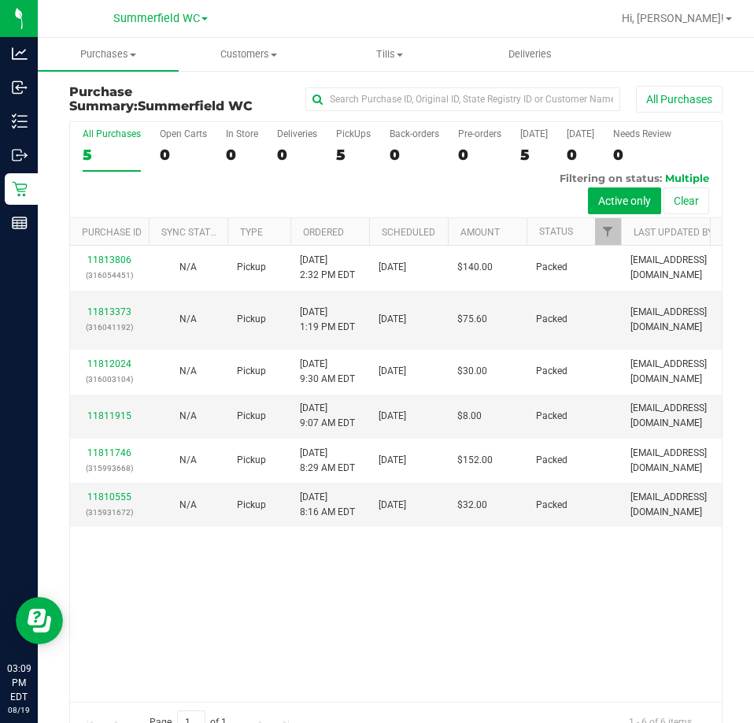
click at [588, 636] on div "11813806 (316054451) N/A Pickup [DATE] 2:32 PM EDT 8/19/2025 $140.00 Packed [EM…" at bounding box center [396, 473] width 652 height 455
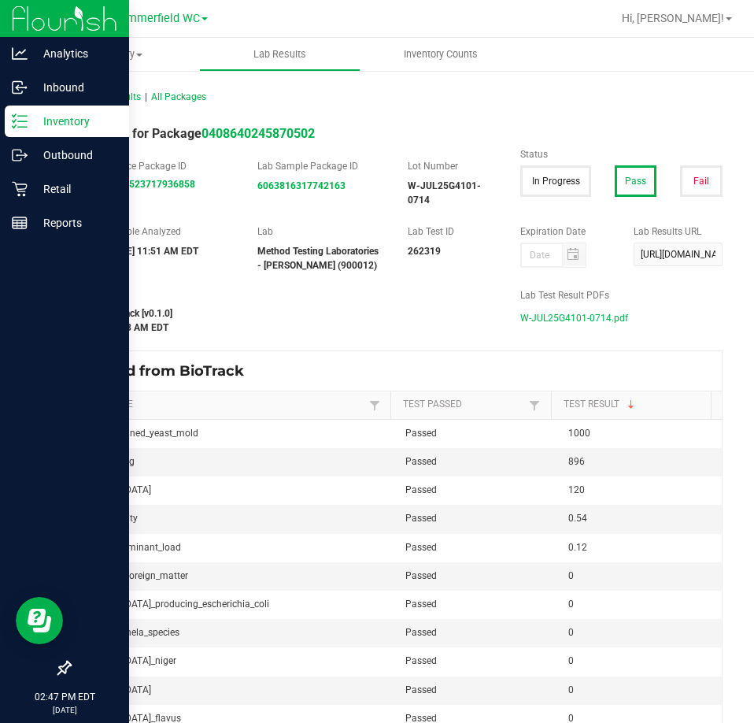
click at [41, 130] on div "Inventory" at bounding box center [67, 120] width 124 height 31
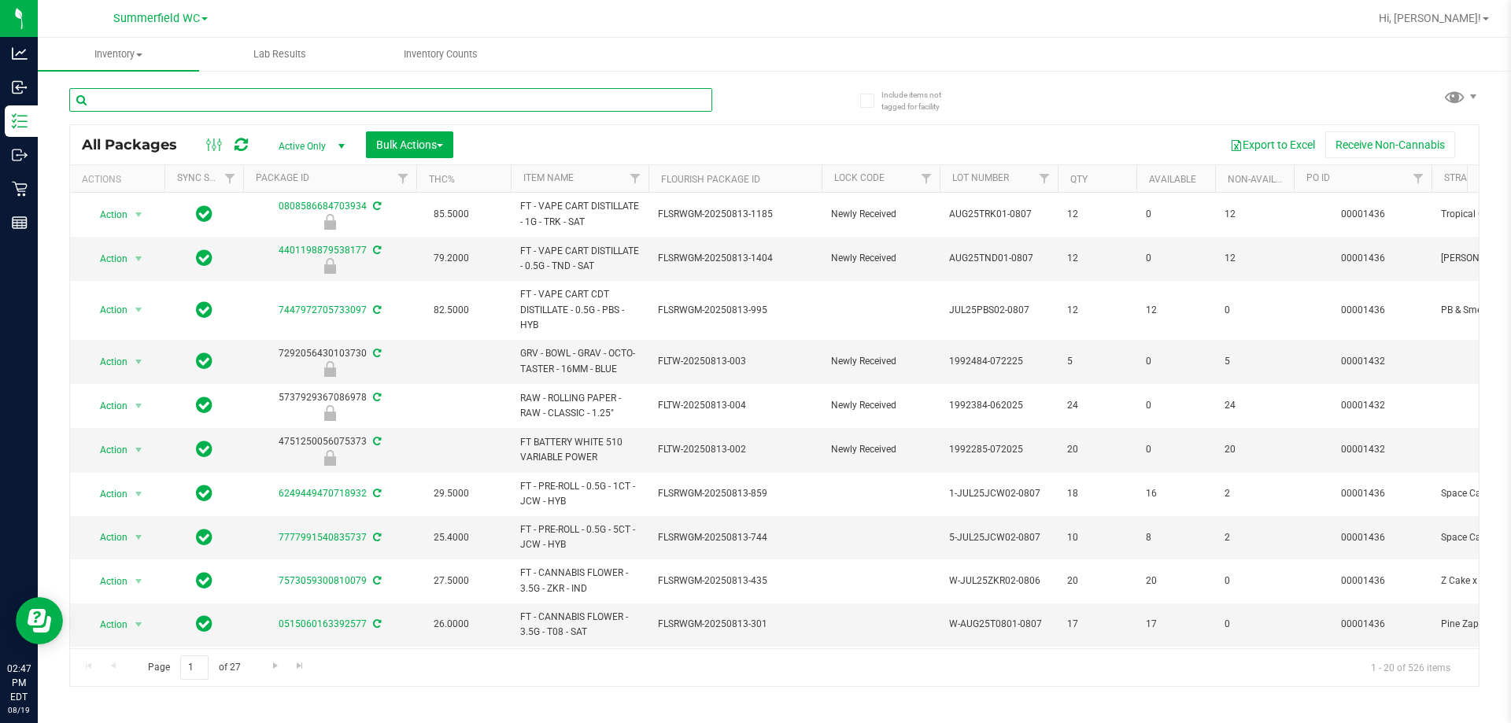
click at [195, 94] on input "text" at bounding box center [390, 100] width 643 height 24
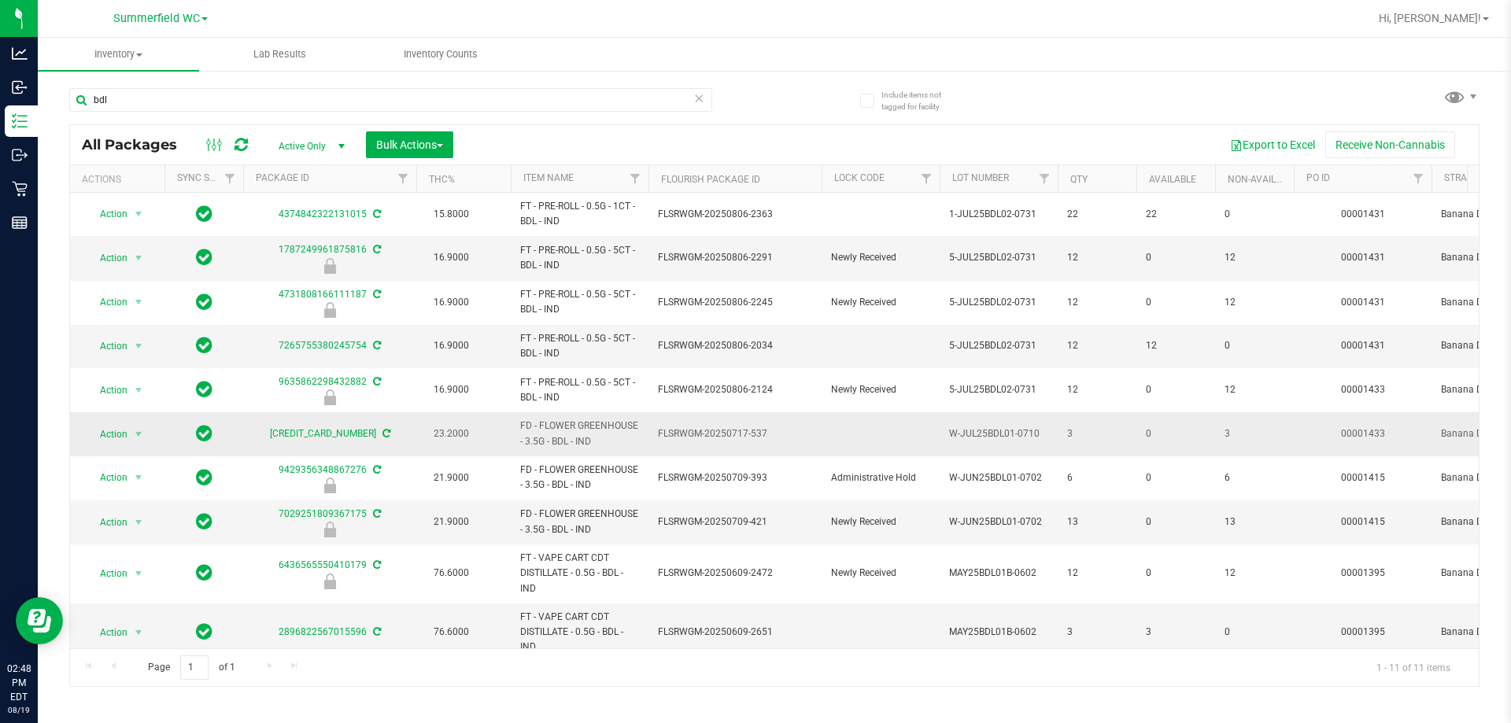
drag, startPoint x: 597, startPoint y: 438, endPoint x: 520, endPoint y: 421, distance: 79.1
click at [520, 421] on span "FD - FLOWER GREENHOUSE - 3.5G - BDL - IND" at bounding box center [579, 434] width 119 height 30
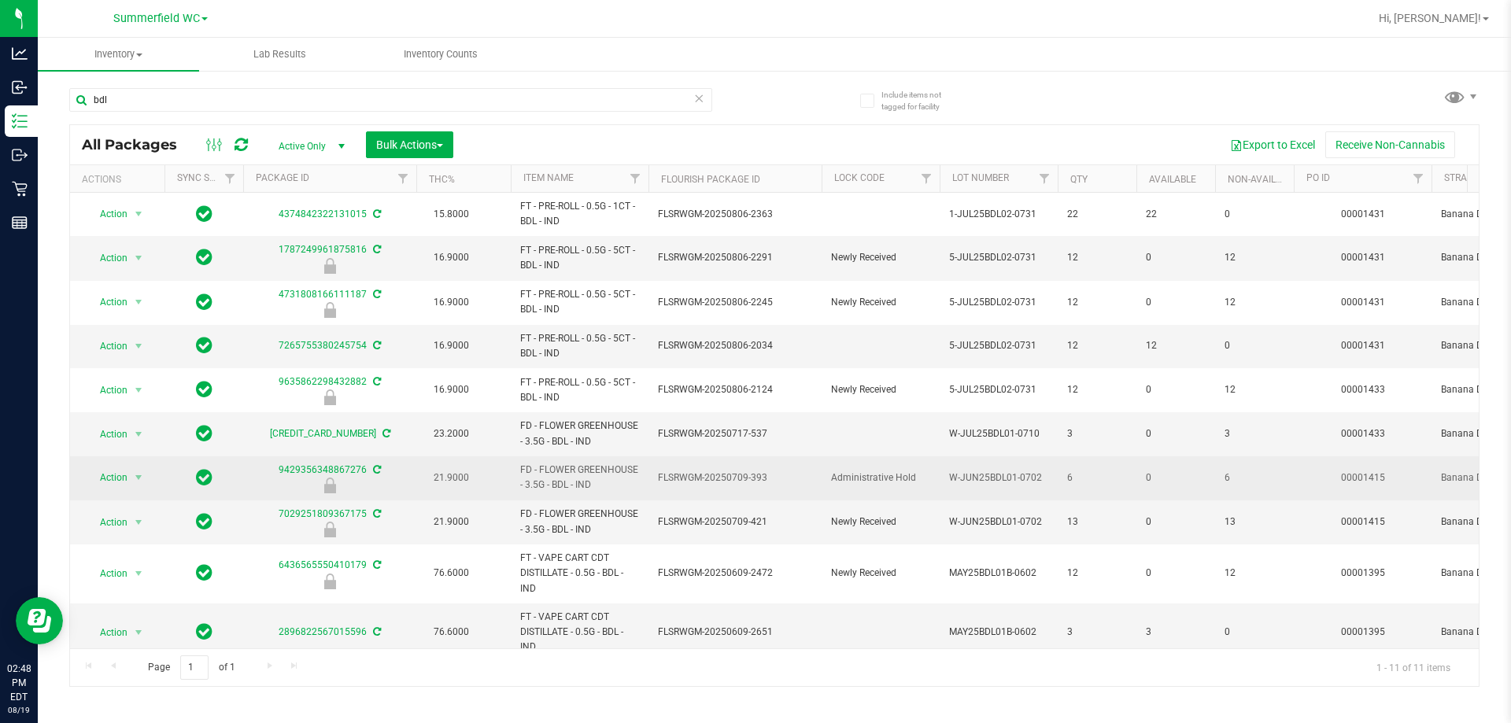
copy span "FD - FLOWER GREENHOUSE - 3.5G - BDL - IND"
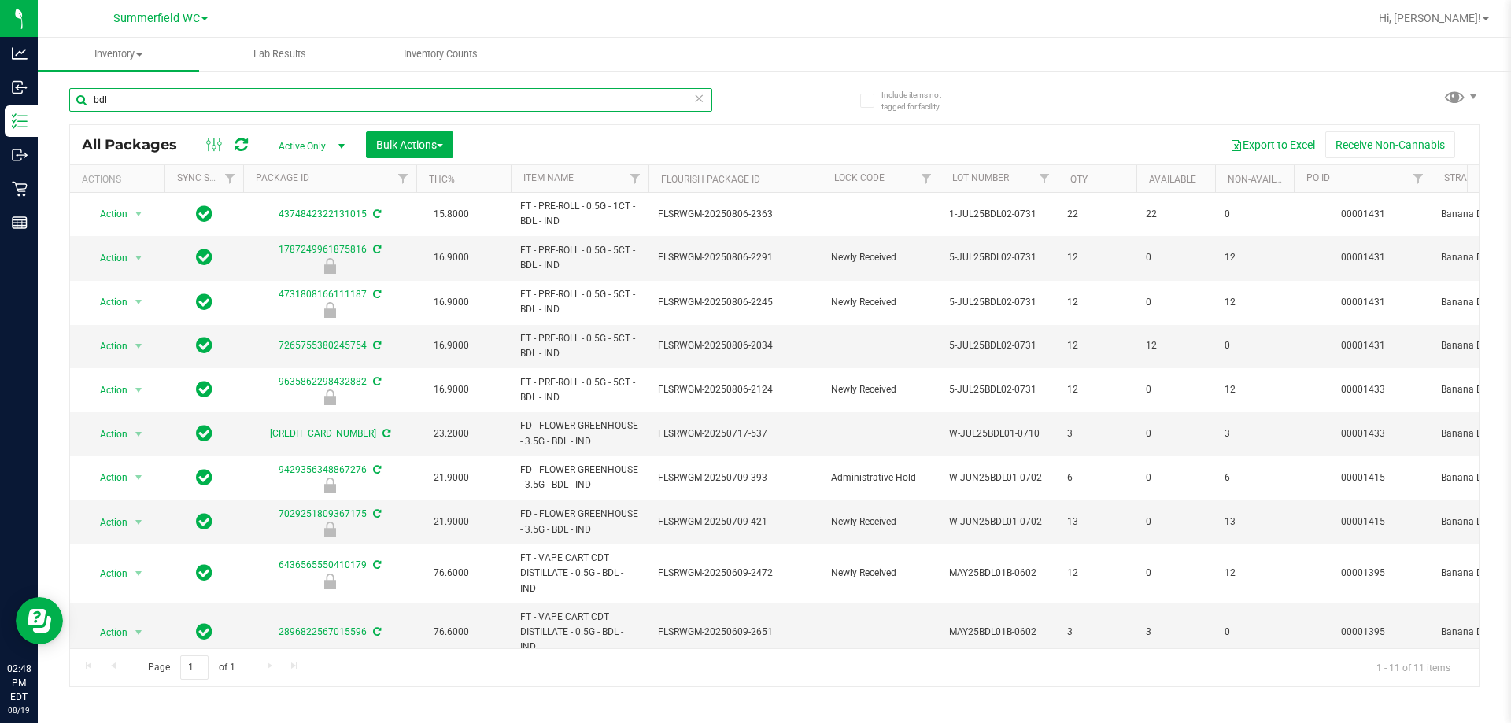
drag, startPoint x: 141, startPoint y: 109, endPoint x: 55, endPoint y: 93, distance: 87.2
click at [60, 94] on div "Include items not tagged for facility bdl All Packages Active Only Active Only …" at bounding box center [775, 309] width 1474 height 480
paste input "FD - FLOWER GREENHOUSE - 3.5G - BDL - IND"
type input "FD - FLOWER GREENHOUSE - 3.5G - BDL - IND"
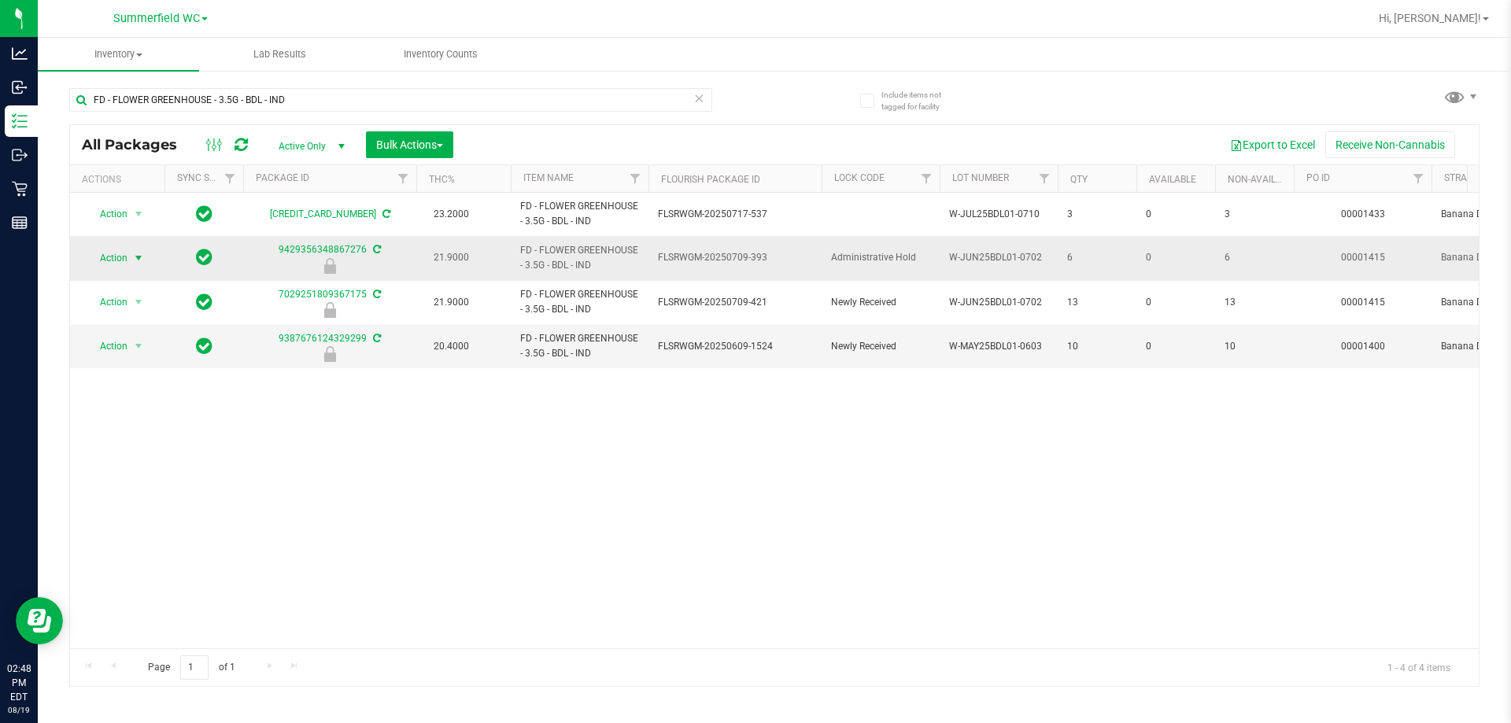
click at [136, 259] on span "select" at bounding box center [138, 258] width 13 height 13
click at [123, 433] on li "Unlock package" at bounding box center [137, 445] width 101 height 24
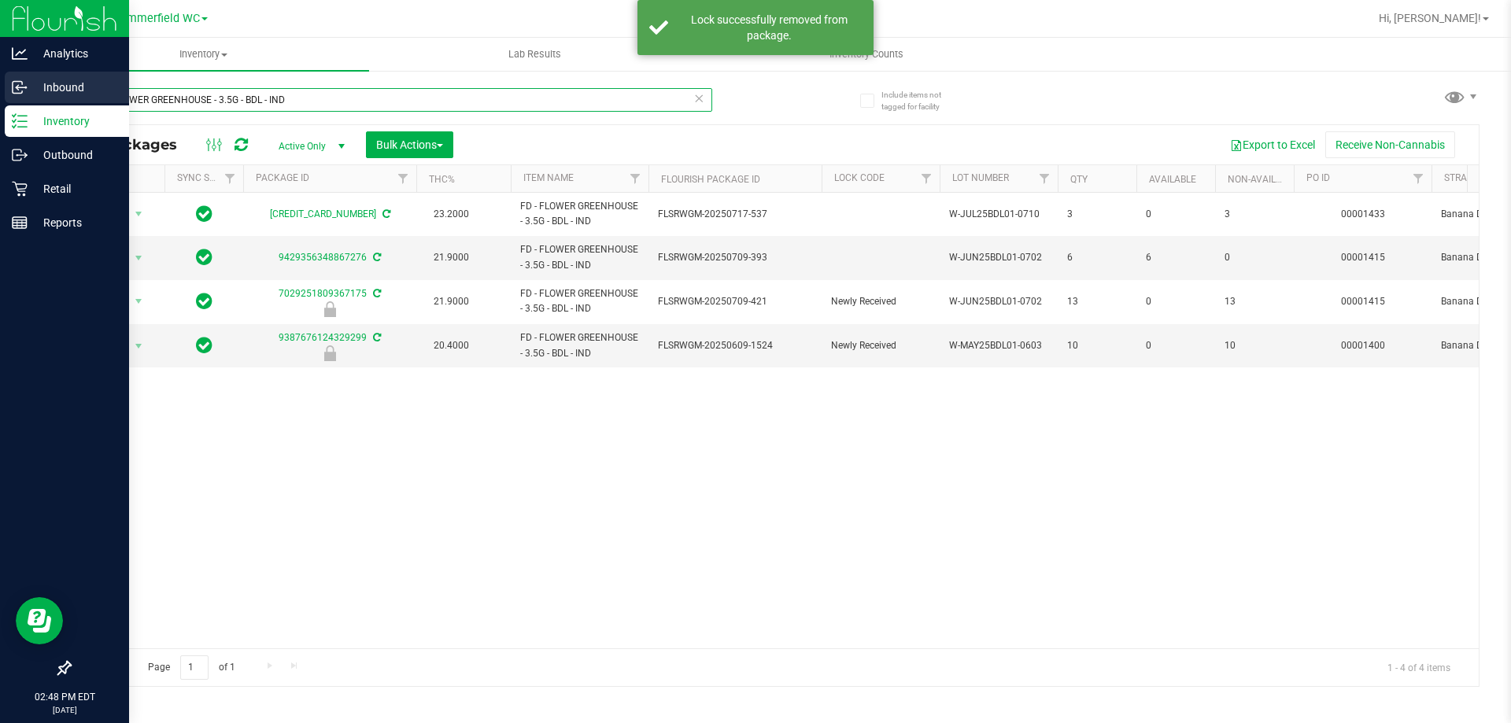
drag, startPoint x: 334, startPoint y: 95, endPoint x: 44, endPoint y: 106, distance: 289.9
click at [17, 101] on div "Analytics Inbound Inventory Outbound Retail Reports 02:48 PM EDT [DATE] 08/19 […" at bounding box center [755, 361] width 1511 height 723
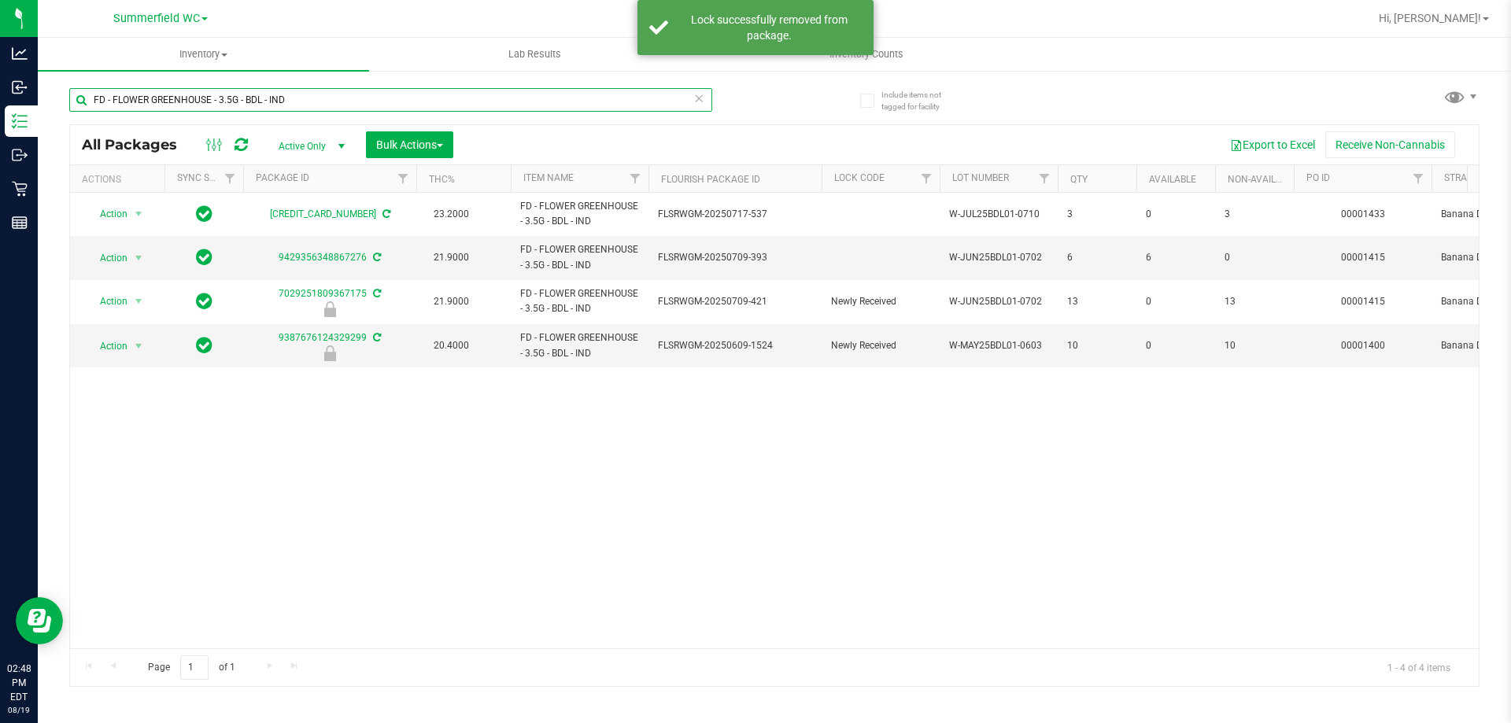
click at [289, 89] on input "FD - FLOWER GREENHOUSE - 3.5G - BDL - IND" at bounding box center [390, 100] width 643 height 24
click at [260, 100] on input "FD - FLOWER GREENHOUSE - 3.5G - BDL - IND" at bounding box center [390, 100] width 643 height 24
drag, startPoint x: 296, startPoint y: 96, endPoint x: 248, endPoint y: 98, distance: 48.0
click at [248, 98] on input "FD - FLOWER GREENHOUSE - 3.5G - BDL - IND" at bounding box center [390, 100] width 643 height 24
type input "FD - FLOWER GREENHOUSE - 3.5G - lmz"
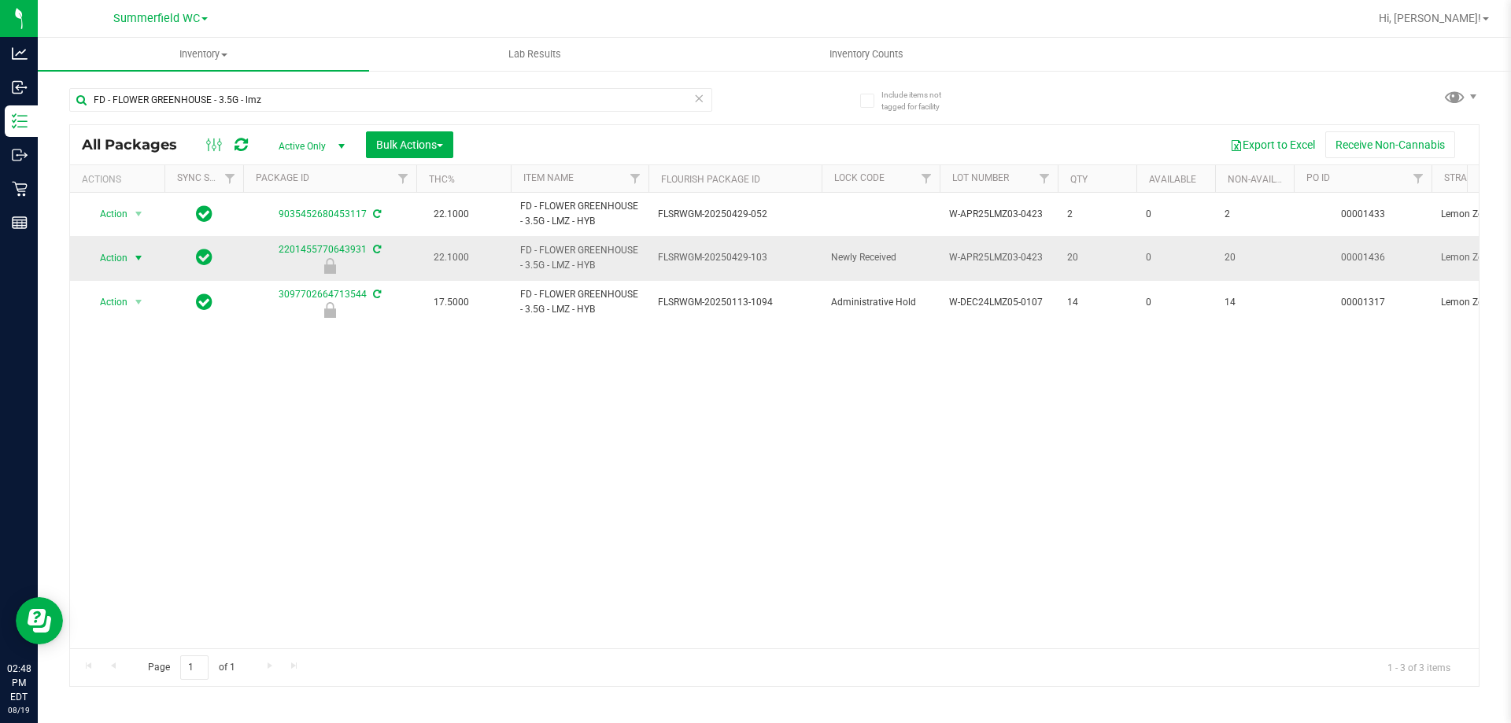
click at [142, 255] on span "select" at bounding box center [138, 258] width 13 height 13
click at [144, 433] on li "Unlock package" at bounding box center [137, 445] width 101 height 24
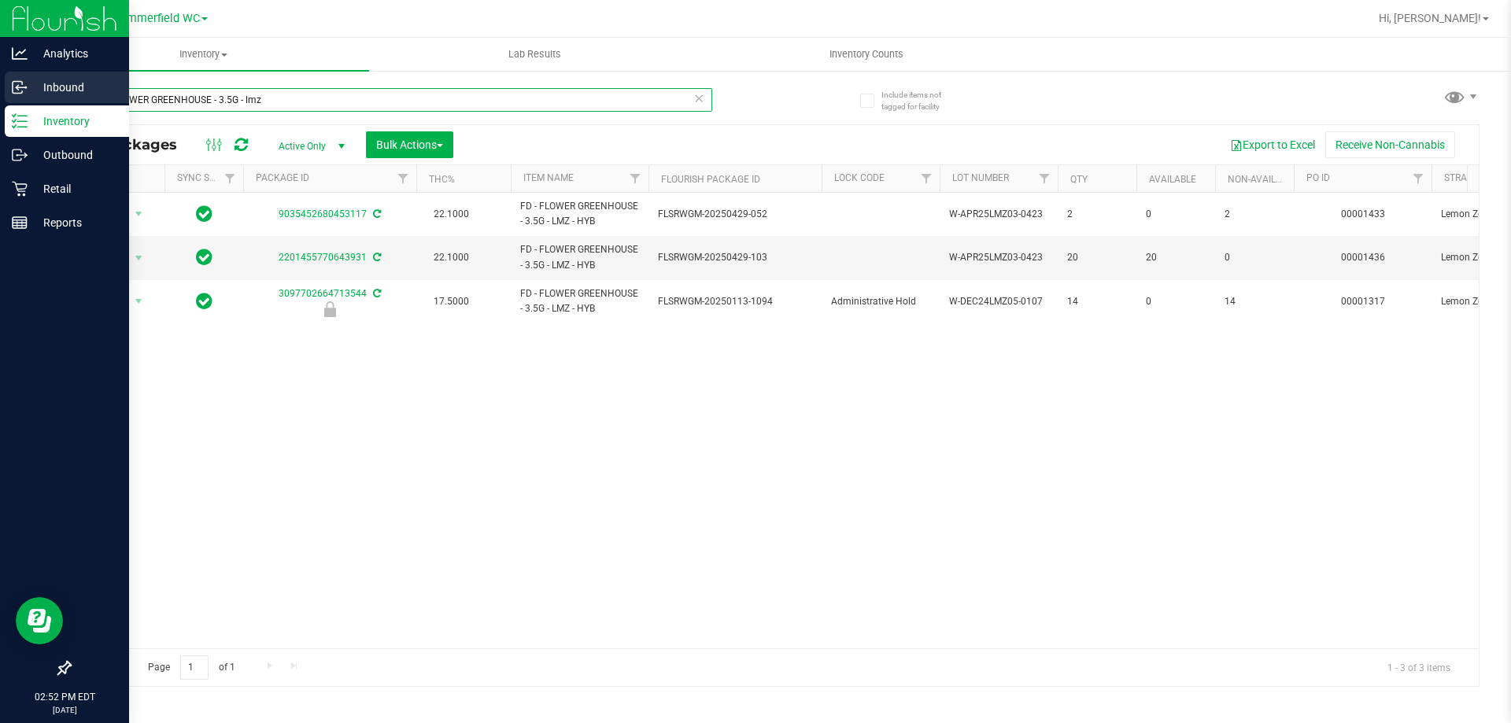
drag, startPoint x: 281, startPoint y: 99, endPoint x: 0, endPoint y: 104, distance: 281.0
click at [0, 104] on div "Analytics Inbound Inventory Outbound Retail Reports 02:52 PM EDT [DATE] 08/19 […" at bounding box center [755, 361] width 1511 height 723
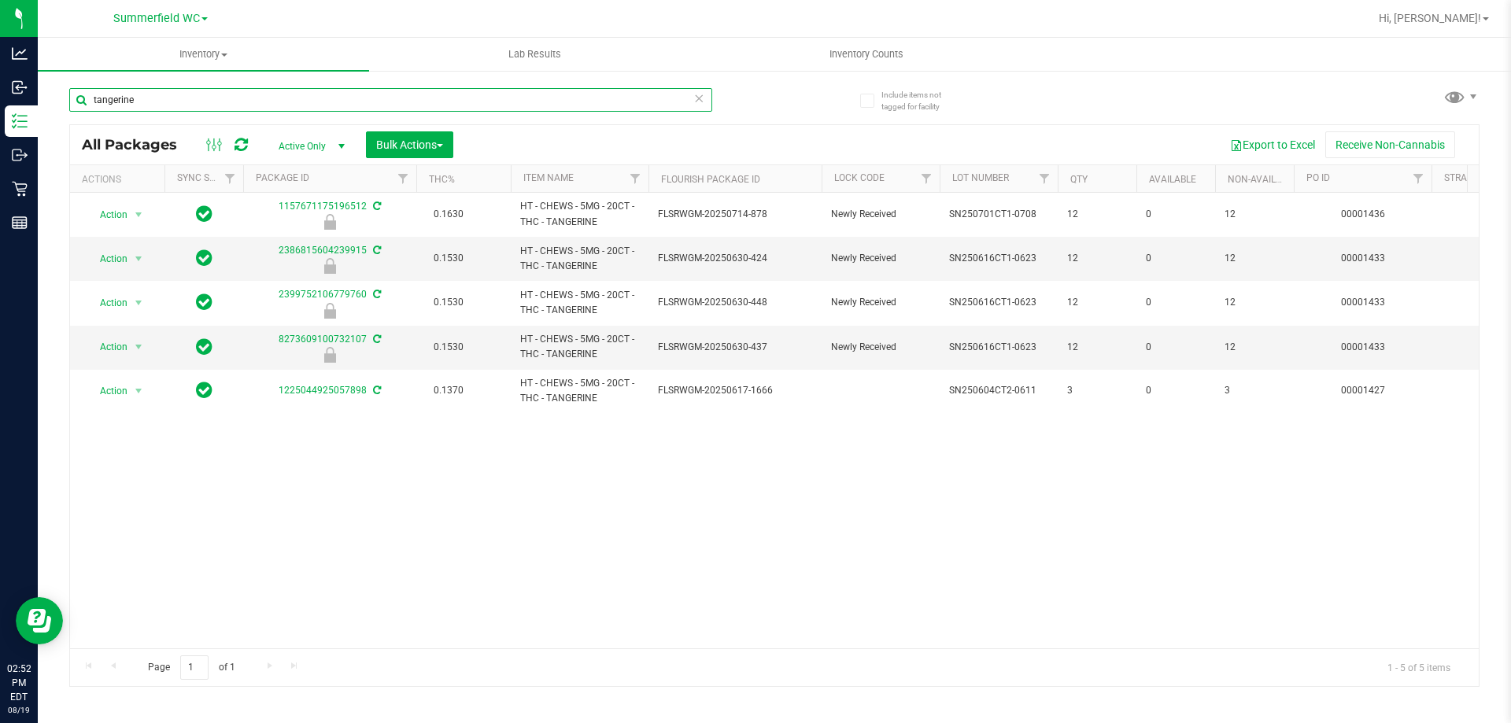
type input "tangerine"
click at [496, 505] on div "Action Action Edit attributes Global inventory Locate package Package audit log…" at bounding box center [774, 421] width 1409 height 456
click at [127, 257] on span "Action" at bounding box center [107, 259] width 43 height 22
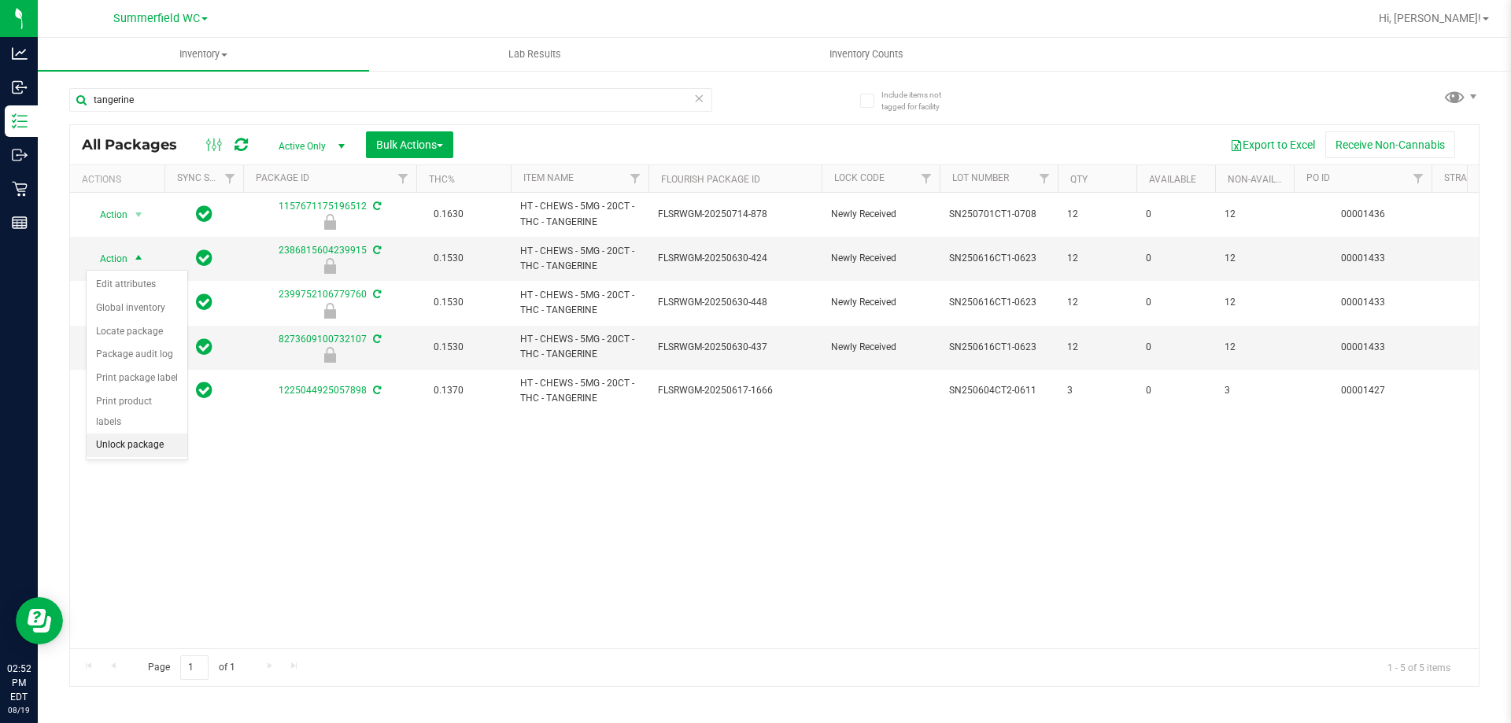
click at [109, 434] on li "Unlock package" at bounding box center [137, 446] width 101 height 24
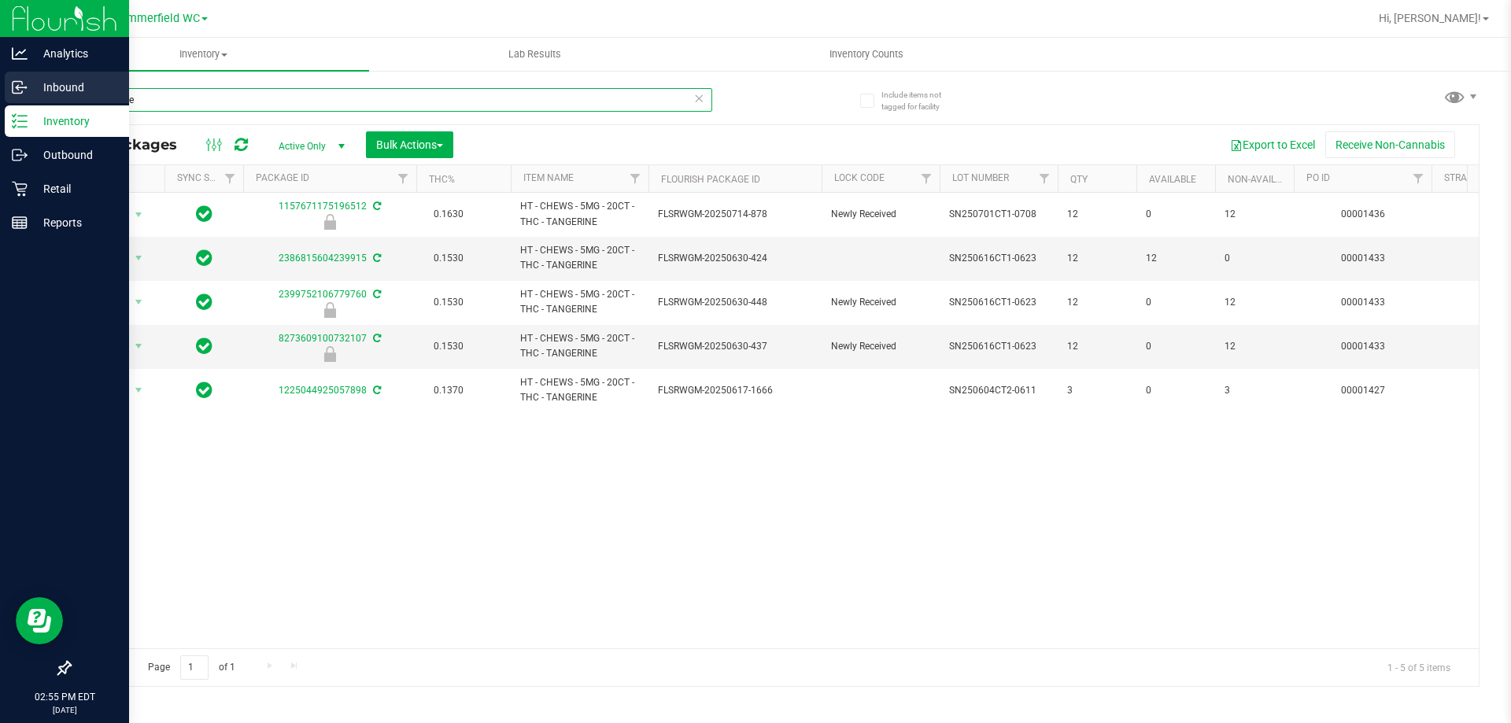
drag, startPoint x: 157, startPoint y: 101, endPoint x: 223, endPoint y: 80, distance: 68.7
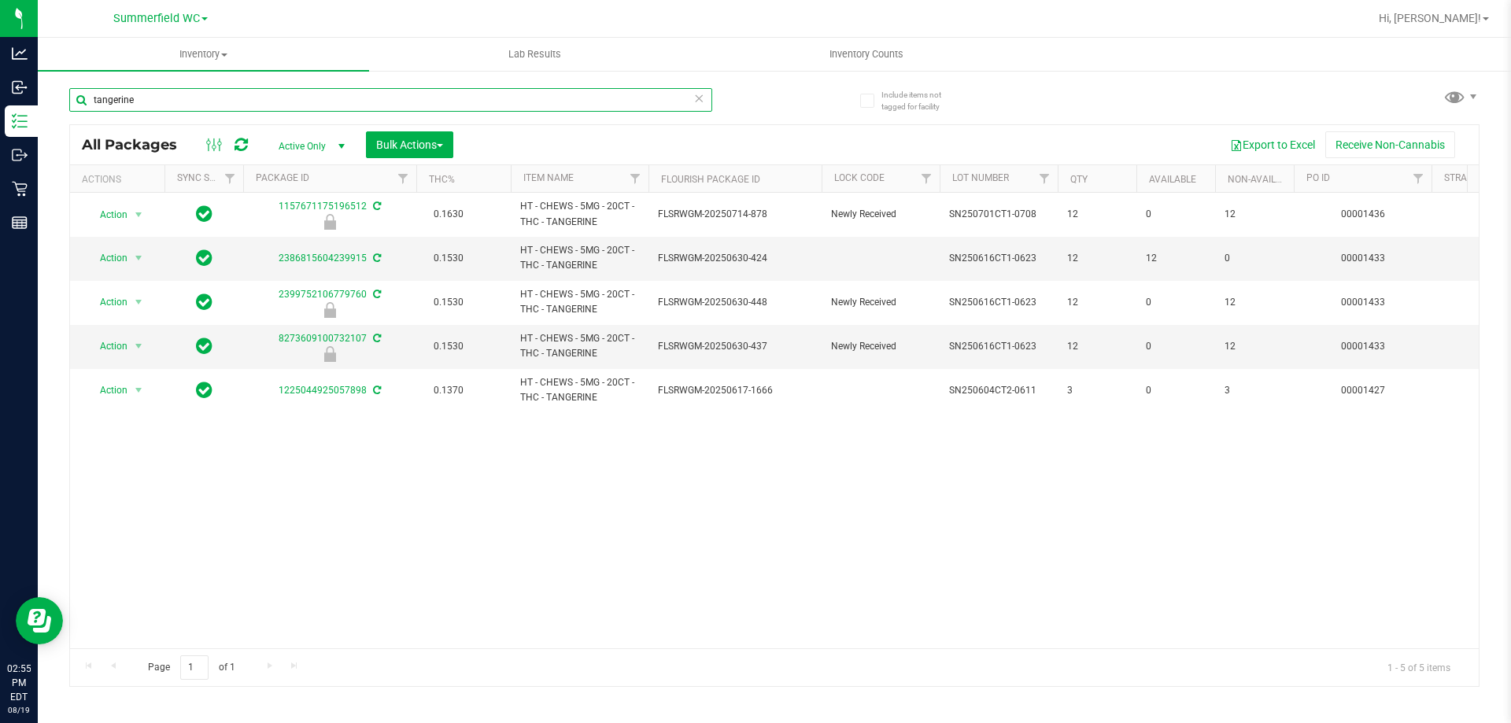
click at [35, 101] on div "Analytics Inbound Inventory Outbound Retail Reports 02:55 PM EDT [DATE] 08/19 […" at bounding box center [755, 361] width 1511 height 723
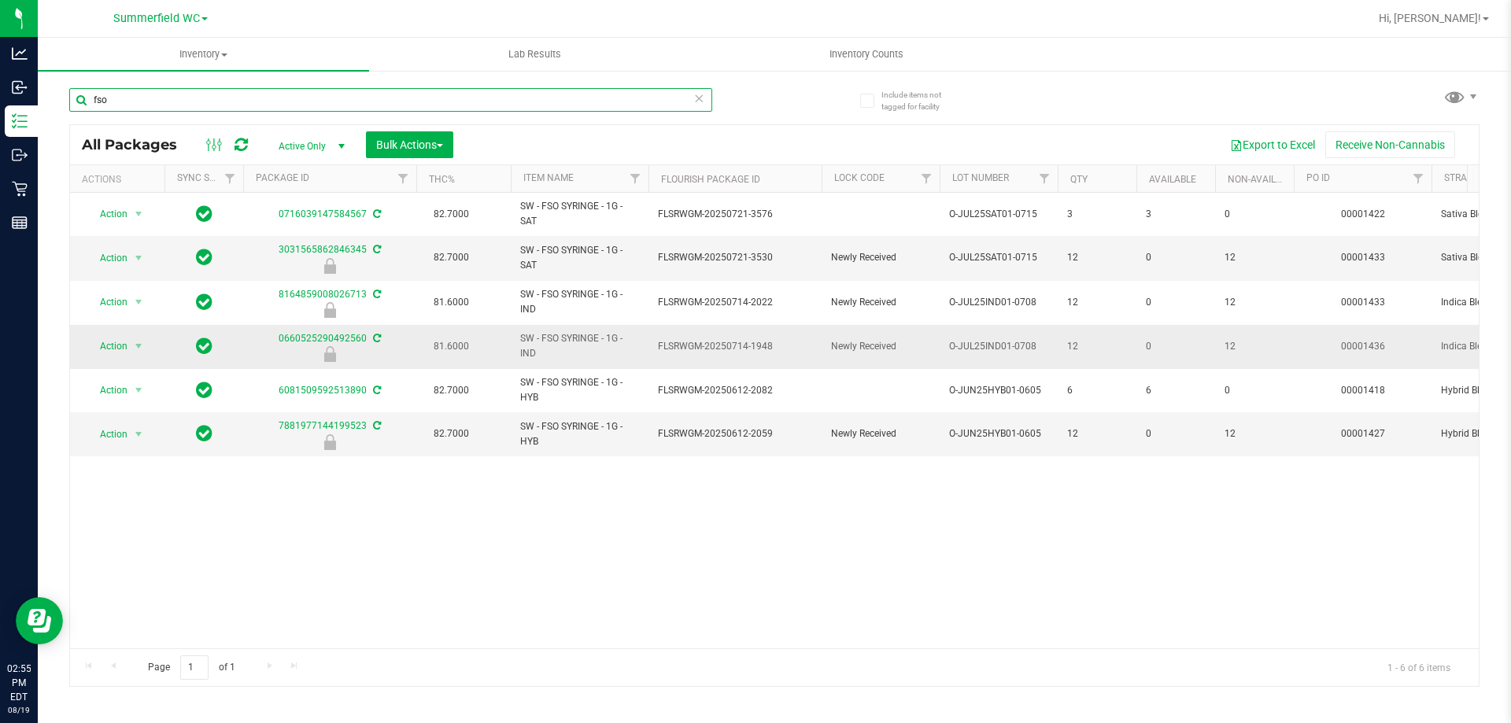
type input "fso"
click at [117, 349] on span "Action" at bounding box center [107, 346] width 43 height 22
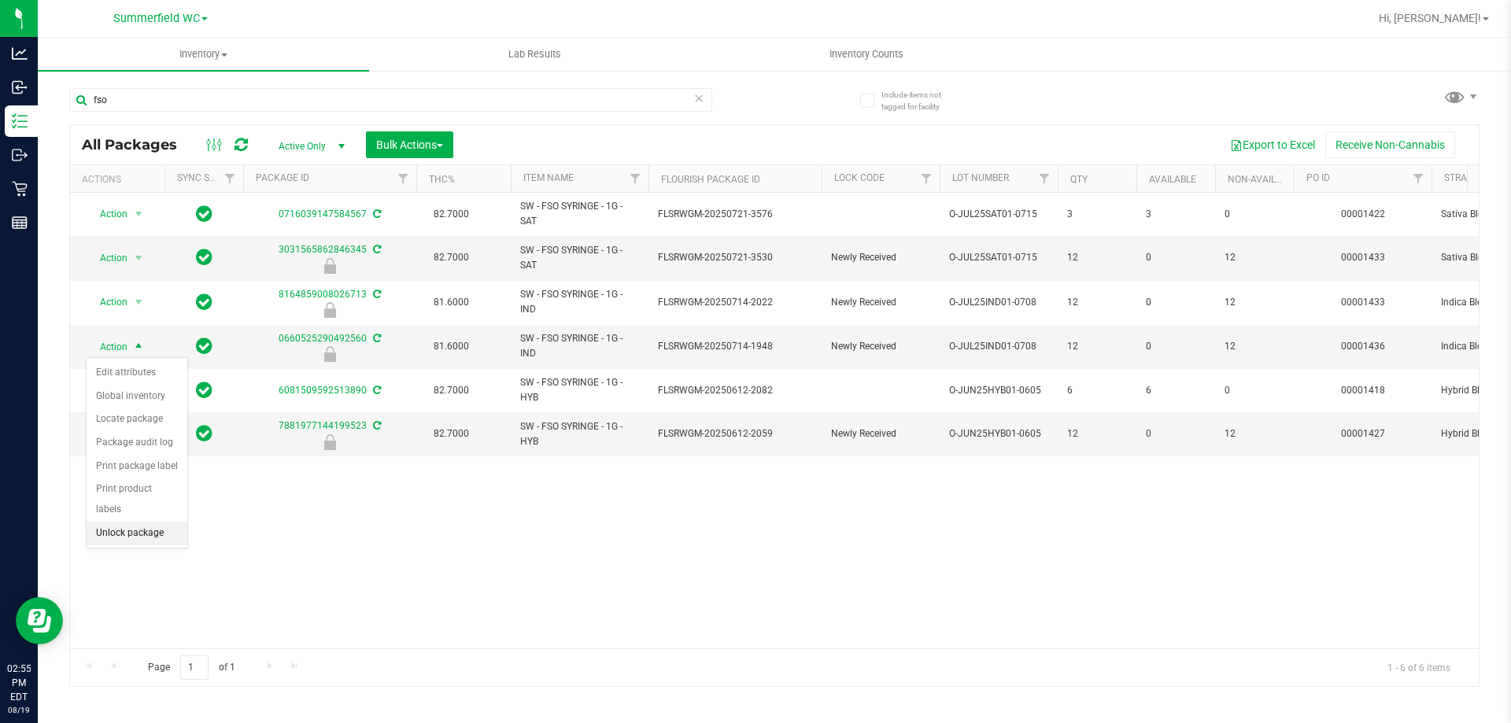
click at [128, 522] on li "Unlock package" at bounding box center [137, 534] width 101 height 24
